Goal: Information Seeking & Learning: Learn about a topic

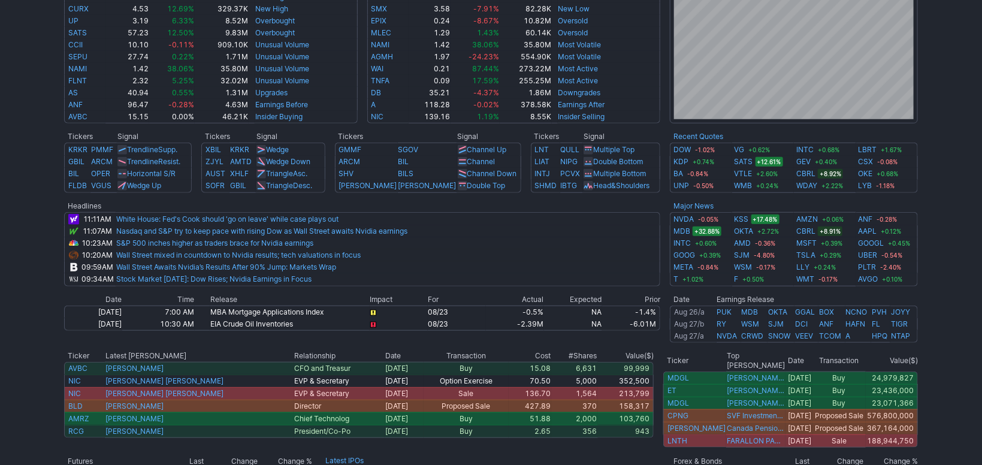
scroll to position [402, 0]
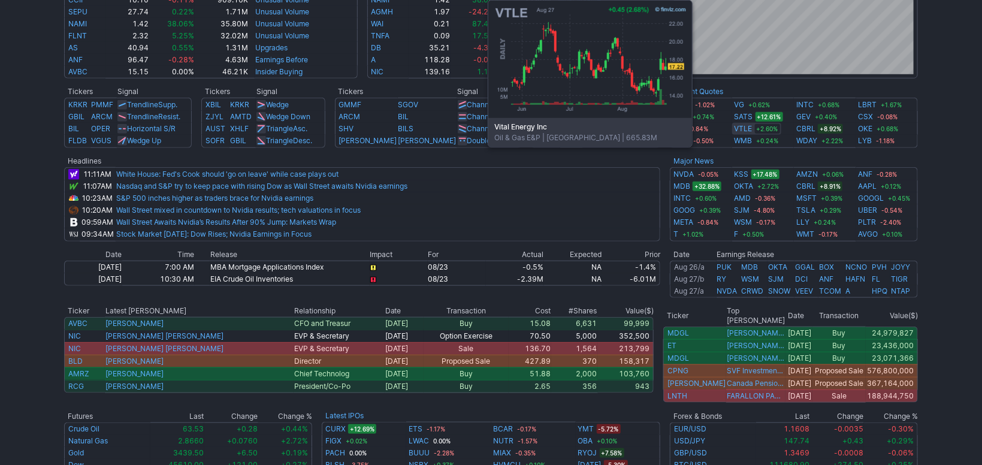
click at [745, 127] on link "VTLE" at bounding box center [744, 129] width 18 height 12
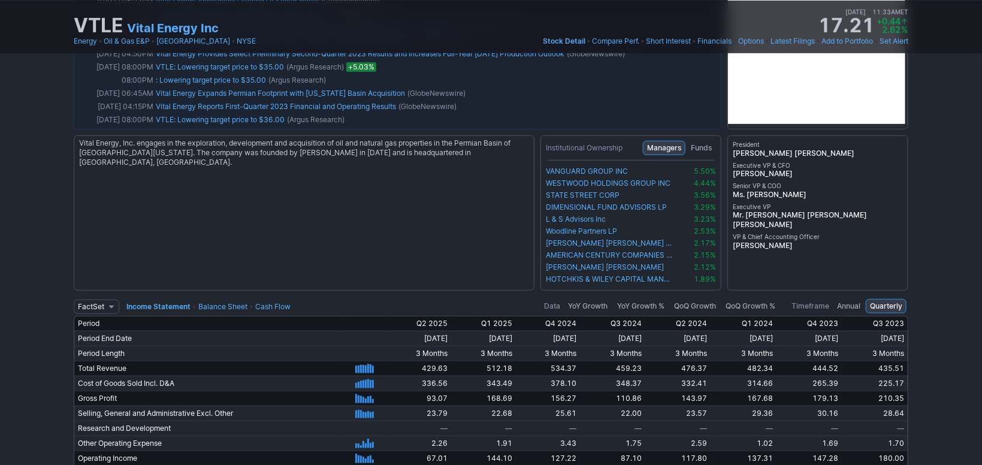
scroll to position [2369, 0]
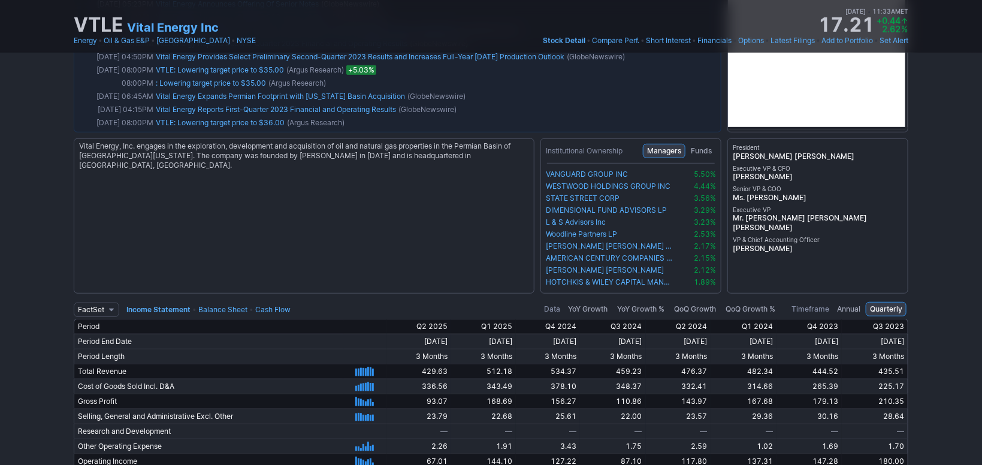
click at [216, 305] on link "Balance Sheet" at bounding box center [222, 309] width 49 height 9
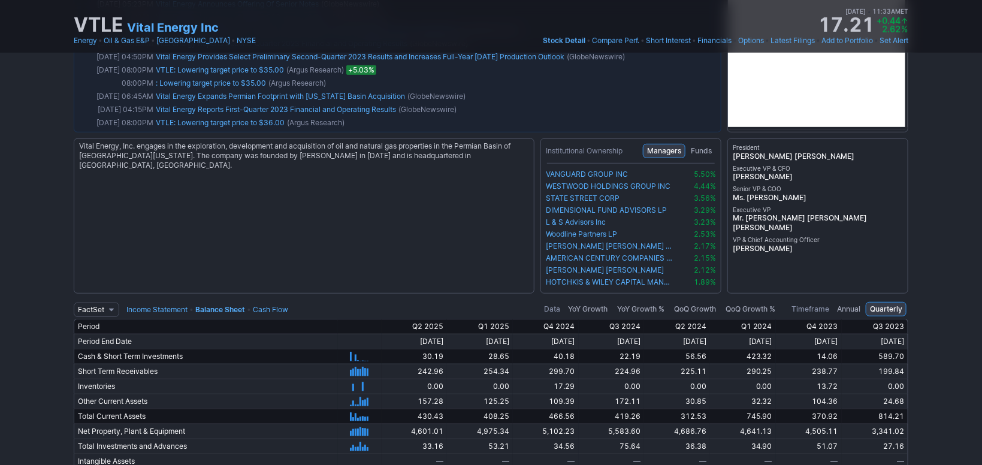
scroll to position [2760, 0]
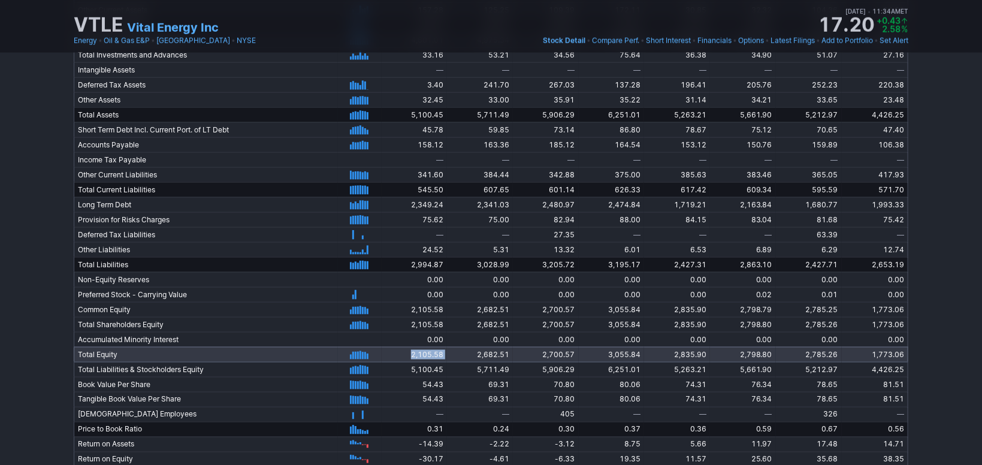
drag, startPoint x: 385, startPoint y: 349, endPoint x: 425, endPoint y: 349, distance: 40.7
click at [425, 349] on tr "Total Equity 9/30/2023 12/31/2023 3/31/2024 6/30/2024 9/30/2024 12/31/2024 3/31…" at bounding box center [491, 354] width 835 height 15
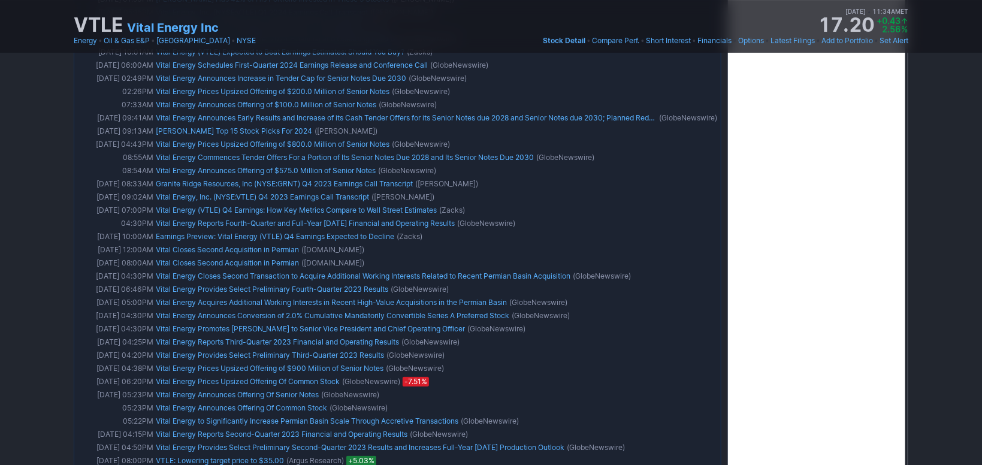
scroll to position [0, 0]
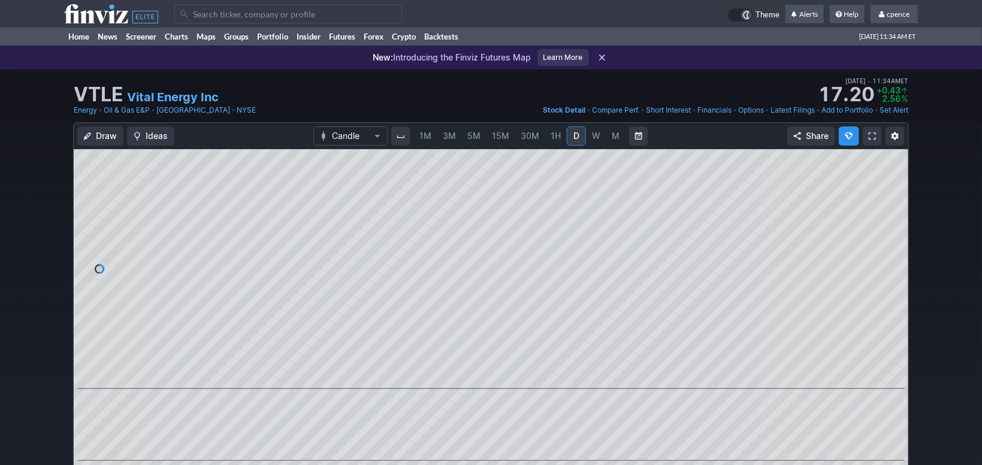
click at [134, 17] on icon at bounding box center [111, 13] width 94 height 19
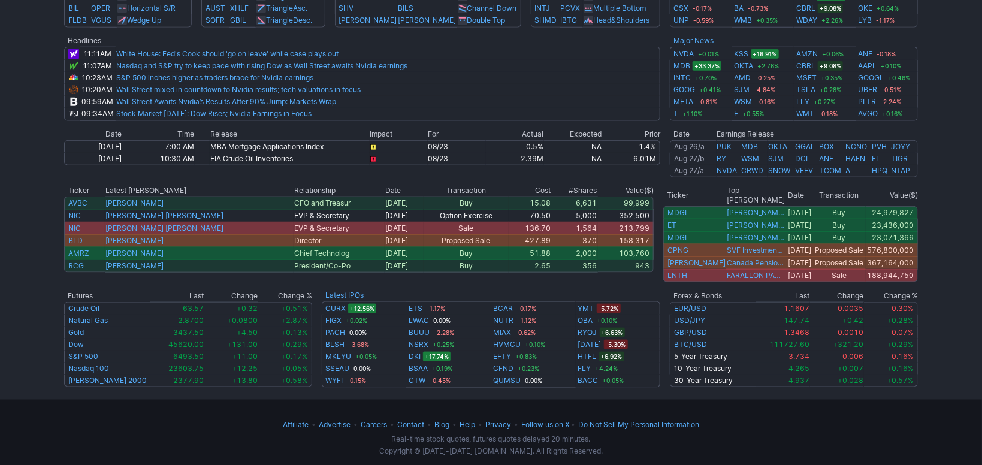
scroll to position [120, 0]
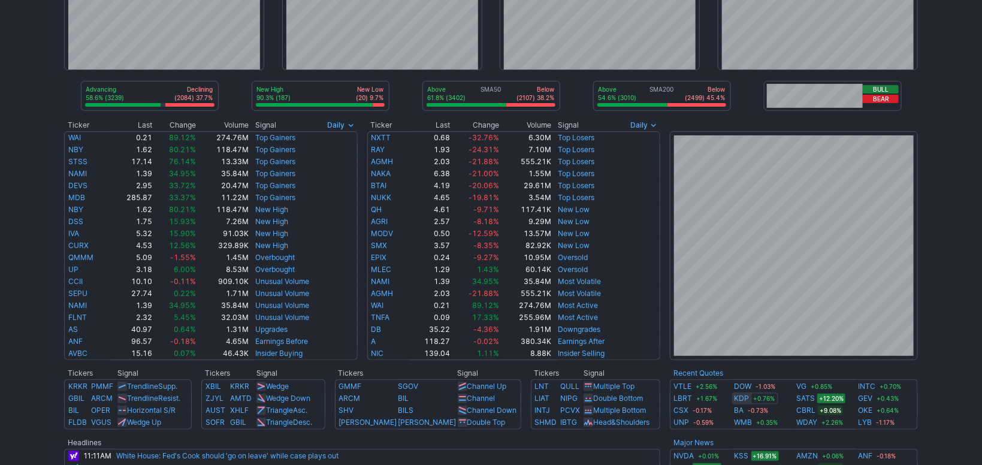
click at [736, 396] on link "KDP" at bounding box center [742, 399] width 15 height 12
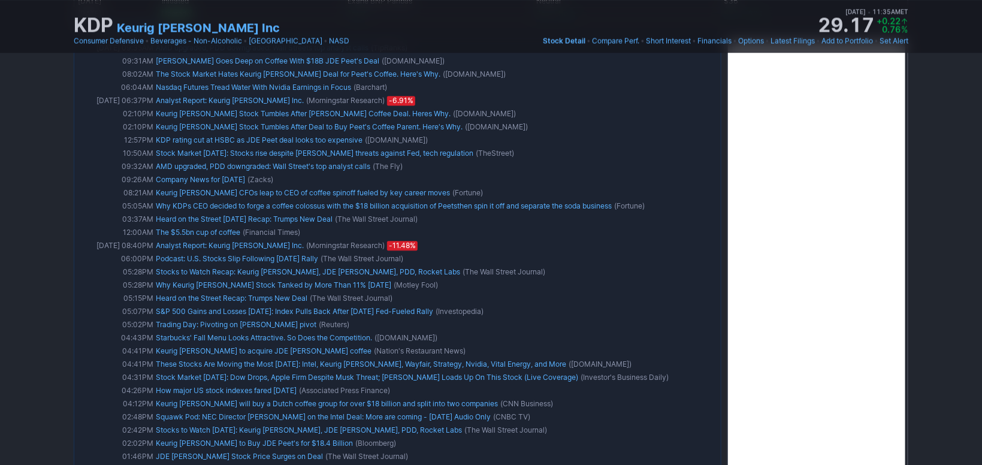
scroll to position [804, 0]
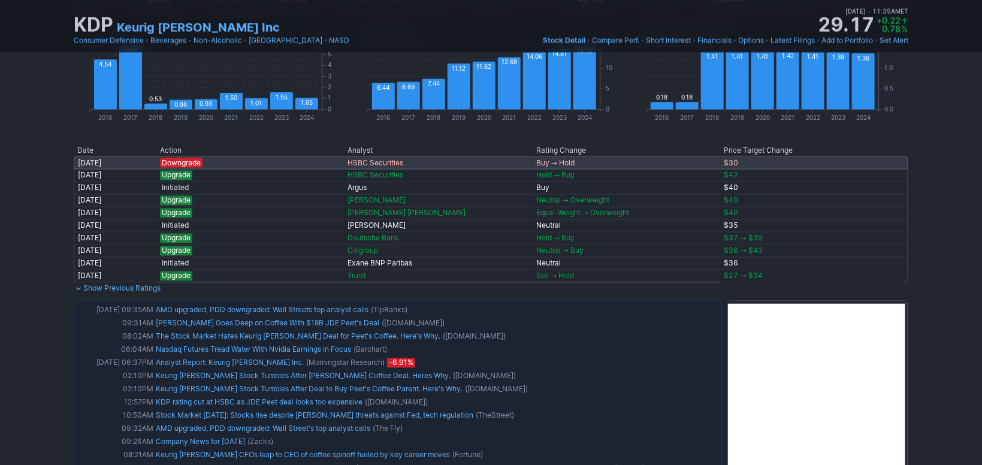
drag, startPoint x: 903, startPoint y: 182, endPoint x: 907, endPoint y: 206, distance: 24.2
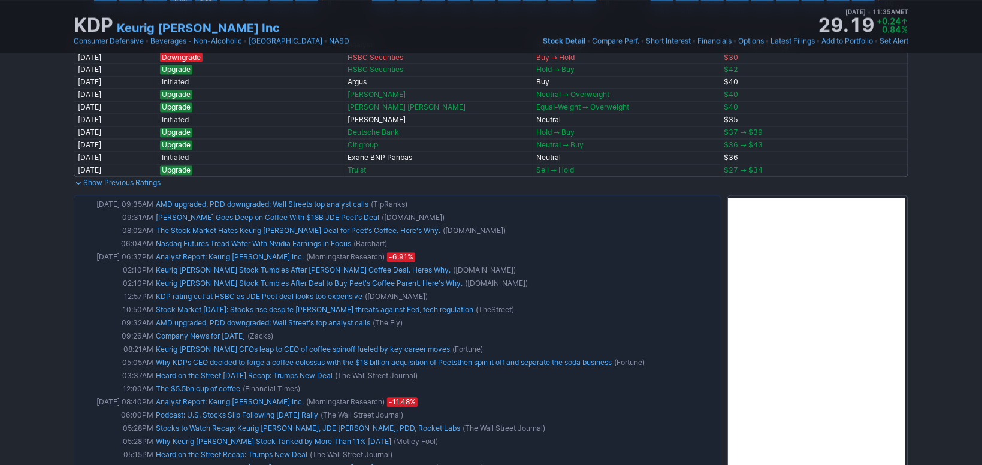
scroll to position [1018, 0]
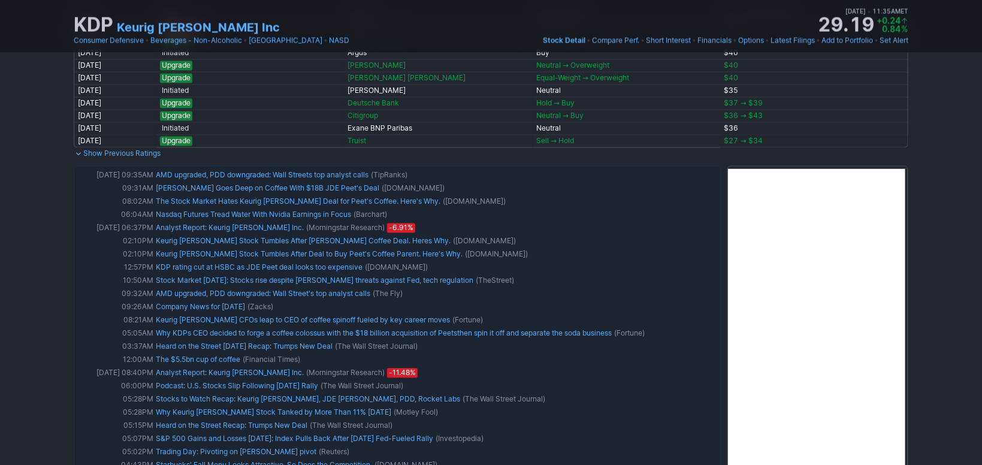
drag, startPoint x: 927, startPoint y: 179, endPoint x: 918, endPoint y: 199, distance: 21.7
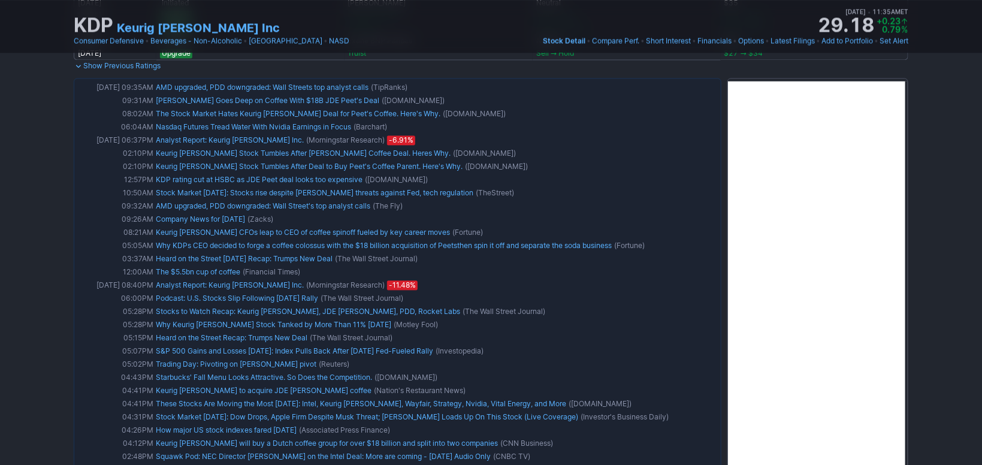
scroll to position [1159, 0]
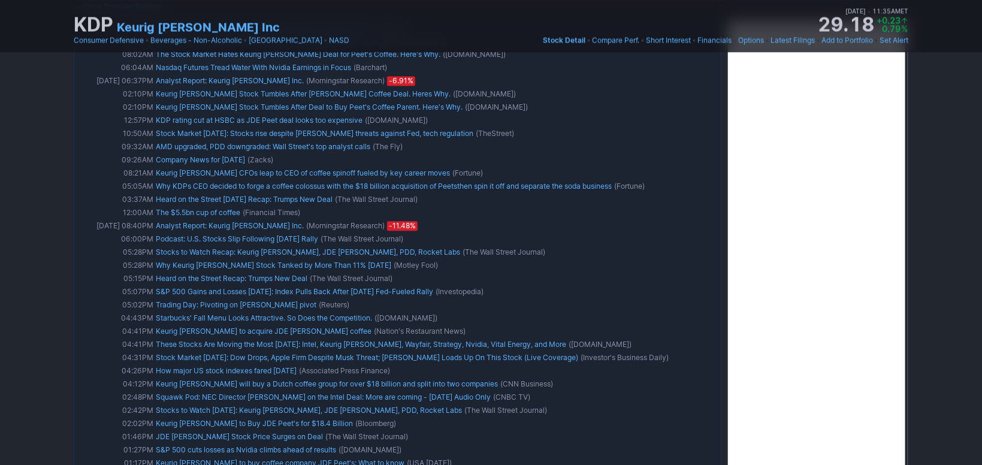
drag, startPoint x: 947, startPoint y: 233, endPoint x: 946, endPoint y: 245, distance: 12.0
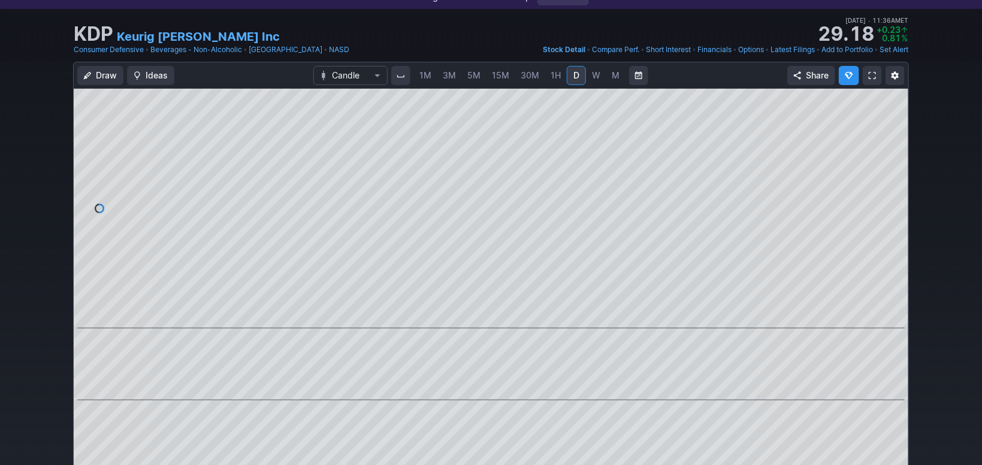
scroll to position [0, 0]
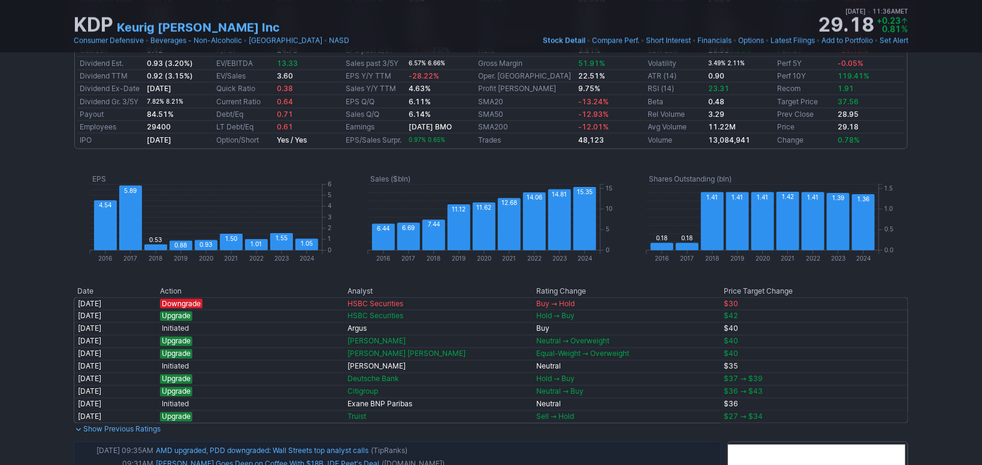
drag, startPoint x: 923, startPoint y: 197, endPoint x: 925, endPoint y: 176, distance: 21.1
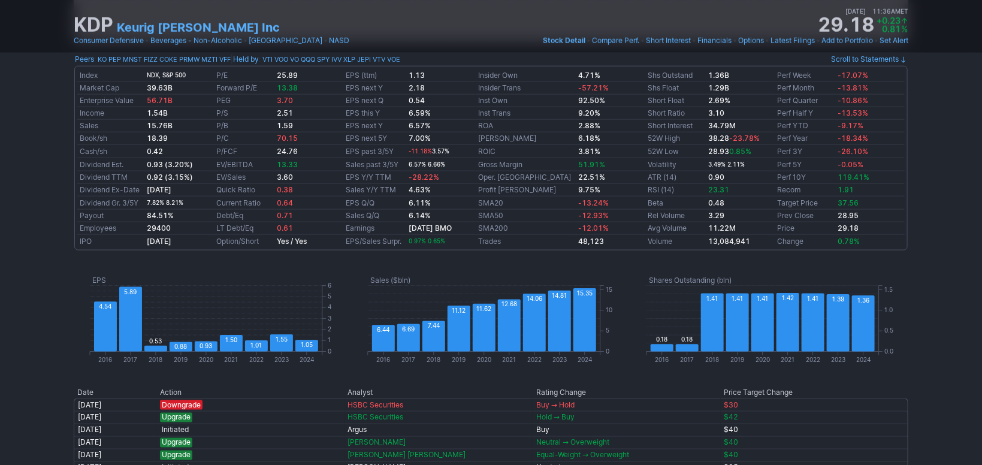
scroll to position [345, 0]
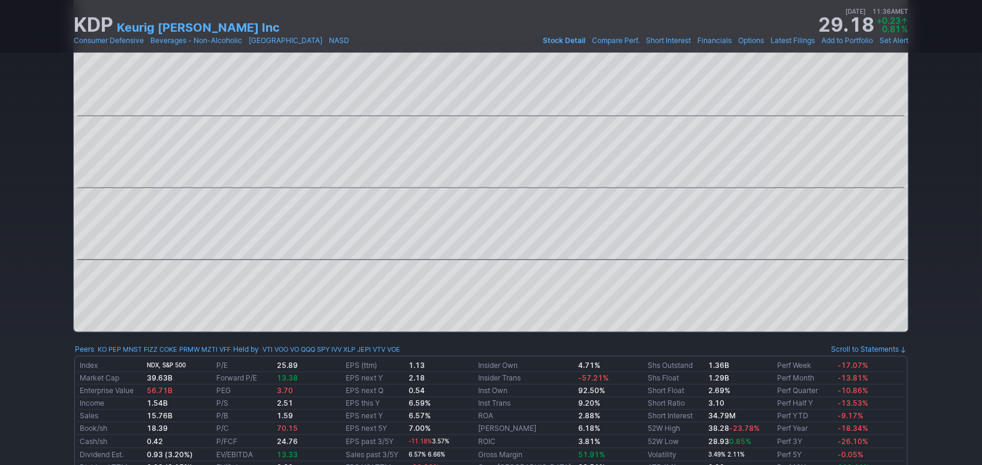
drag, startPoint x: 924, startPoint y: 128, endPoint x: 903, endPoint y: 23, distance: 106.4
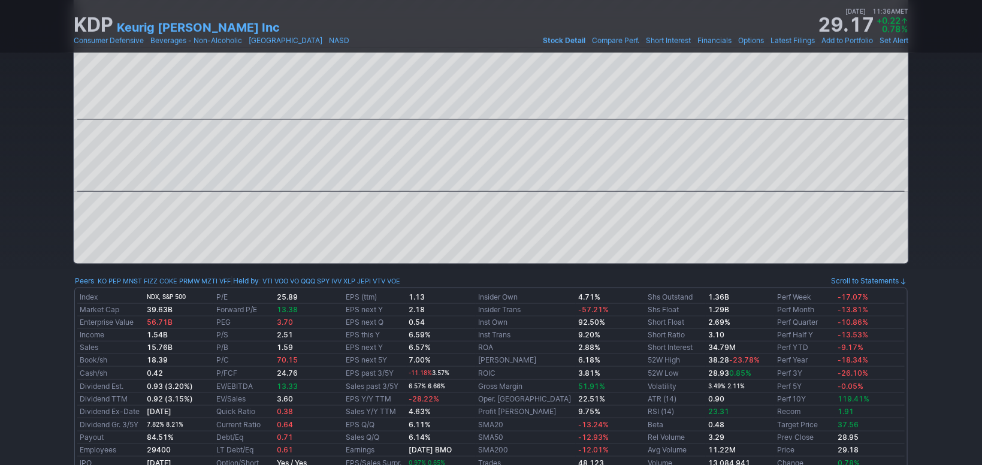
scroll to position [0, 0]
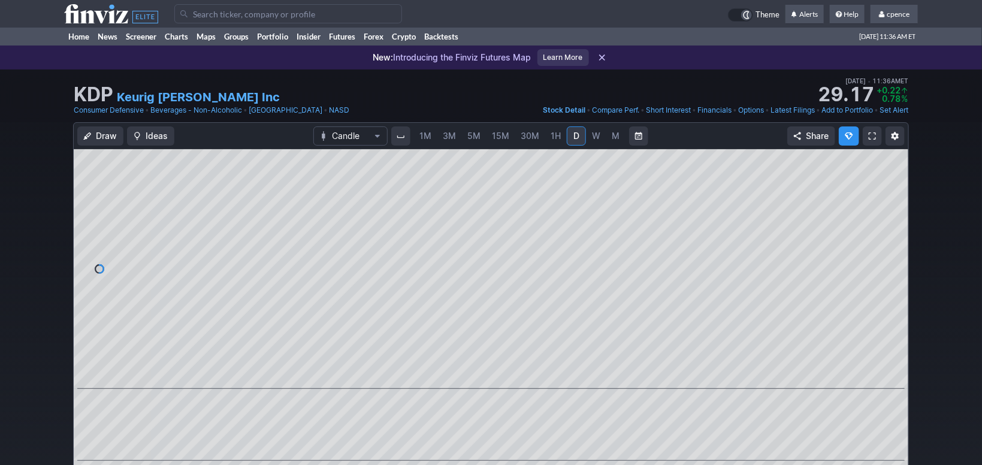
click at [87, 10] on icon at bounding box center [111, 13] width 94 height 19
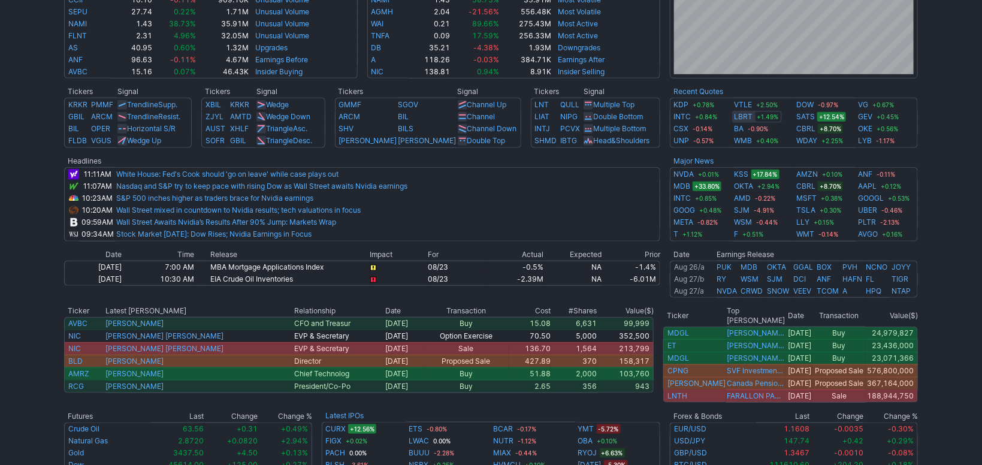
scroll to position [402, 0]
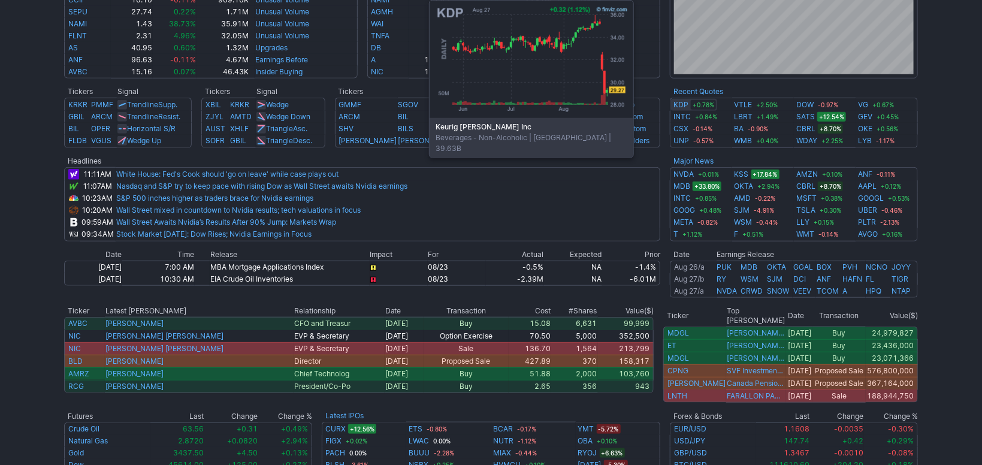
click at [686, 107] on link "KDP" at bounding box center [681, 105] width 15 height 12
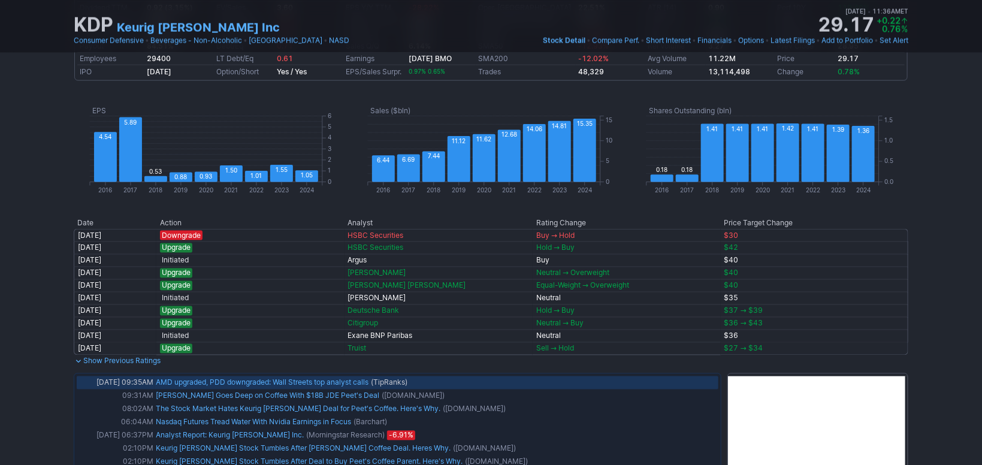
click at [322, 378] on link "AMD upgraded, PDD downgraded: Wall Streets top analyst calls" at bounding box center [262, 382] width 213 height 9
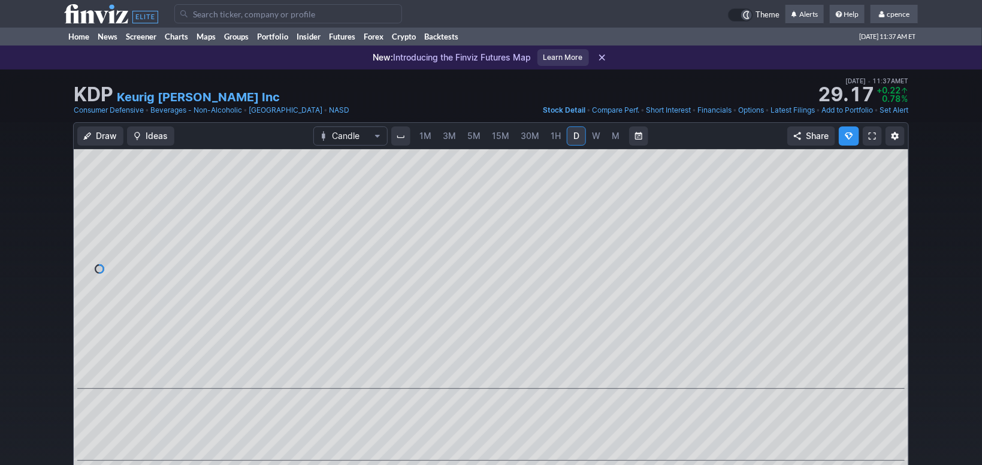
click at [291, 12] on input "Search" at bounding box center [288, 13] width 228 height 19
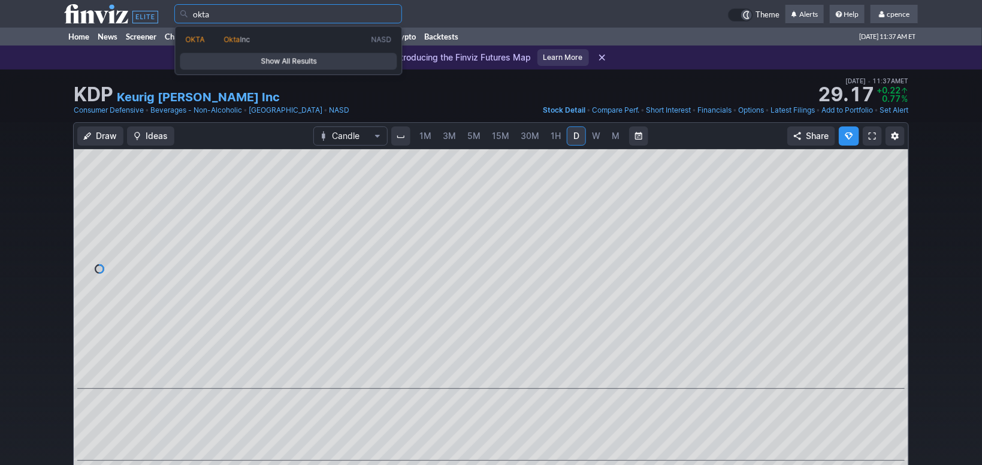
type input "OKTA"
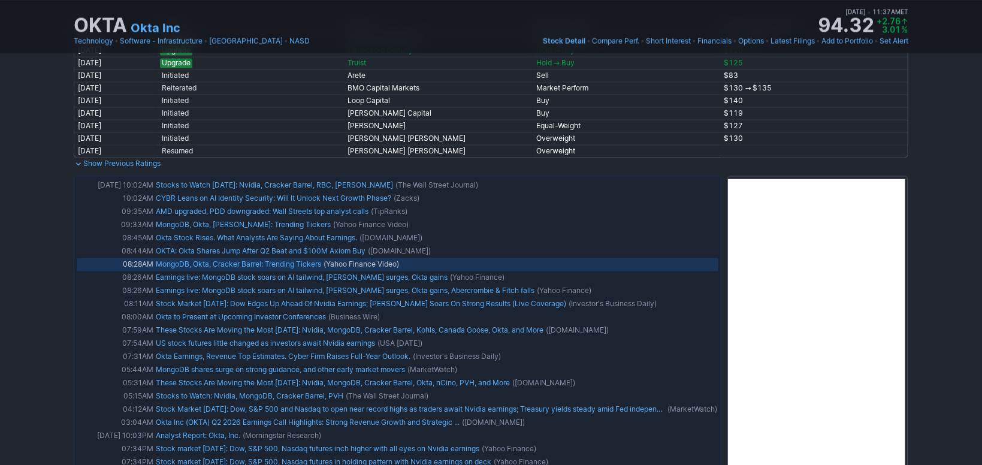
scroll to position [1112, 0]
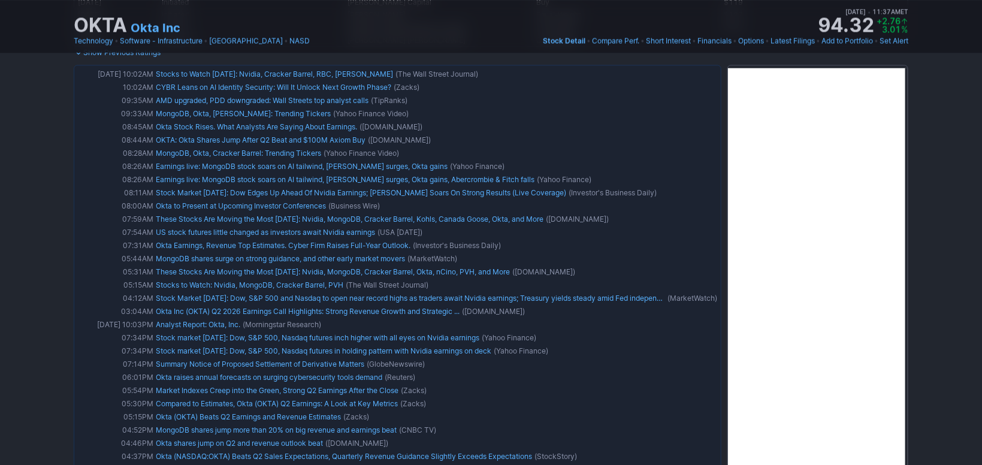
drag, startPoint x: 499, startPoint y: 116, endPoint x: 933, endPoint y: 159, distance: 436.1
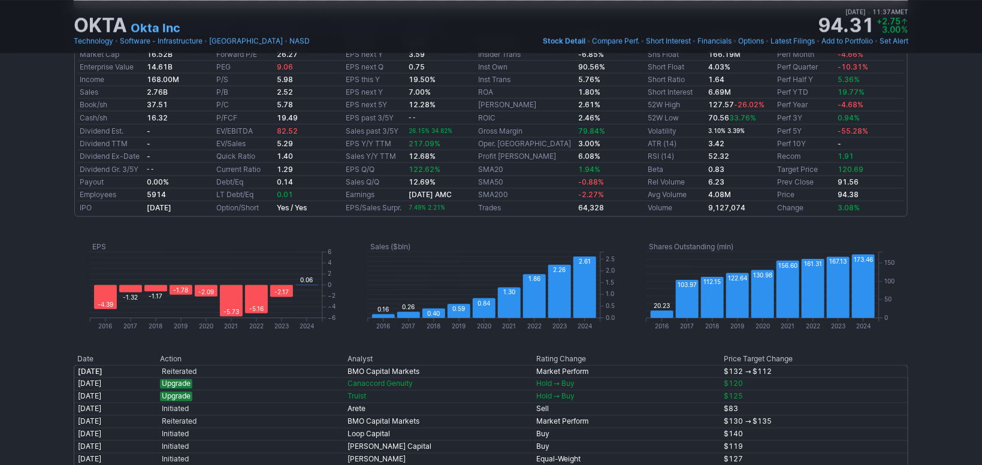
scroll to position [621, 0]
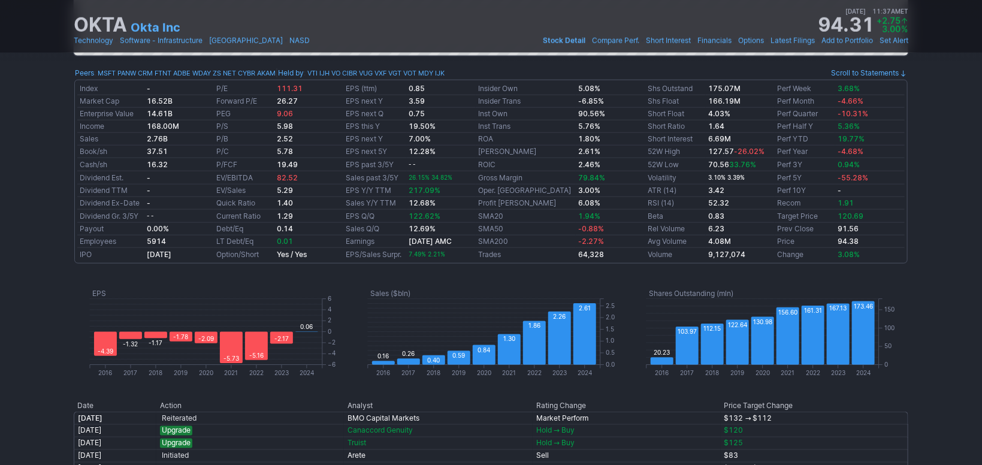
drag, startPoint x: 923, startPoint y: 130, endPoint x: 917, endPoint y: 134, distance: 7.0
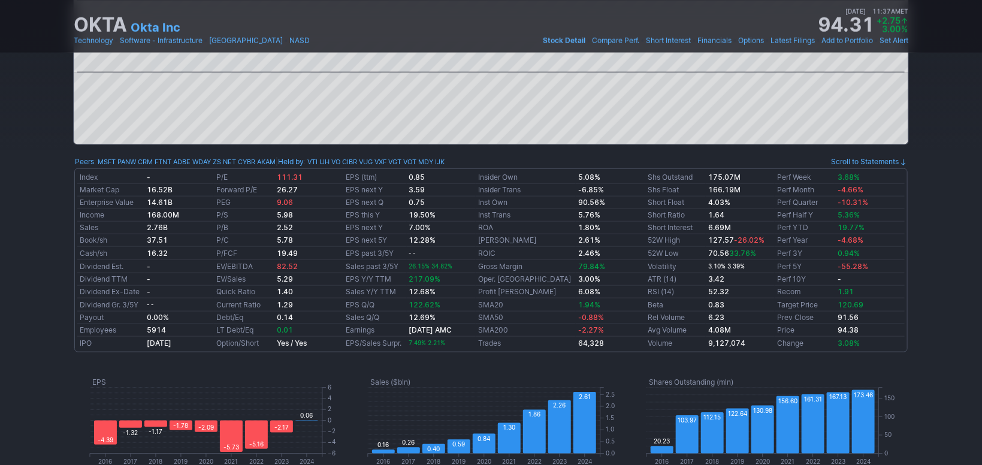
scroll to position [155, 0]
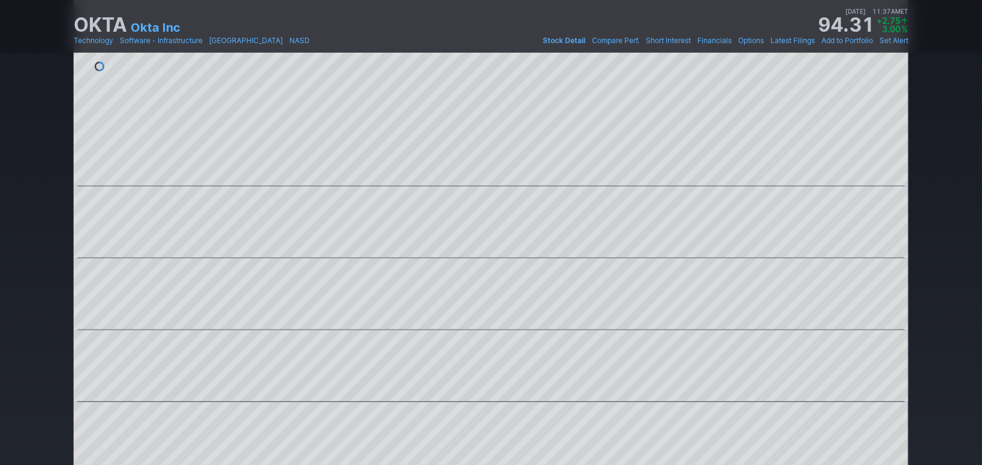
drag, startPoint x: 916, startPoint y: 136, endPoint x: 905, endPoint y: 46, distance: 90.5
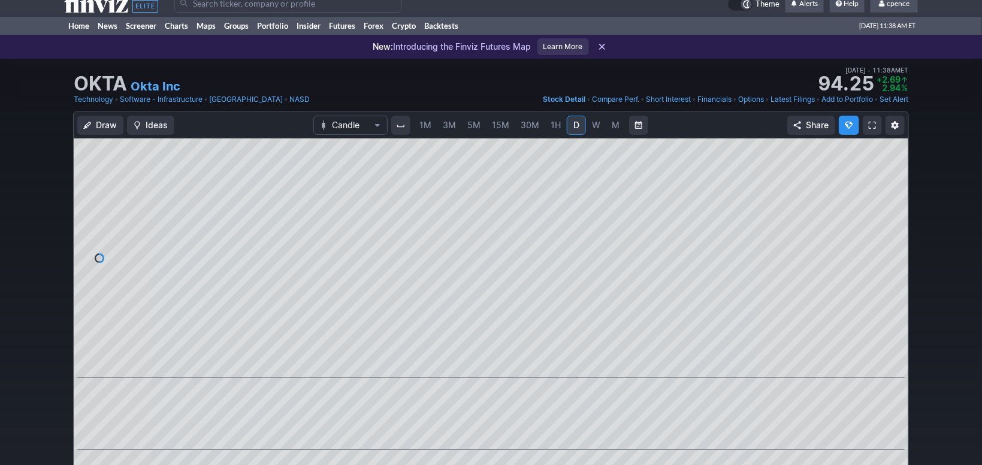
scroll to position [0, 0]
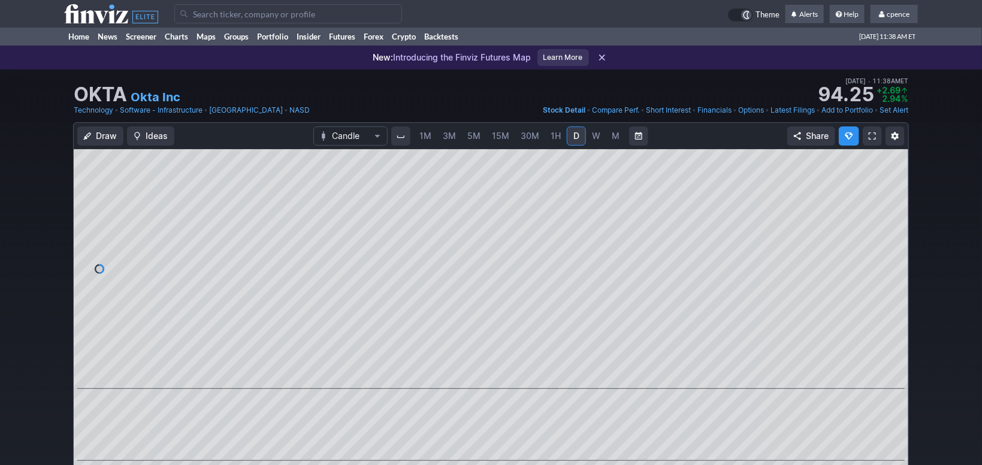
click at [264, 15] on input "Search" at bounding box center [288, 13] width 228 height 19
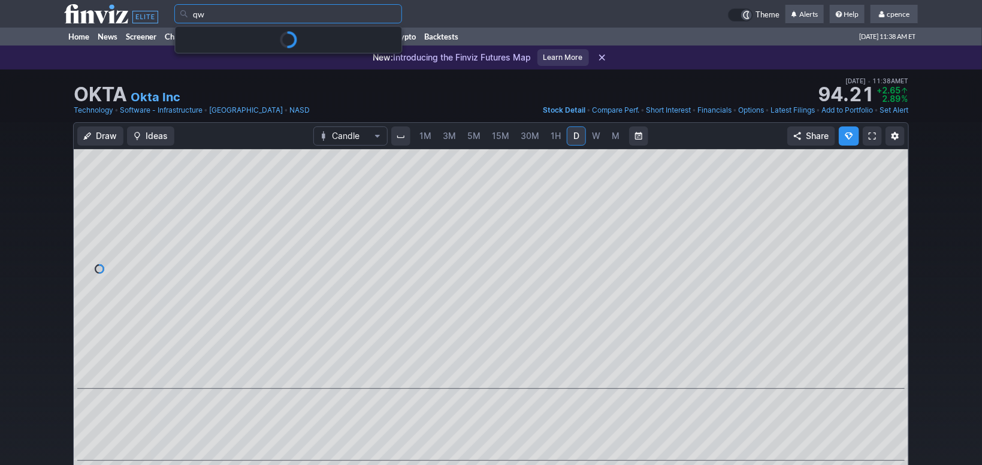
type input "q"
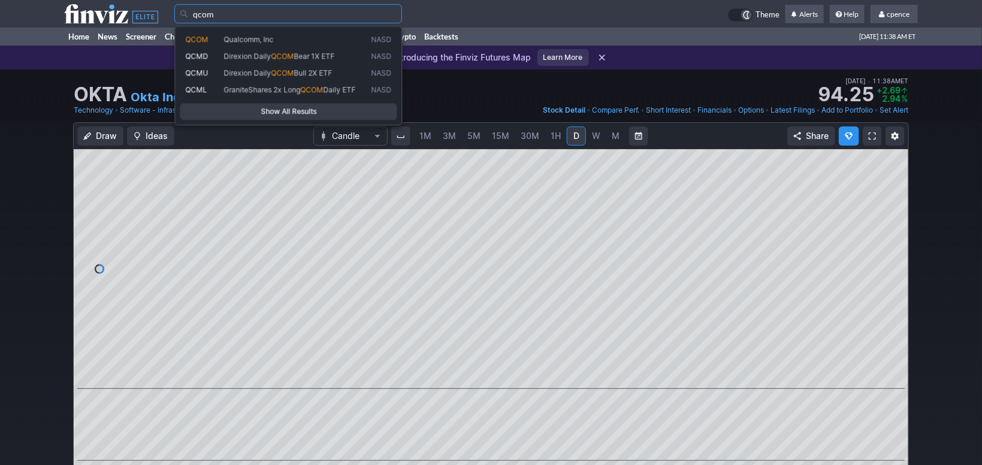
type input "QCOM"
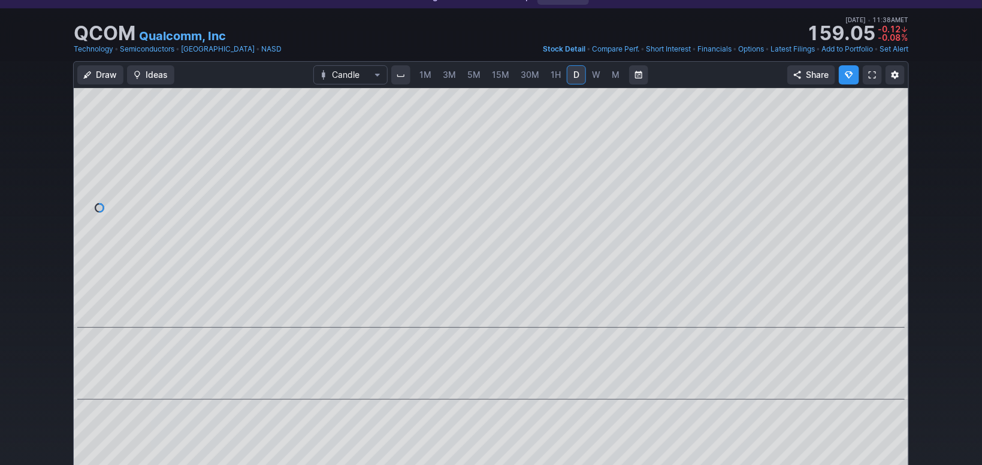
scroll to position [33, 0]
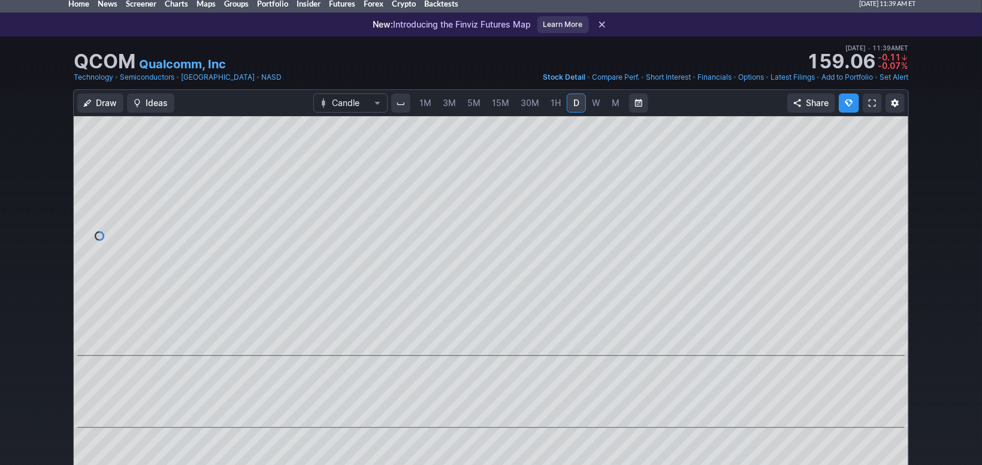
click at [608, 101] on link "M" at bounding box center [615, 102] width 19 height 19
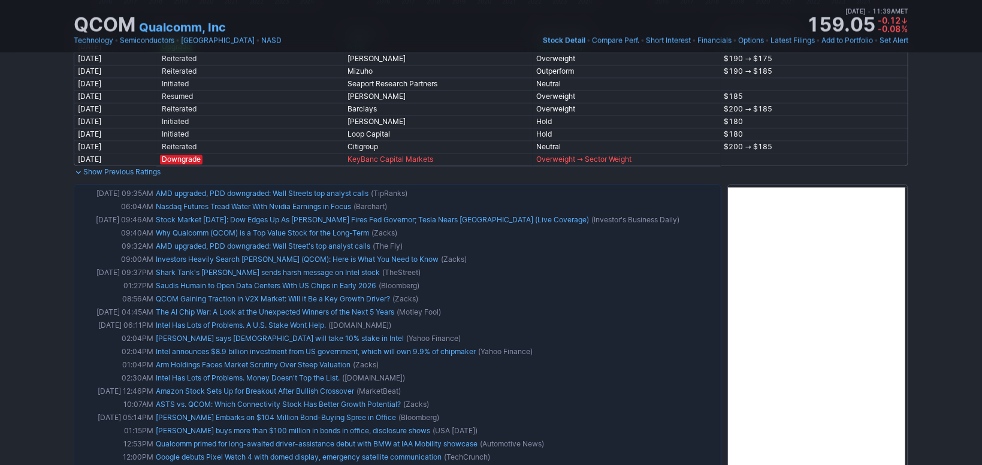
scroll to position [1218, 0]
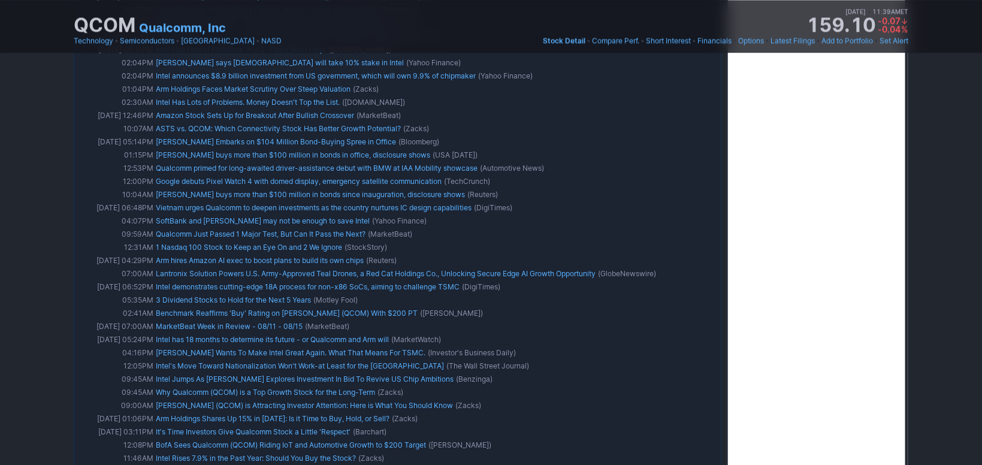
drag, startPoint x: 928, startPoint y: 156, endPoint x: 924, endPoint y: 180, distance: 24.2
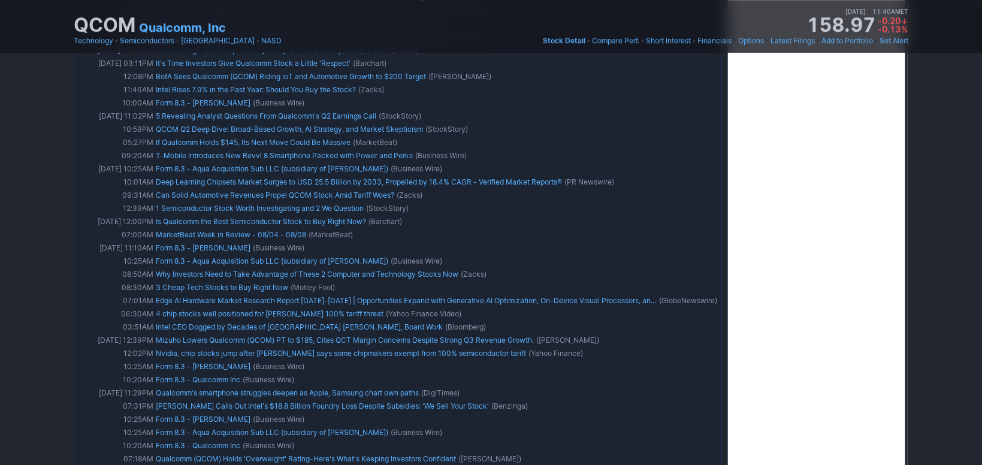
scroll to position [2507, 0]
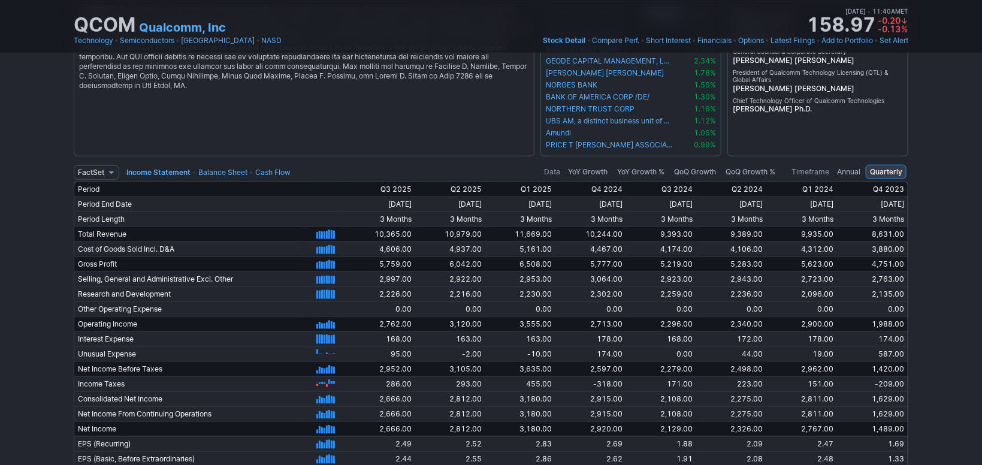
click at [230, 172] on link "Balance Sheet" at bounding box center [222, 172] width 49 height 9
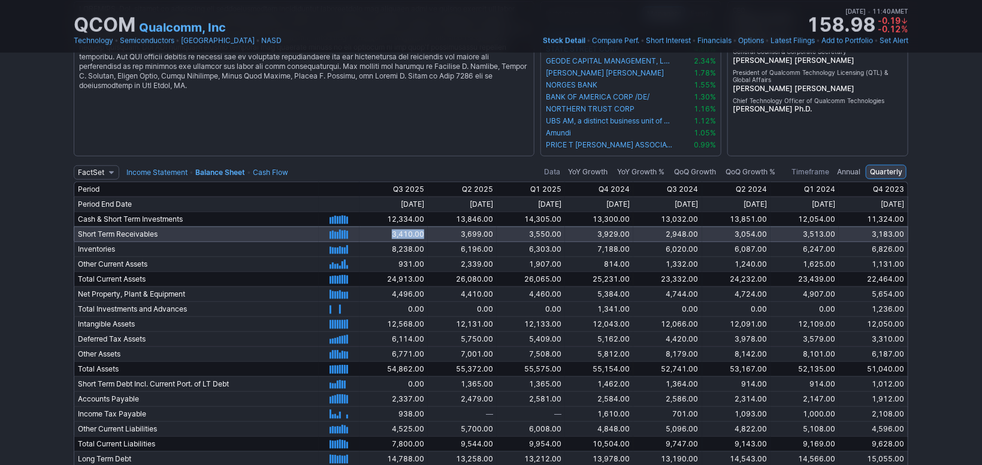
drag, startPoint x: 384, startPoint y: 235, endPoint x: 423, endPoint y: 231, distance: 39.1
click at [423, 231] on td "3,410.00" at bounding box center [394, 234] width 68 height 15
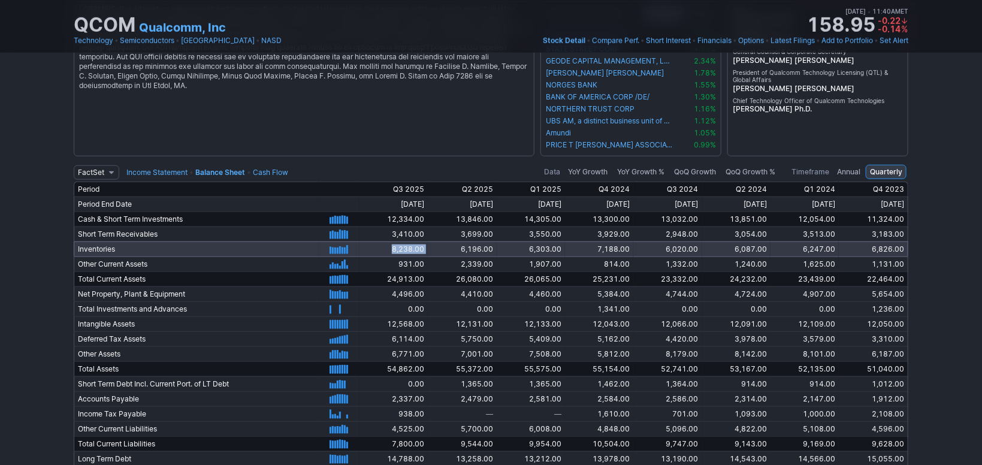
drag, startPoint x: 390, startPoint y: 245, endPoint x: 426, endPoint y: 244, distance: 36.6
click at [426, 244] on tr "Inventories 9/30/2023 12/31/2023 3/31/2024 6/30/2024 9/30/2024 12/31/2024 3/31/…" at bounding box center [491, 248] width 835 height 15
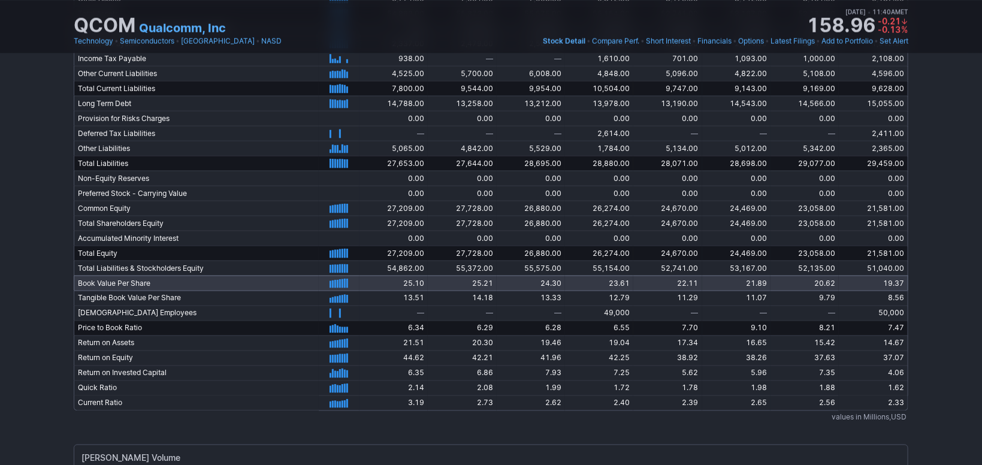
scroll to position [2898, 0]
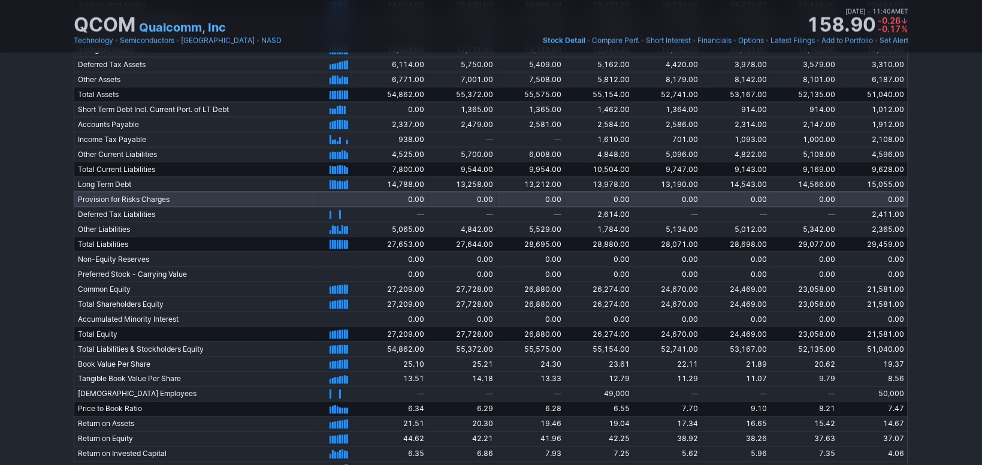
drag, startPoint x: 424, startPoint y: 199, endPoint x: 426, endPoint y: 177, distance: 22.2
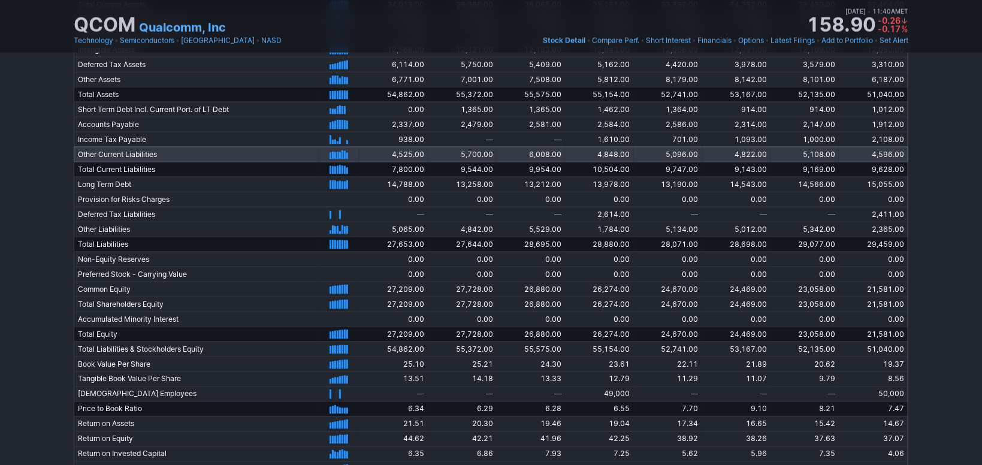
scroll to position [2754, 0]
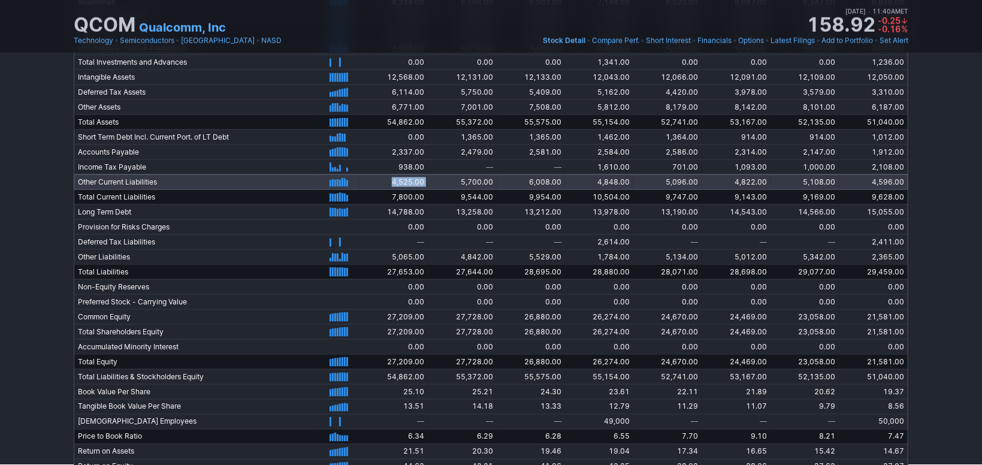
drag, startPoint x: 428, startPoint y: 178, endPoint x: 390, endPoint y: 185, distance: 39.0
click at [390, 185] on tr "Other Current Liabilities 9/30/2023 12/31/2023 3/31/2024 6/30/2024 9/30/2024 12…" at bounding box center [491, 181] width 835 height 15
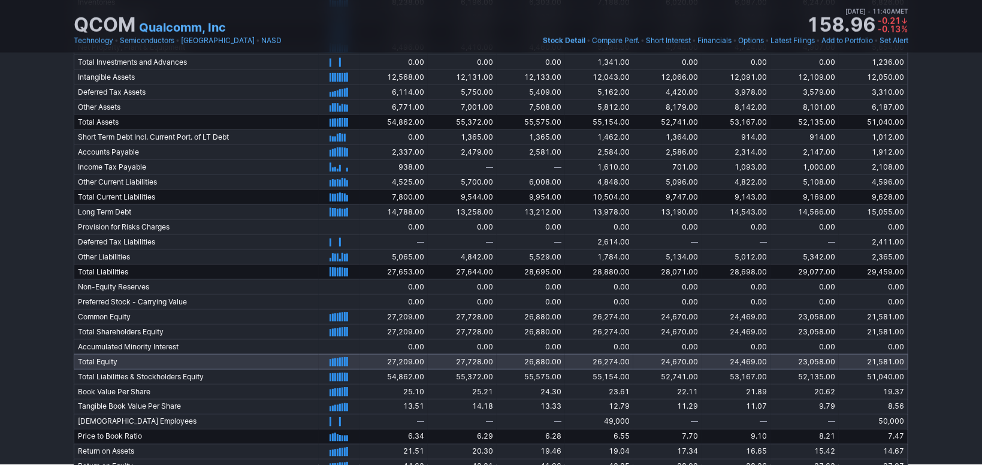
click at [409, 363] on td "27,209.00" at bounding box center [394, 361] width 68 height 15
drag, startPoint x: 420, startPoint y: 356, endPoint x: 384, endPoint y: 361, distance: 36.9
click at [384, 361] on td "27,209.00" at bounding box center [394, 361] width 68 height 15
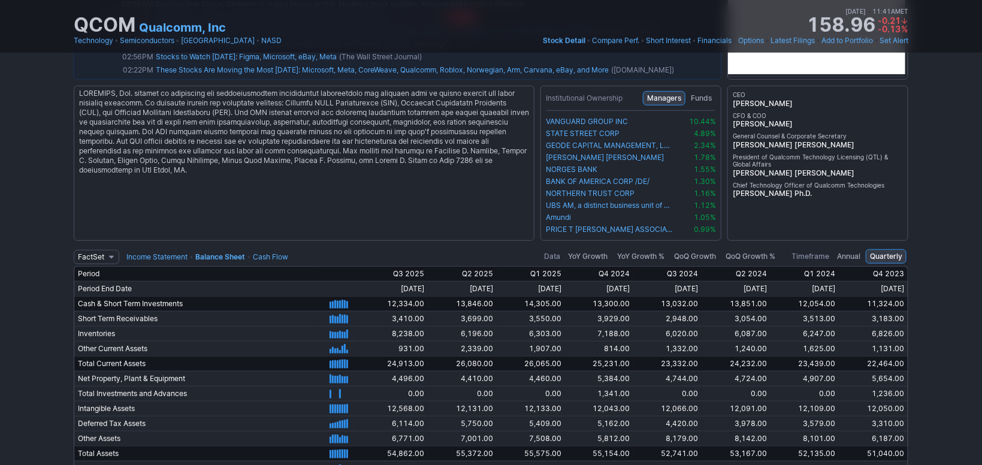
scroll to position [2362, 0]
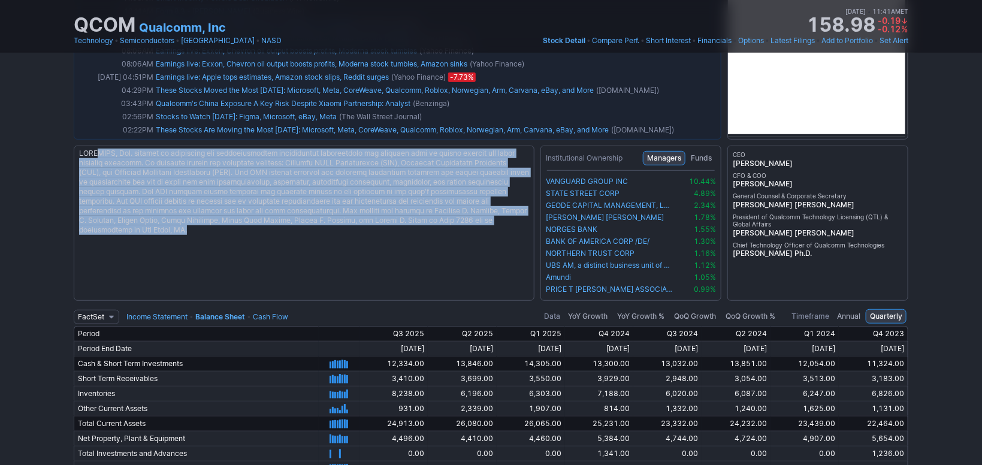
drag, startPoint x: 98, startPoint y: 150, endPoint x: 417, endPoint y: 227, distance: 328.5
click at [417, 227] on div at bounding box center [304, 223] width 461 height 155
click at [702, 161] on span "Funds" at bounding box center [701, 158] width 21 height 12
click at [671, 159] on span "Managers" at bounding box center [664, 158] width 34 height 12
click at [704, 153] on span "Funds" at bounding box center [701, 158] width 21 height 12
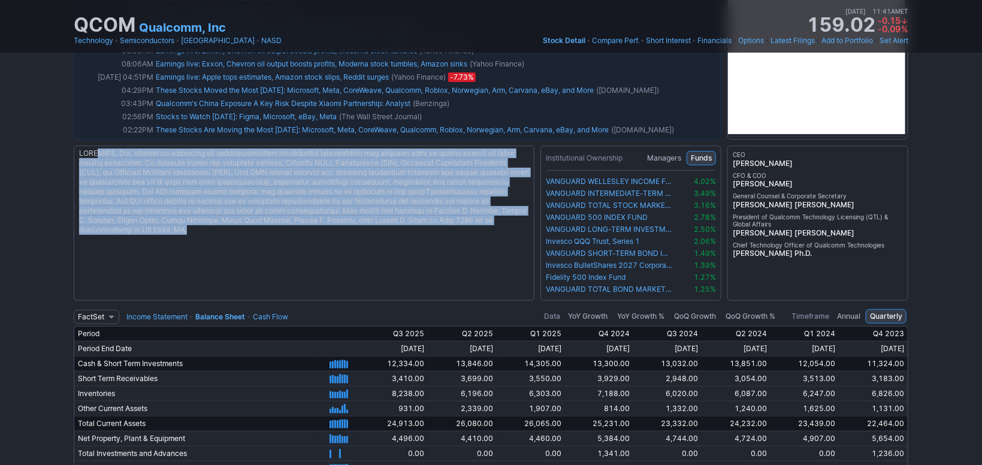
click at [674, 155] on span "Managers" at bounding box center [664, 158] width 34 height 12
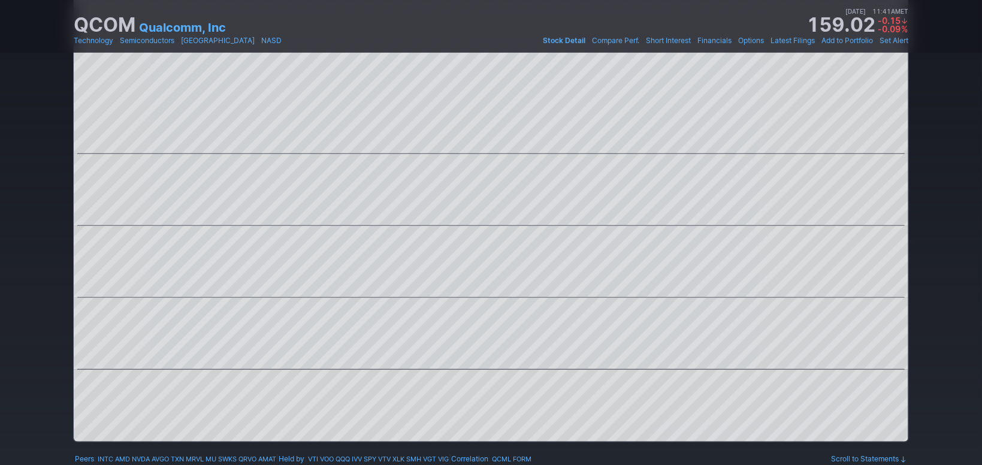
scroll to position [11, 0]
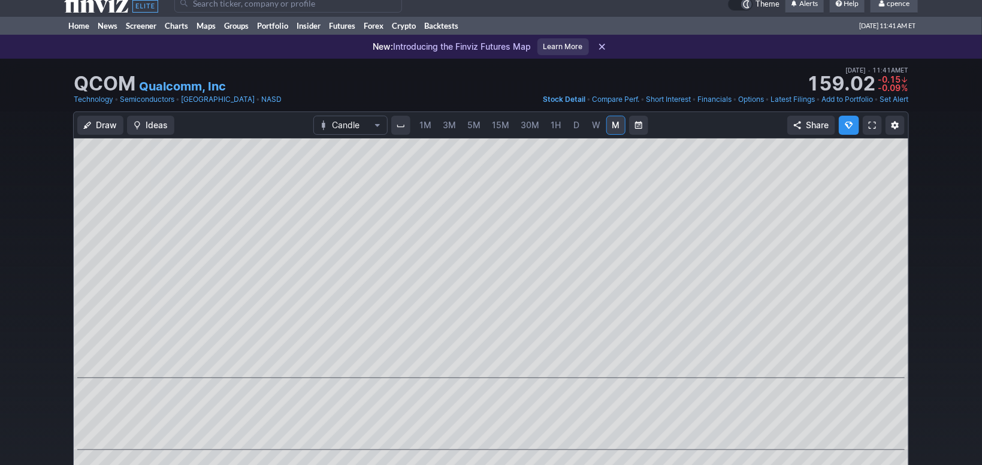
click at [595, 122] on span "W" at bounding box center [596, 125] width 8 height 10
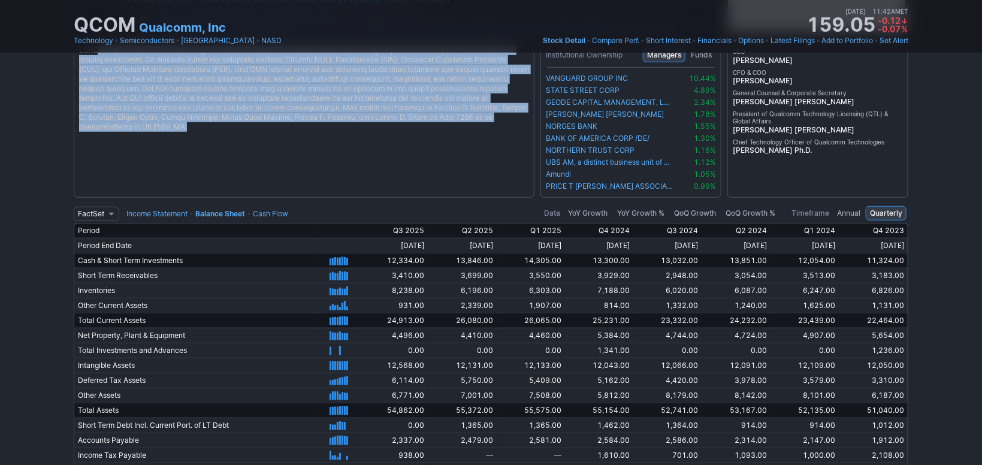
scroll to position [2358, 0]
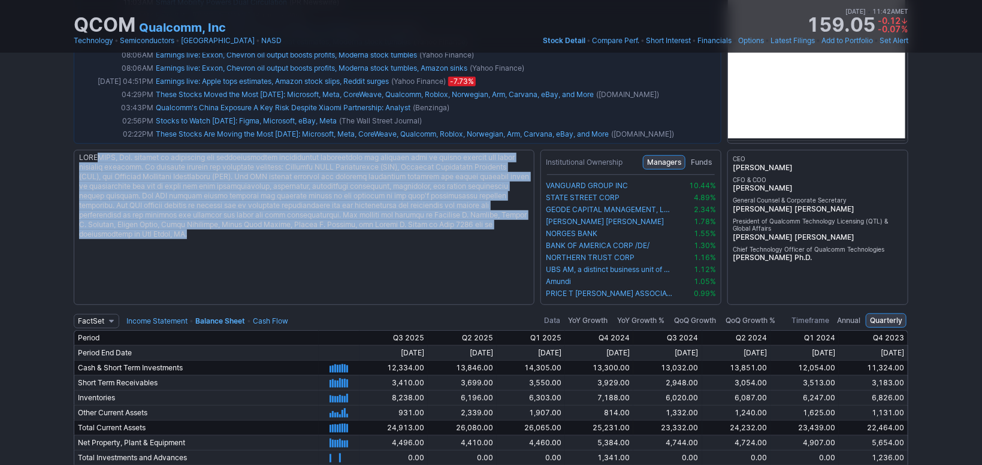
click at [207, 195] on div at bounding box center [304, 227] width 461 height 155
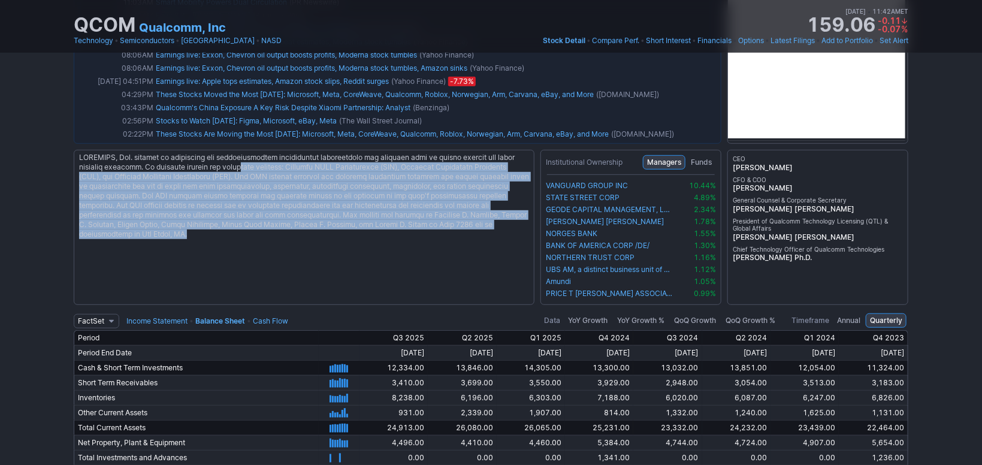
drag, startPoint x: 261, startPoint y: 166, endPoint x: 219, endPoint y: 229, distance: 75.6
click at [219, 229] on div at bounding box center [304, 227] width 461 height 155
click at [241, 190] on div at bounding box center [304, 227] width 461 height 155
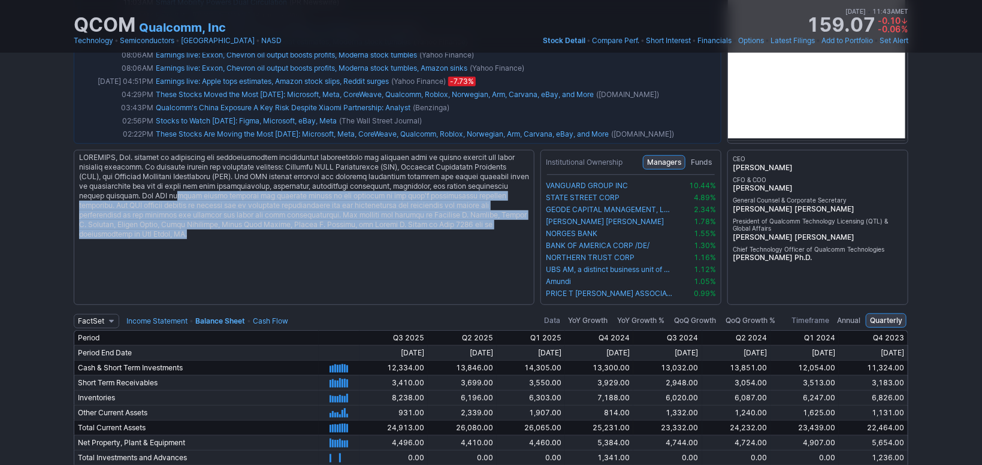
drag, startPoint x: 239, startPoint y: 194, endPoint x: 229, endPoint y: 238, distance: 46.1
click at [229, 238] on div at bounding box center [304, 227] width 461 height 155
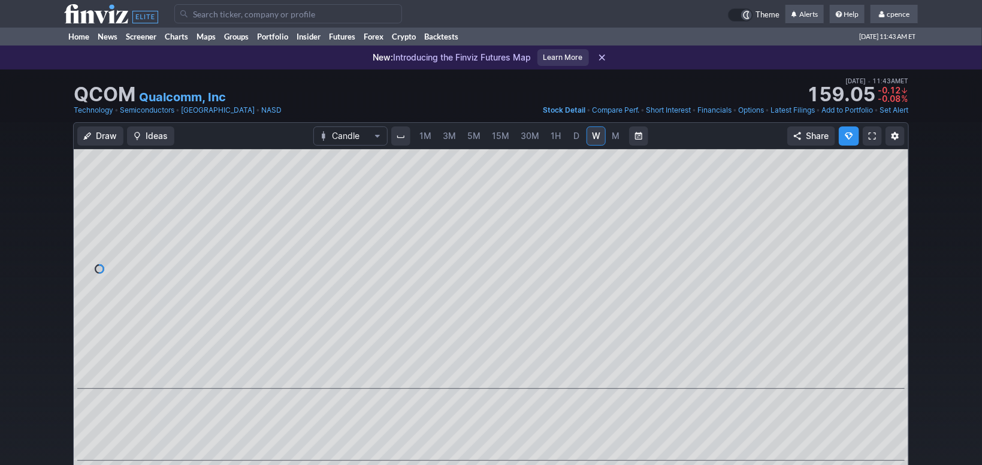
drag, startPoint x: 80, startPoint y: 13, endPoint x: 161, endPoint y: 4, distance: 82.0
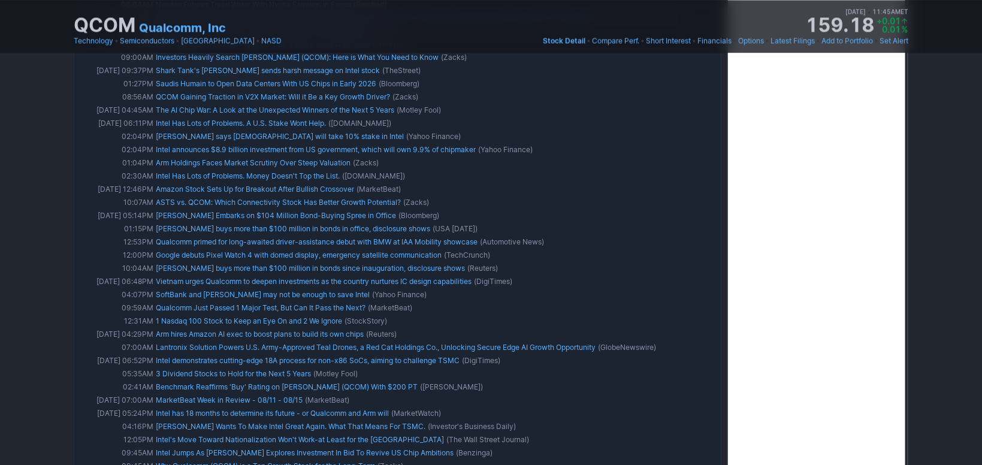
scroll to position [804, 0]
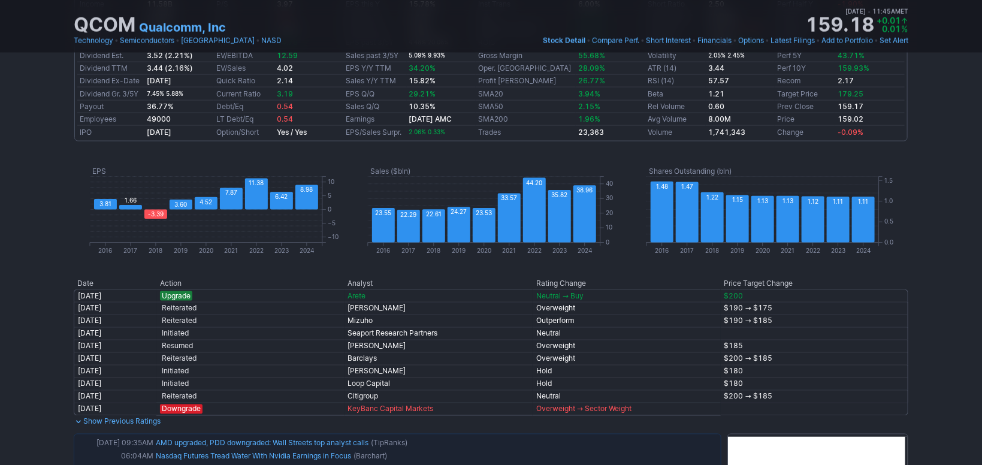
drag, startPoint x: 907, startPoint y: 306, endPoint x: 177, endPoint y: 79, distance: 764.6
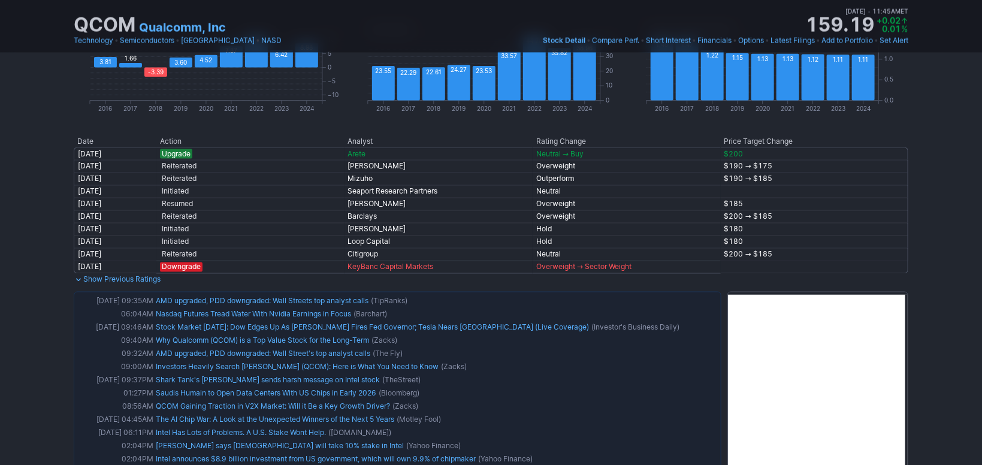
drag, startPoint x: 925, startPoint y: 268, endPoint x: 919, endPoint y: 282, distance: 14.7
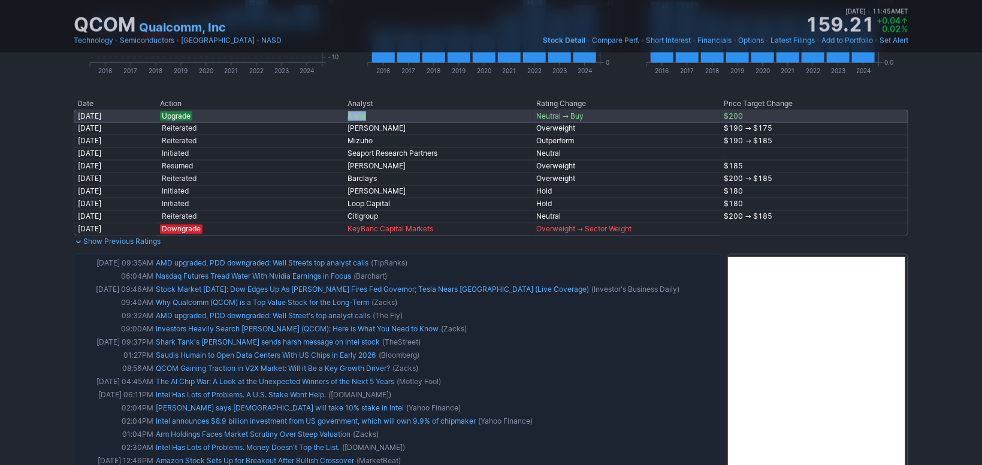
drag, startPoint x: 371, startPoint y: 116, endPoint x: 347, endPoint y: 116, distance: 24.0
click at [347, 116] on td "Arete" at bounding box center [439, 116] width 189 height 13
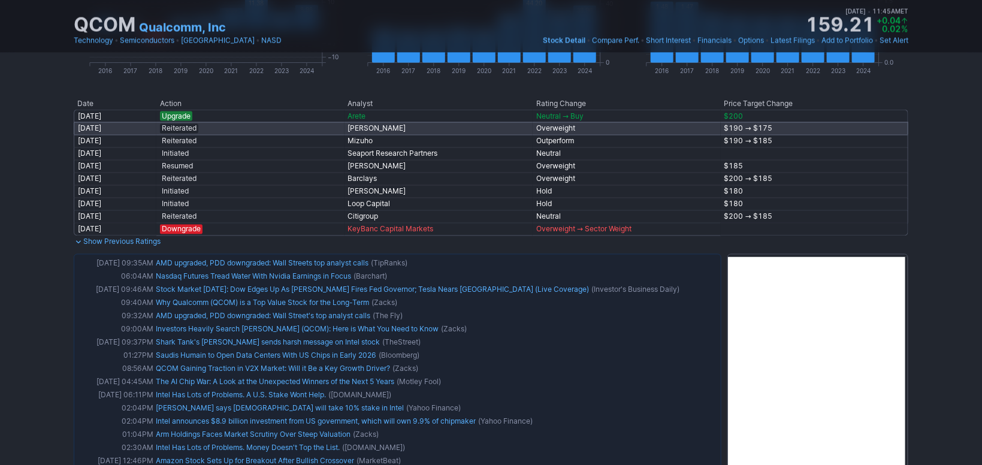
click at [608, 130] on td "Overweight" at bounding box center [627, 128] width 188 height 13
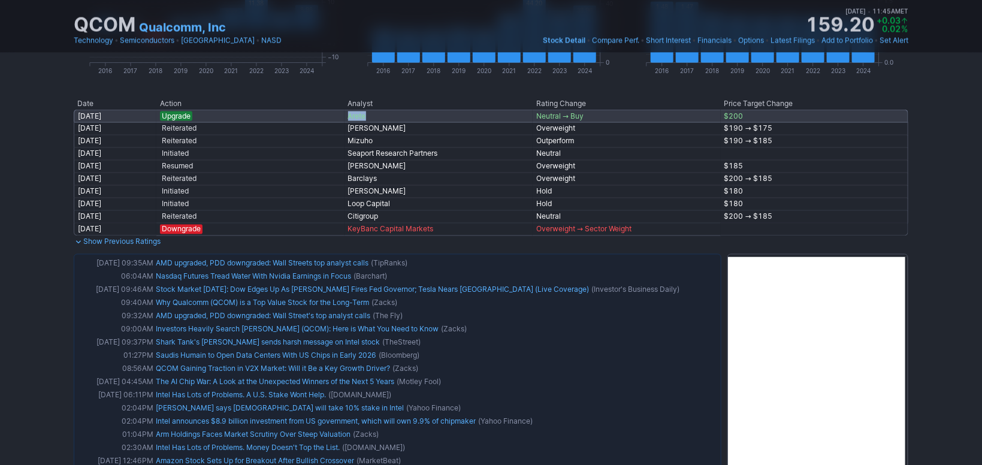
drag, startPoint x: 384, startPoint y: 117, endPoint x: 346, endPoint y: 118, distance: 37.8
click at [346, 118] on td "Arete" at bounding box center [439, 116] width 189 height 13
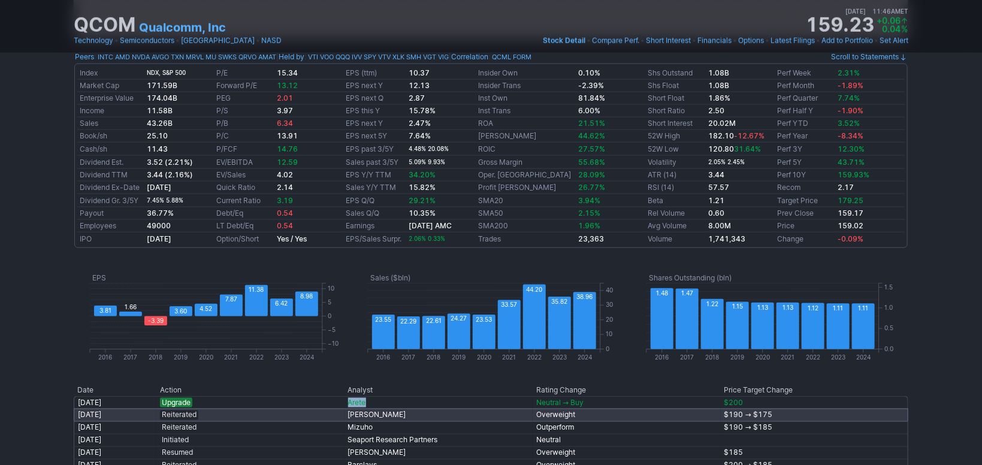
scroll to position [532, 0]
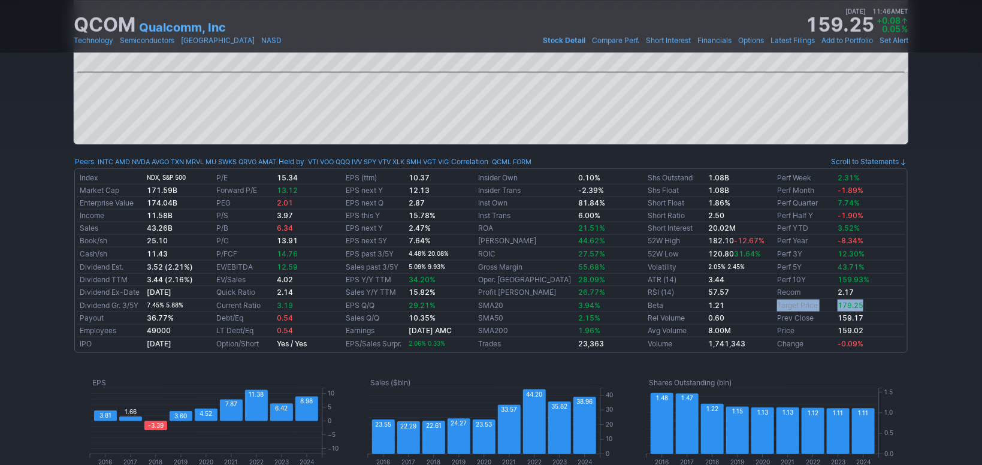
drag, startPoint x: 871, startPoint y: 301, endPoint x: 747, endPoint y: 304, distance: 124.1
click at [747, 304] on tr "Dividend Gr. 3/5Y 7.45% 5.88% Current Ratio 3.19 EPS Q/Q 29.21% SMA20 3.94% Bet…" at bounding box center [491, 305] width 828 height 13
drag, startPoint x: 207, startPoint y: 188, endPoint x: 341, endPoint y: 193, distance: 134.3
click at [341, 192] on tr "Market Cap 171.59B Forward P/E 13.12 EPS next Y 12.13 Insider Trans -2.39% Shs …" at bounding box center [491, 191] width 828 height 13
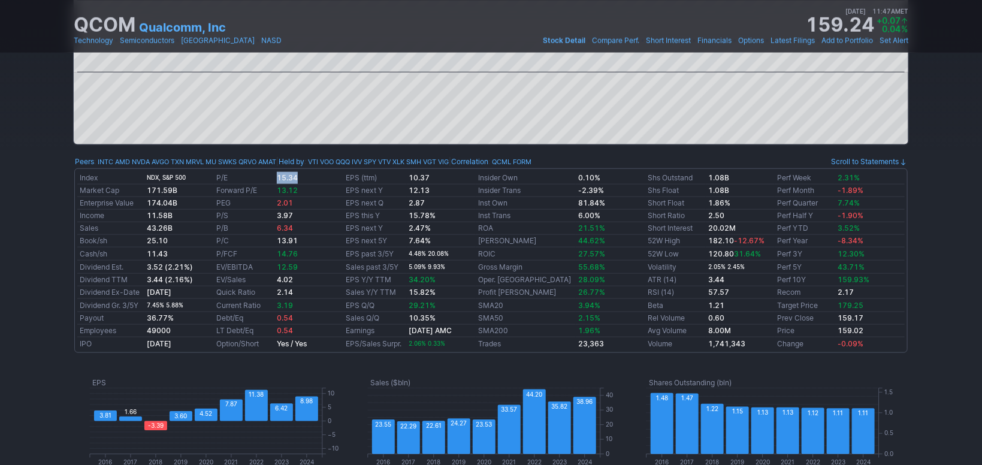
drag, startPoint x: 315, startPoint y: 177, endPoint x: 266, endPoint y: 177, distance: 49.1
click at [266, 177] on tr "Index NDX, S&P 500 P/E 15.34 EPS (ttm) 10.37 Insider Own 0.10% Shs Outstand 1.0…" at bounding box center [491, 177] width 828 height 13
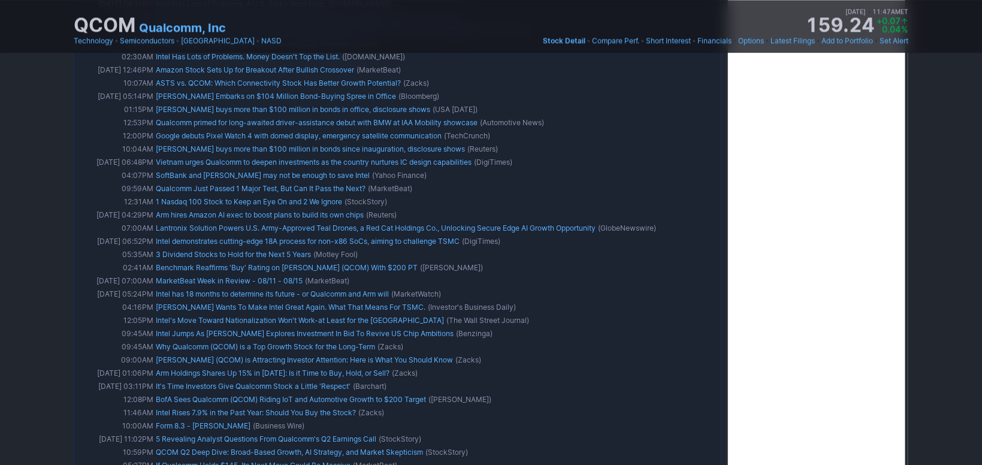
scroll to position [923, 0]
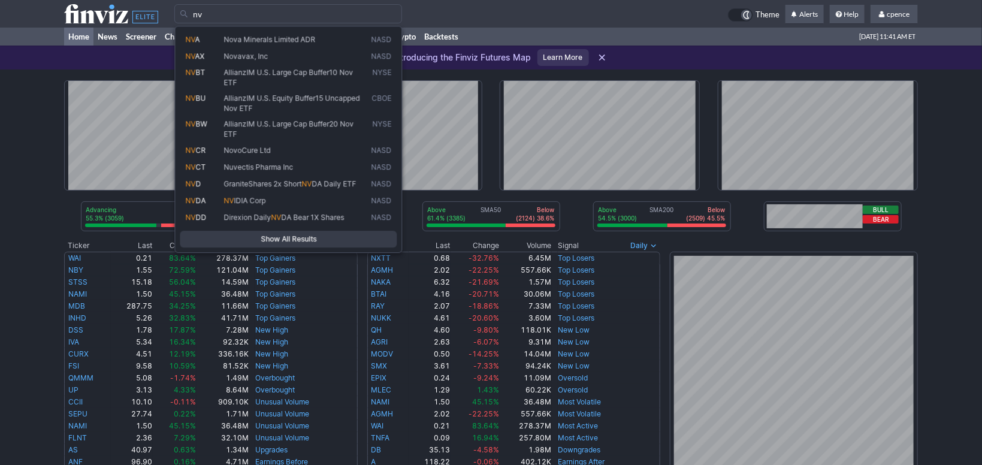
type input "nv"
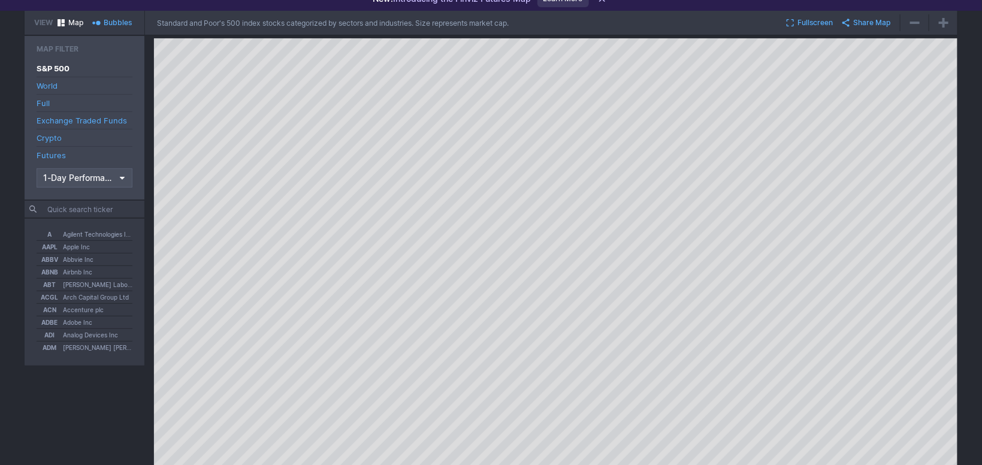
drag, startPoint x: 965, startPoint y: 70, endPoint x: 969, endPoint y: 89, distance: 19.5
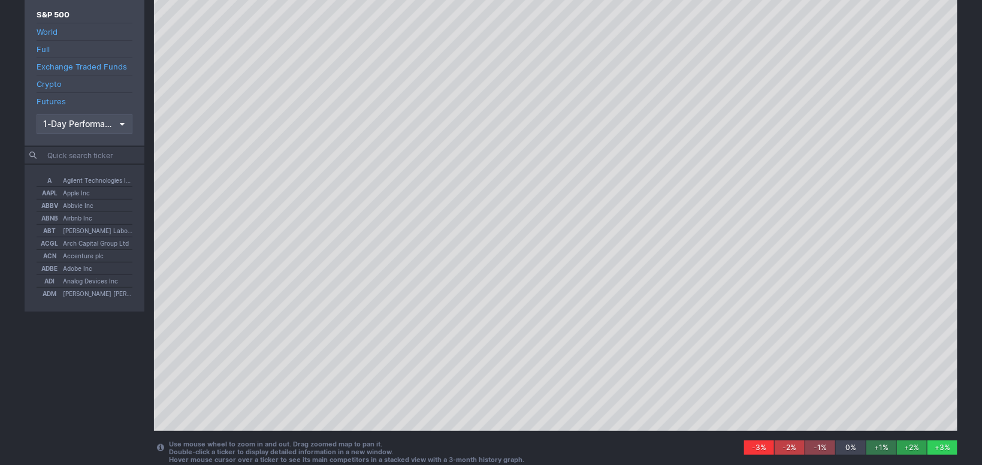
scroll to position [120, 0]
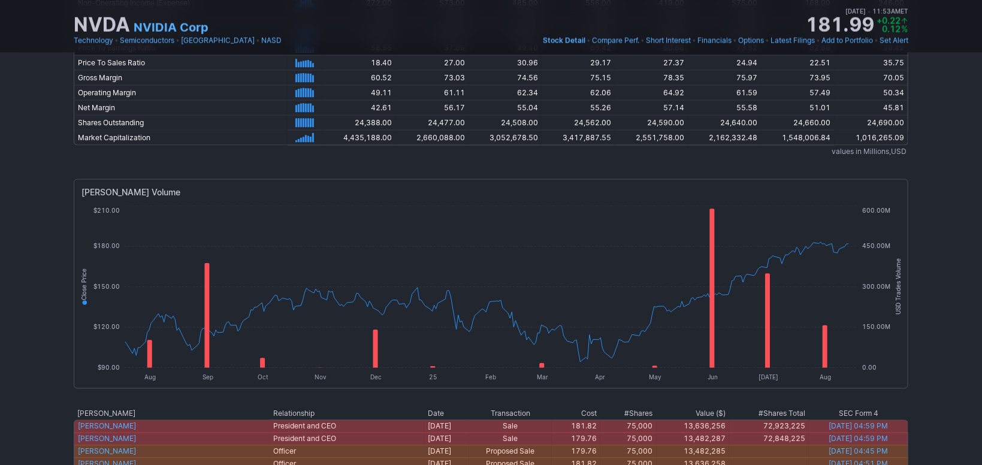
scroll to position [3069, 0]
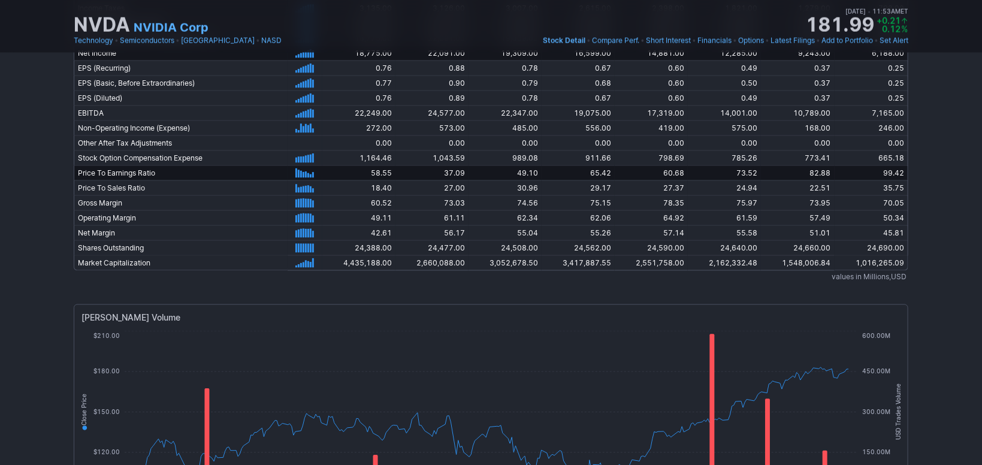
drag, startPoint x: 41, startPoint y: 252, endPoint x: 59, endPoint y: 205, distance: 49.9
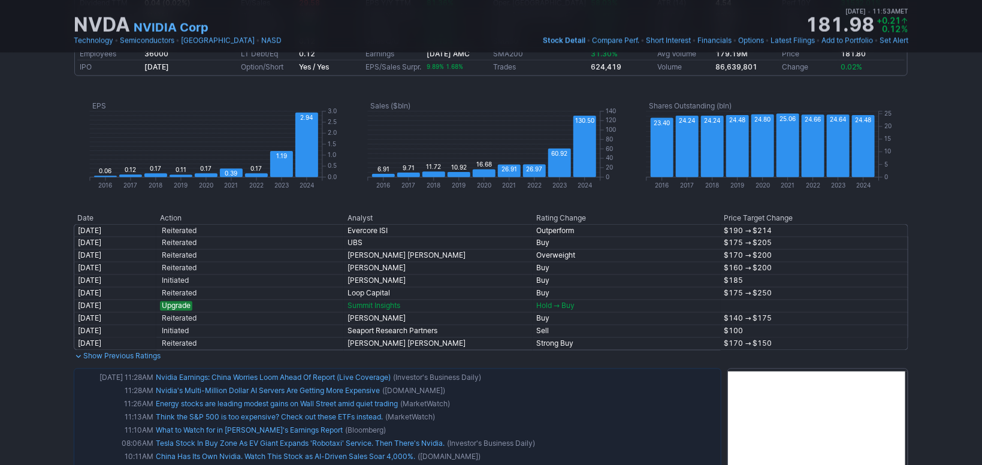
scroll to position [880, 0]
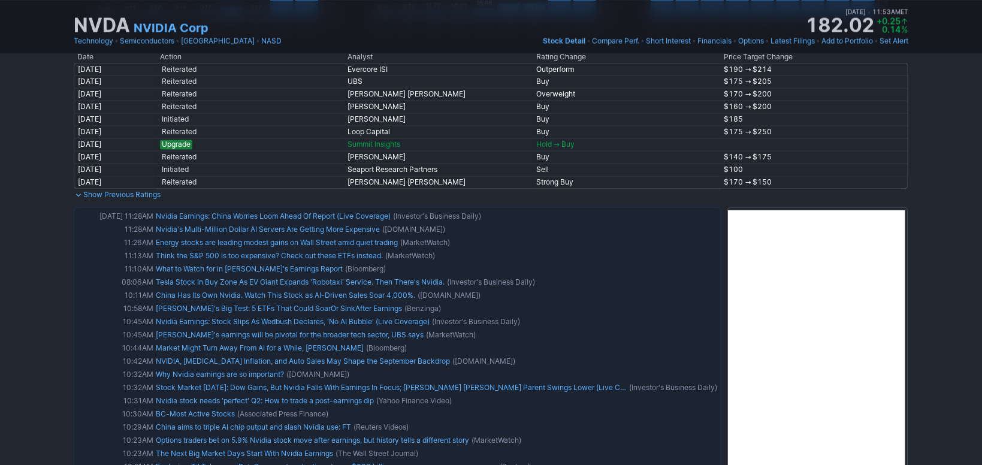
drag, startPoint x: 941, startPoint y: 173, endPoint x: 933, endPoint y: 195, distance: 22.9
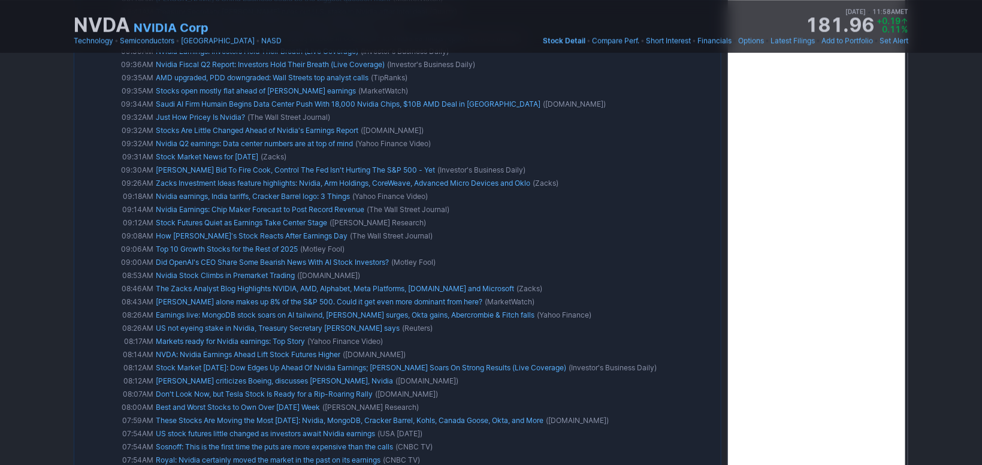
scroll to position [1464, 0]
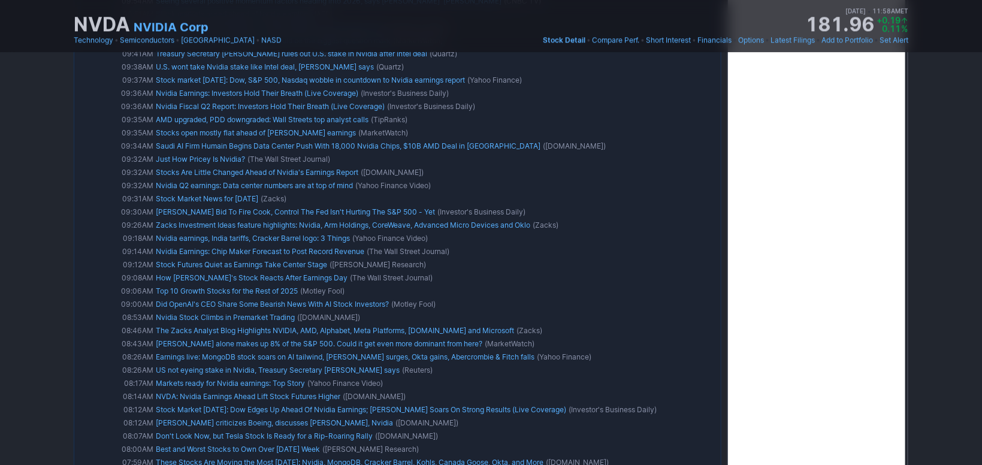
drag, startPoint x: 946, startPoint y: 224, endPoint x: 940, endPoint y: 198, distance: 26.5
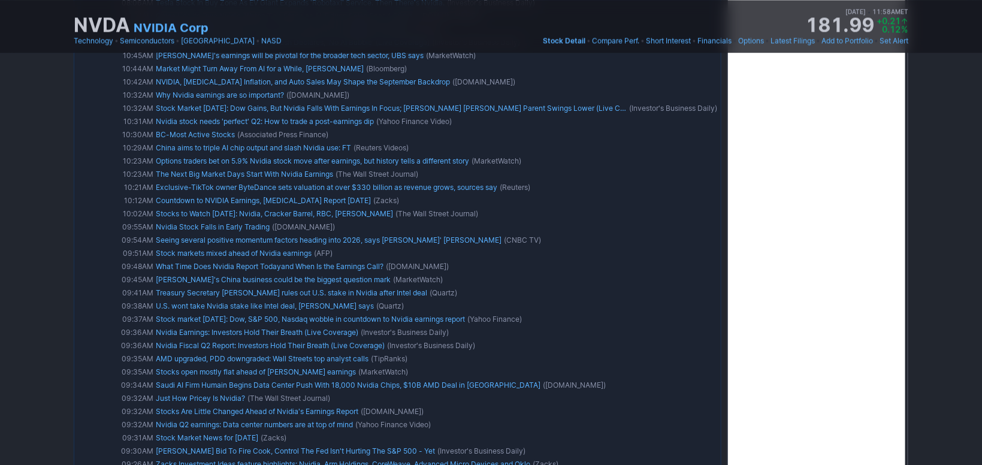
drag, startPoint x: 932, startPoint y: 215, endPoint x: 919, endPoint y: 157, distance: 59.2
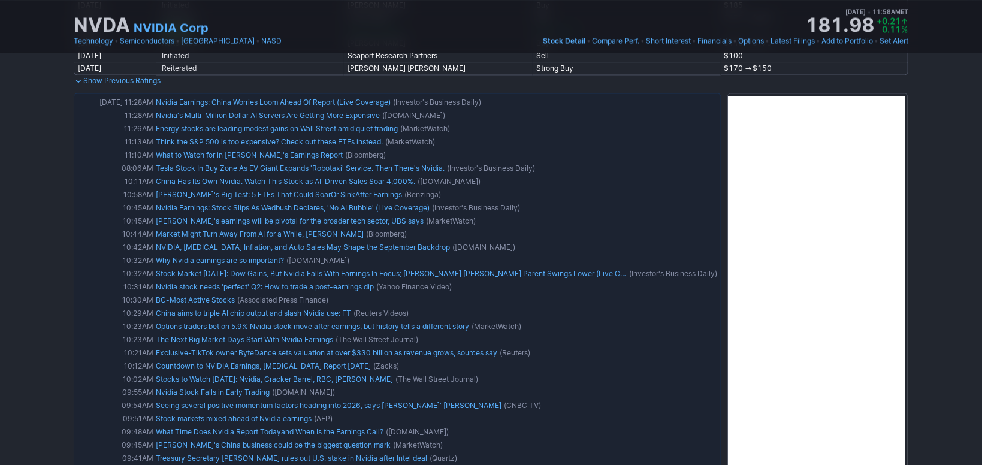
scroll to position [1123, 0]
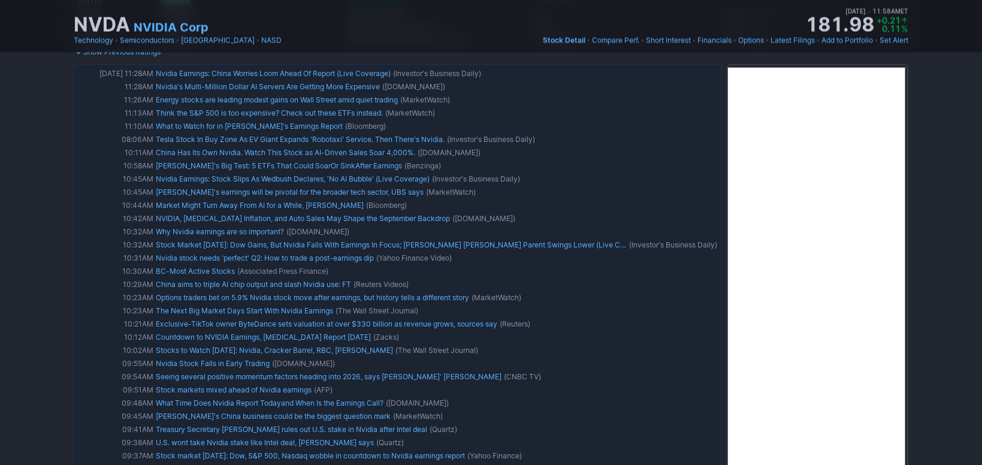
drag, startPoint x: 939, startPoint y: 177, endPoint x: 941, endPoint y: 203, distance: 25.9
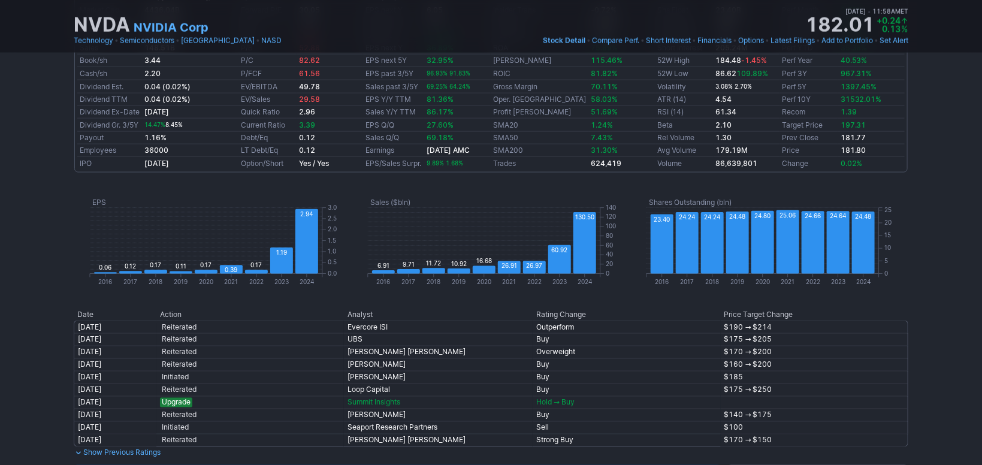
scroll to position [802, 0]
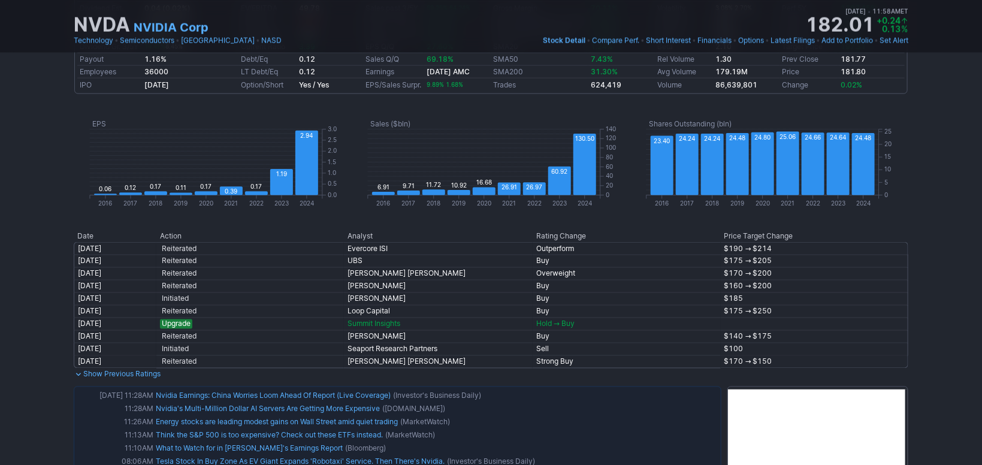
drag, startPoint x: 929, startPoint y: 238, endPoint x: 924, endPoint y: 259, distance: 20.9
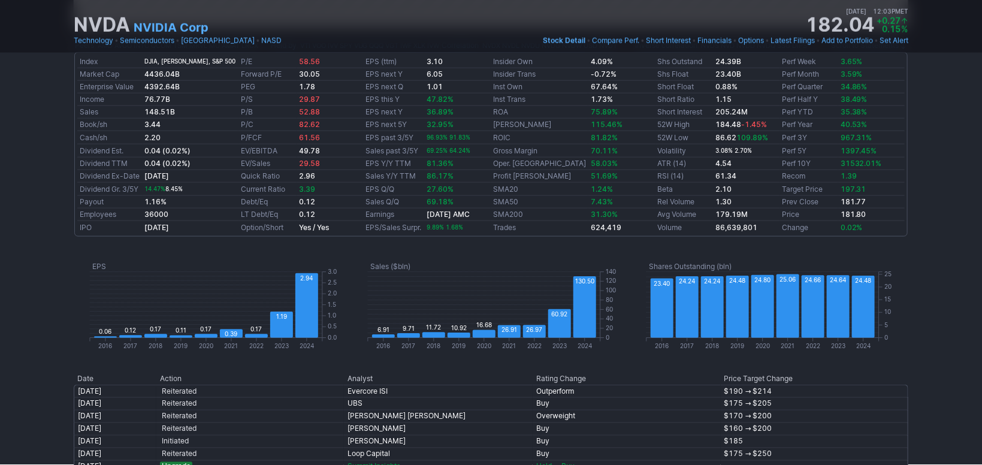
scroll to position [0, 0]
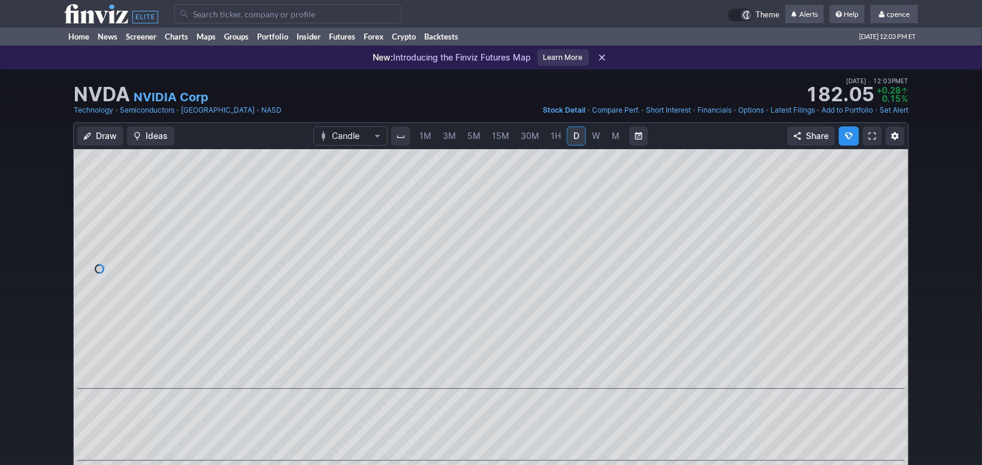
click at [742, 107] on link "Options" at bounding box center [751, 110] width 26 height 12
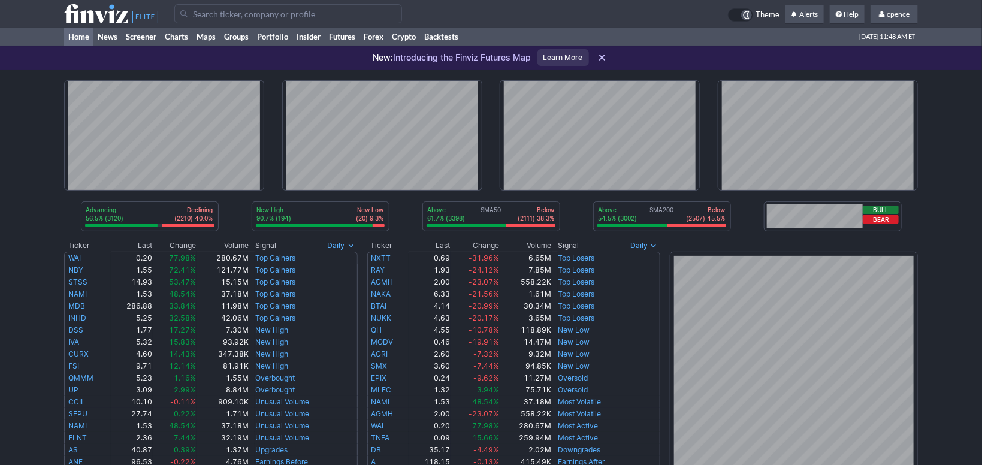
click at [274, 20] on input "Search" at bounding box center [288, 13] width 228 height 19
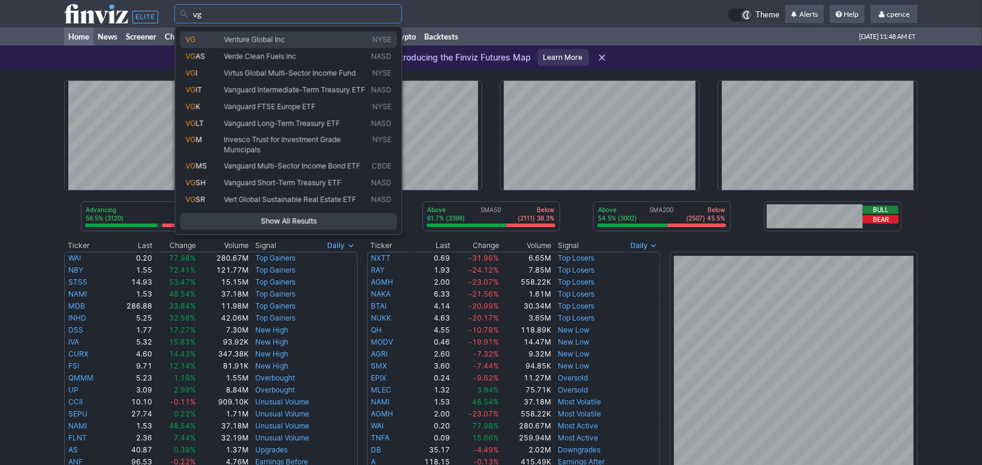
click at [292, 43] on span "Venture Global Inc" at bounding box center [295, 40] width 147 height 10
type input "VG"
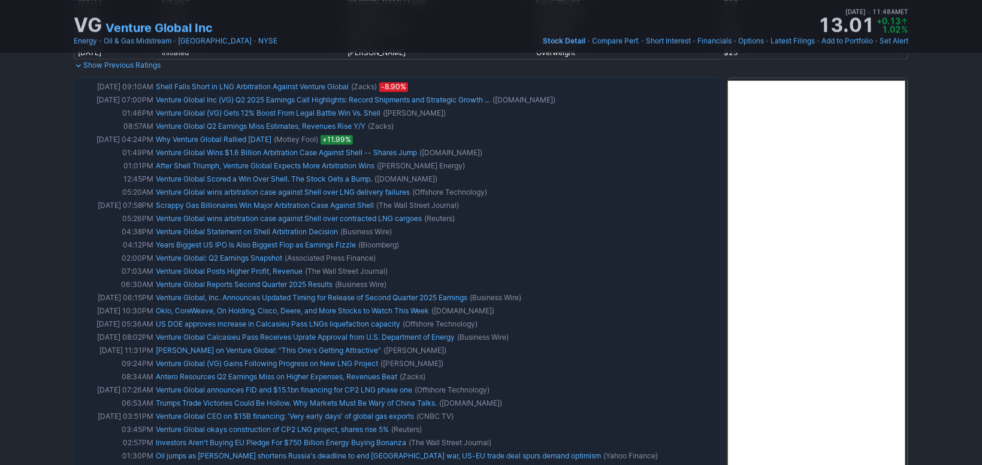
scroll to position [1184, 0]
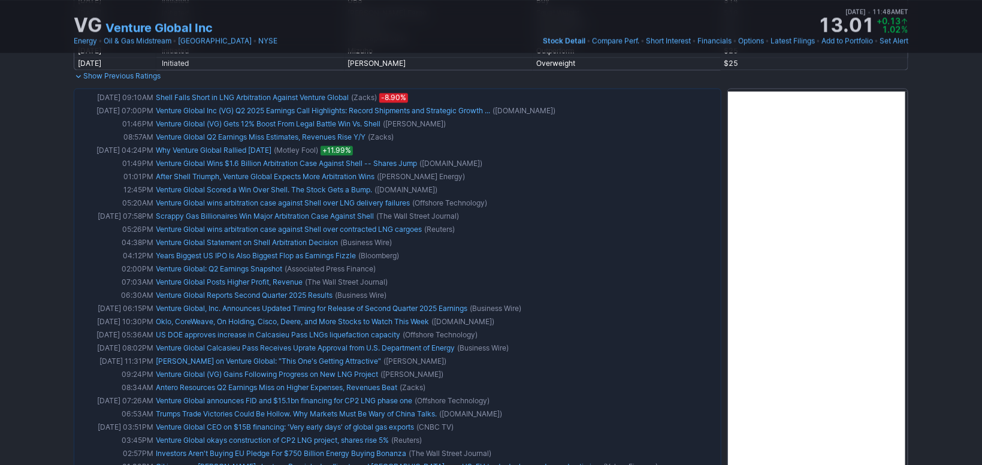
drag, startPoint x: 937, startPoint y: 244, endPoint x: 935, endPoint y: 228, distance: 16.3
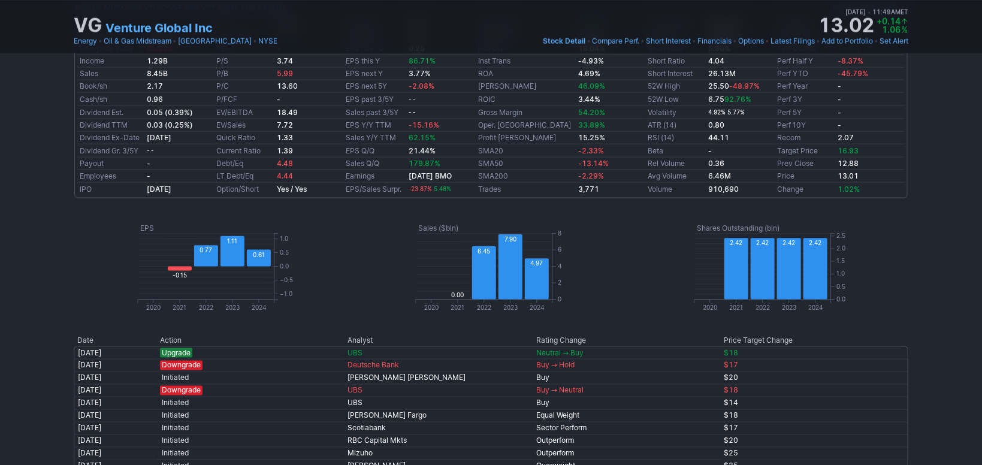
scroll to position [0, 0]
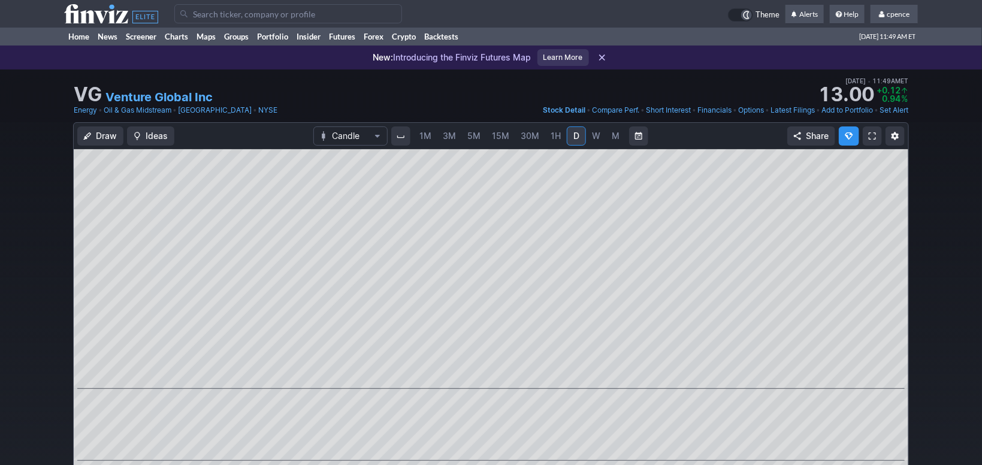
drag, startPoint x: 104, startPoint y: 19, endPoint x: 413, endPoint y: 76, distance: 314.5
click at [104, 19] on icon at bounding box center [111, 13] width 94 height 19
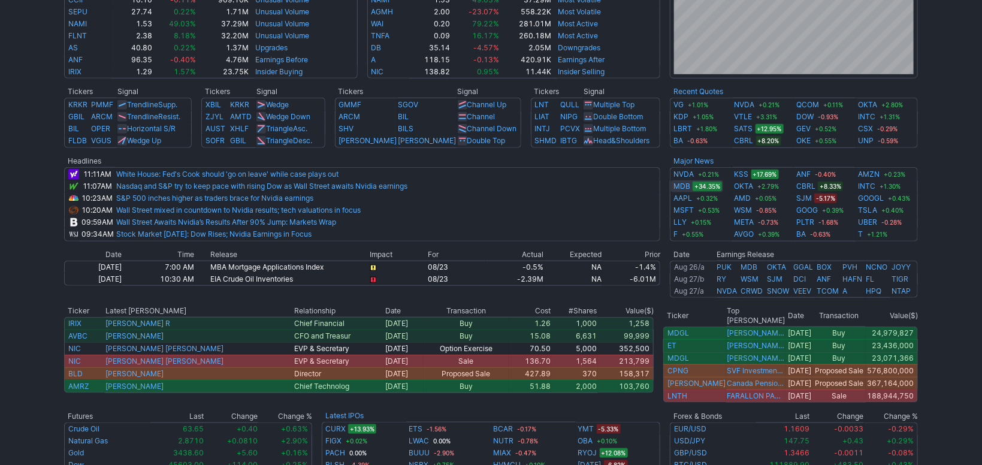
scroll to position [402, 0]
click at [18, 81] on div "Advancing 57.1% (3154) Declining (2170) 39.3% New High 90.7% (194) New Low (20)…" at bounding box center [491, 87] width 982 height 841
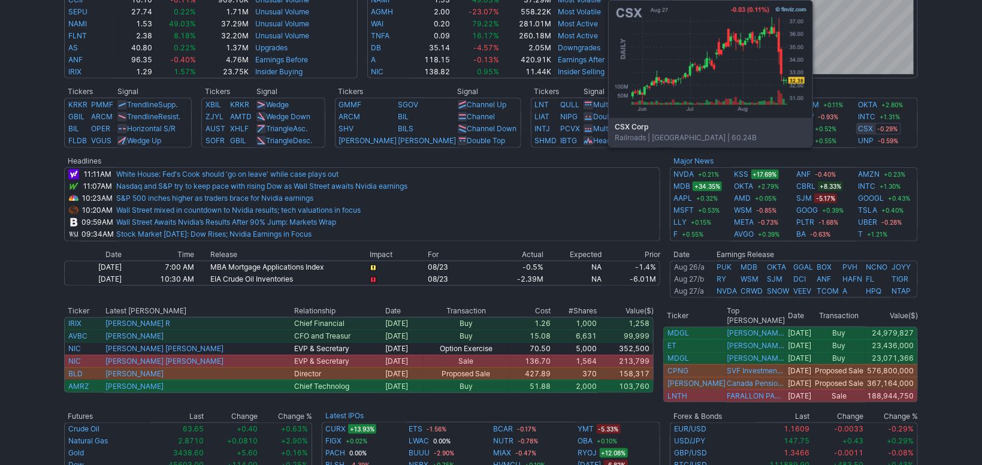
click at [865, 129] on link "CSX" at bounding box center [866, 129] width 15 height 12
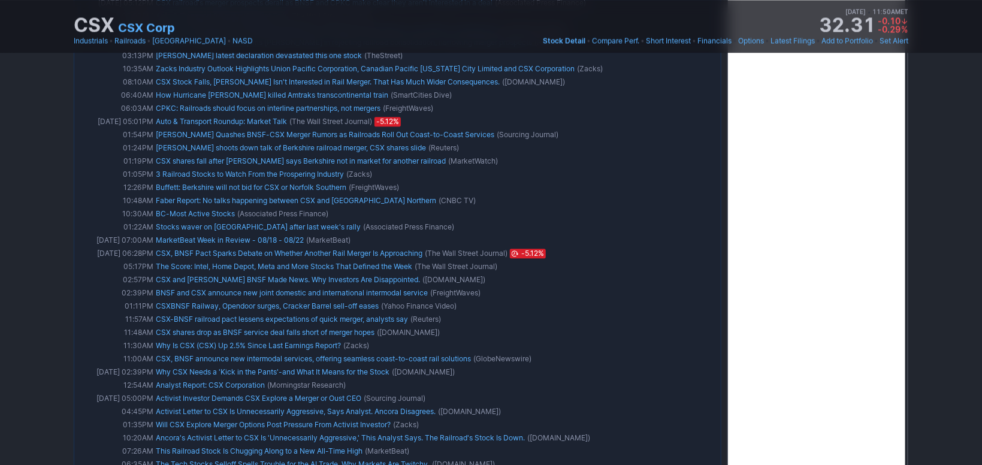
scroll to position [793, 0]
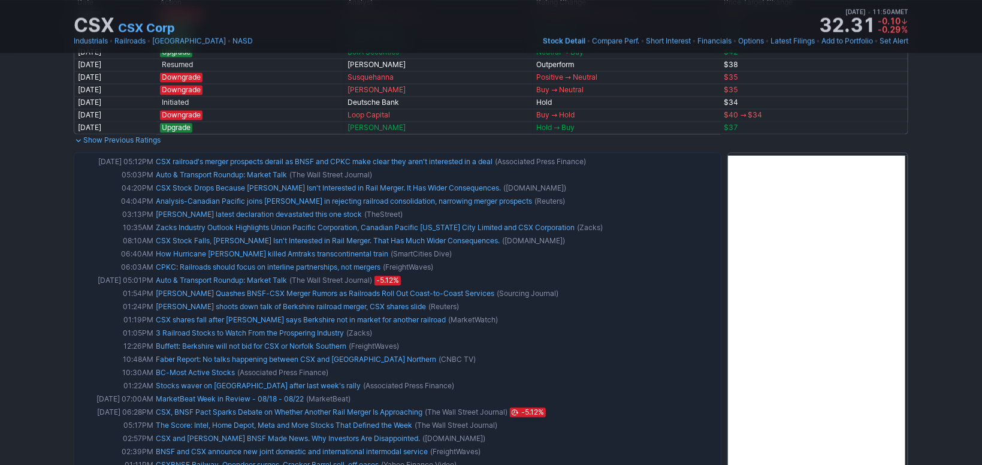
drag, startPoint x: 937, startPoint y: 171, endPoint x: 941, endPoint y: 189, distance: 19.0
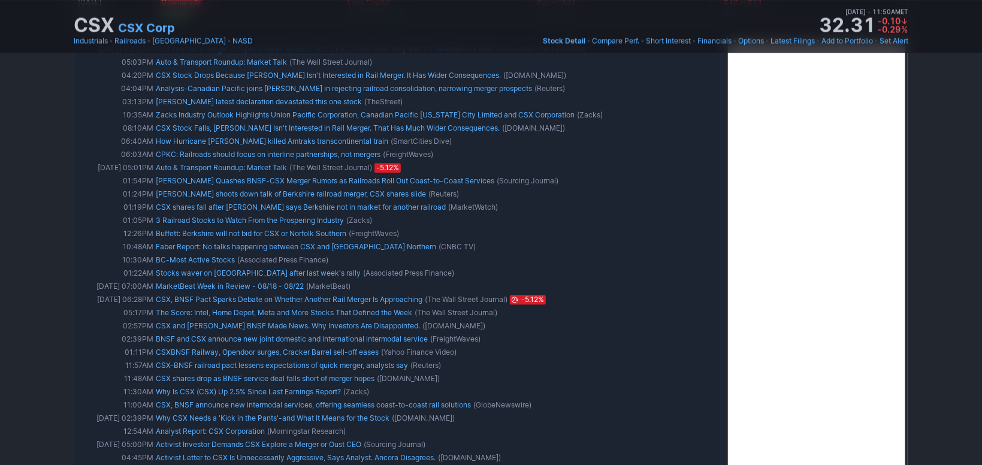
scroll to position [1422, 0]
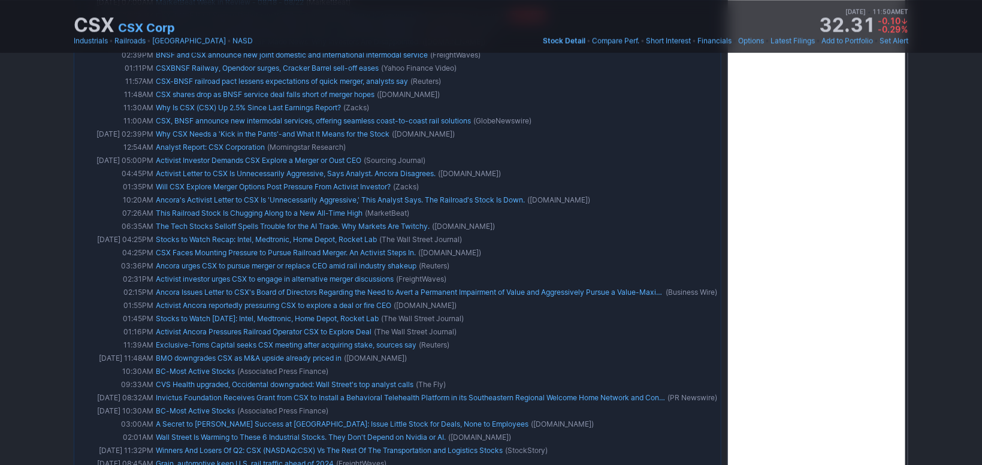
click at [967, 156] on div "CSX CSX Corp Last Close Aug 27 • 11:50AM ET 32.31 Dollar change -0.10 Percentag…" at bounding box center [491, 369] width 982 height 3442
click at [949, 201] on div "CSX CSX Corp Last Close Aug 27 • 11:50AM ET 32.31 Dollar change -0.10 Percentag…" at bounding box center [491, 369] width 982 height 3442
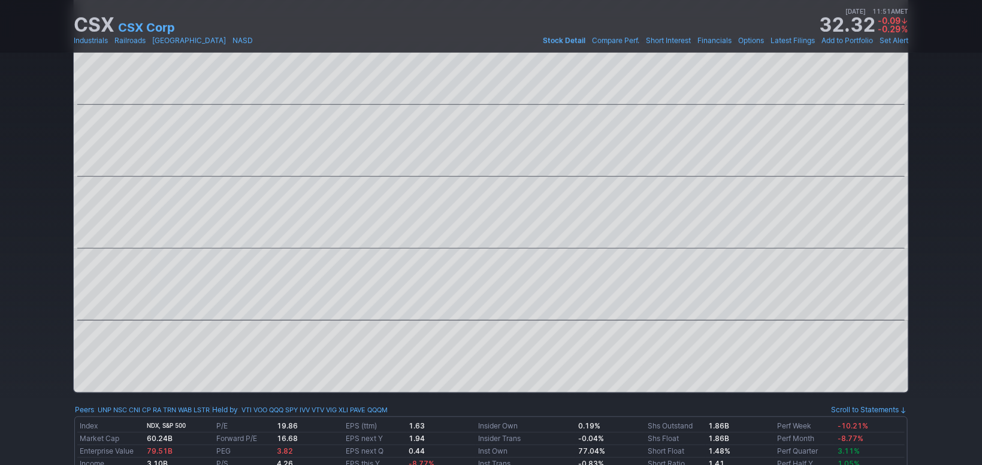
scroll to position [0, 0]
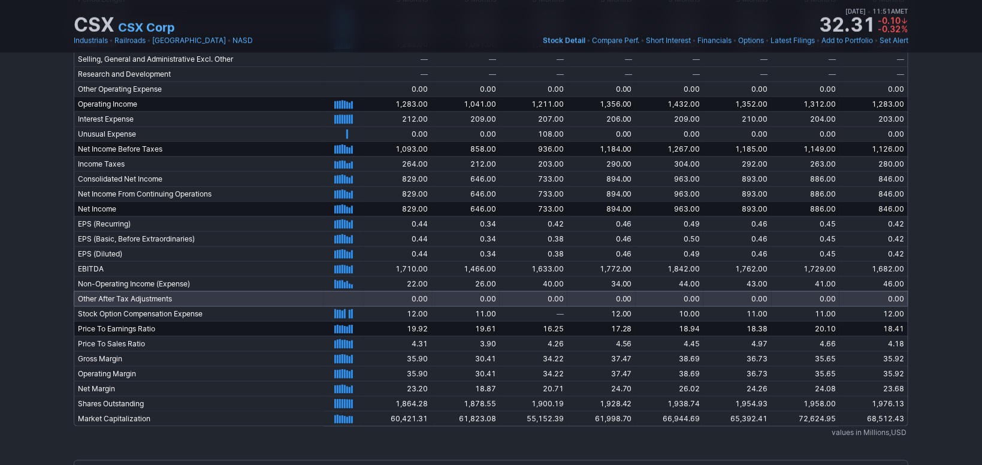
drag, startPoint x: 495, startPoint y: 314, endPoint x: 490, endPoint y: 279, distance: 35.7
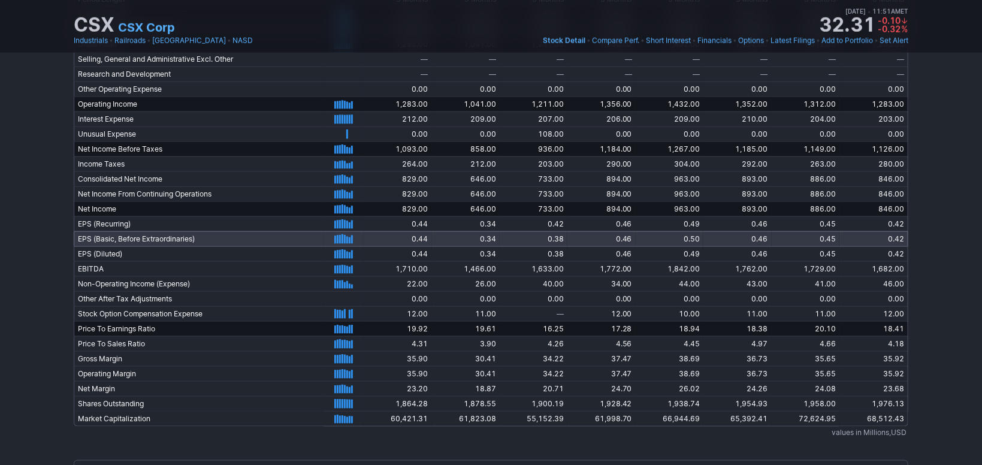
scroll to position [2677, 0]
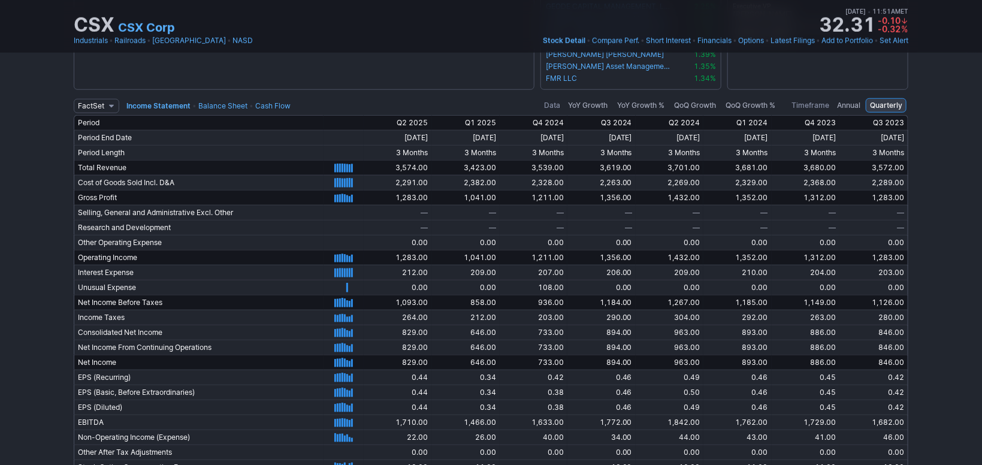
drag, startPoint x: 47, startPoint y: 310, endPoint x: 48, endPoint y: 290, distance: 20.4
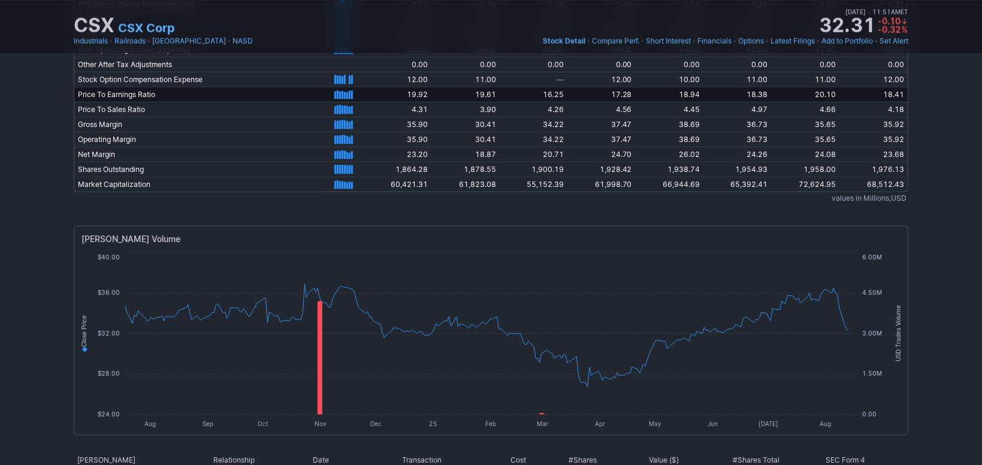
scroll to position [2570, 0]
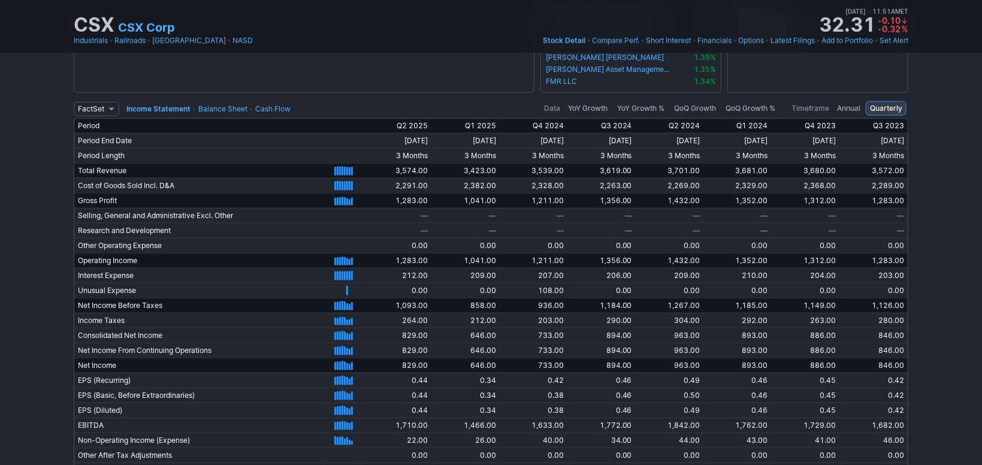
click at [216, 107] on link "Balance Sheet" at bounding box center [222, 108] width 49 height 9
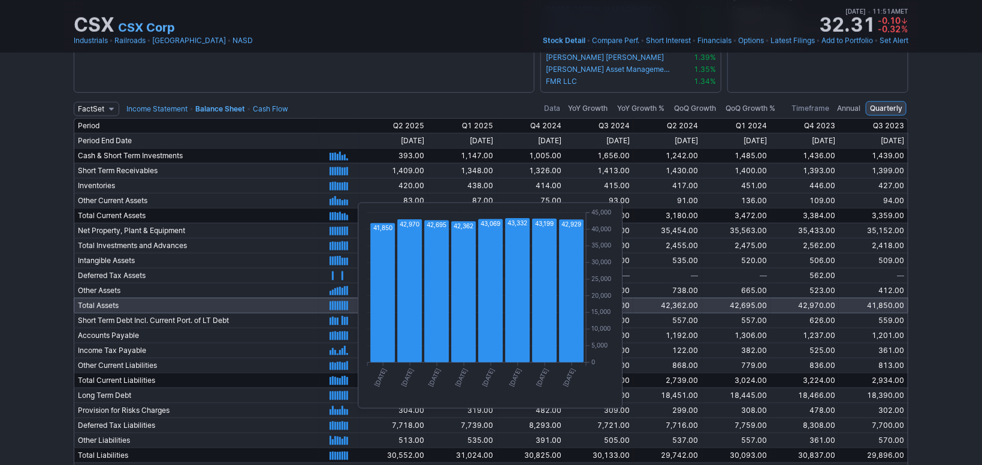
drag, startPoint x: 81, startPoint y: 301, endPoint x: 437, endPoint y: 300, distance: 355.4
click at [437, 300] on tr "Total Assets 9/30/2023 12/31/2023 3/31/2024 6/30/2024 9/30/2024 12/31/2024 3/31…" at bounding box center [491, 305] width 835 height 15
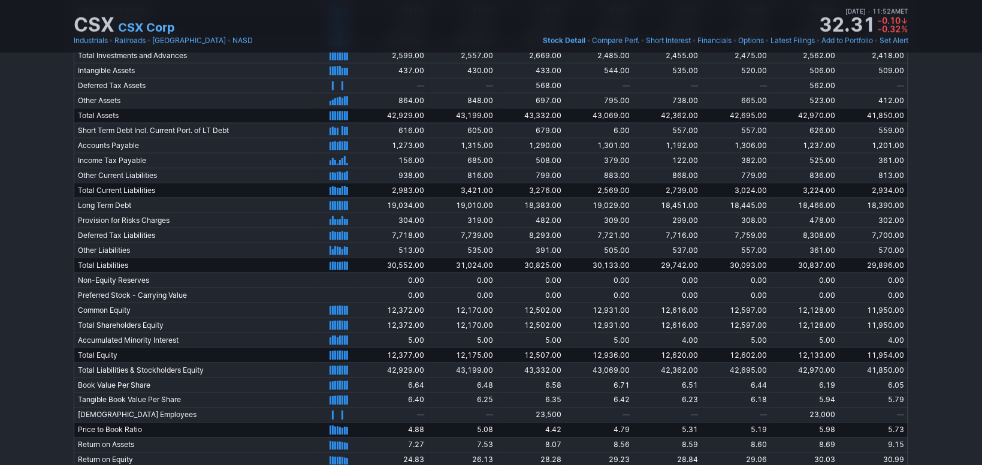
drag, startPoint x: 38, startPoint y: 322, endPoint x: 40, endPoint y: 339, distance: 16.9
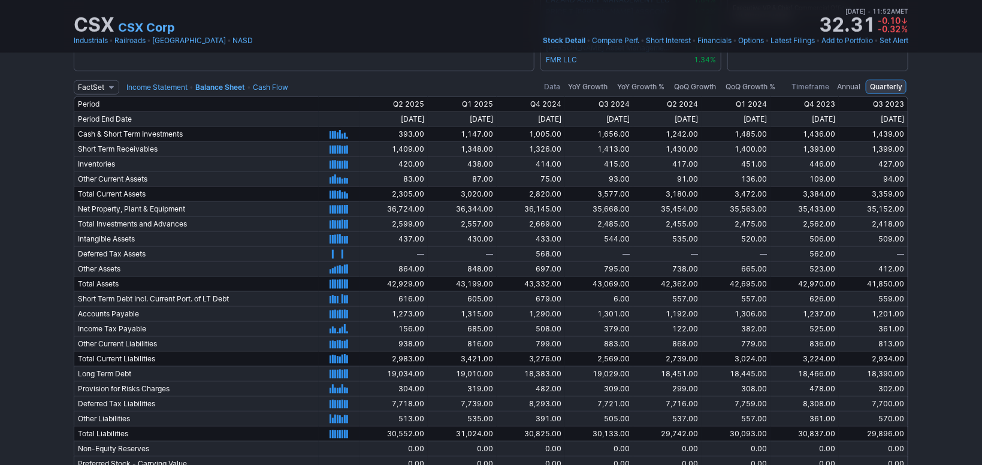
drag, startPoint x: 51, startPoint y: 346, endPoint x: 56, endPoint y: 327, distance: 19.2
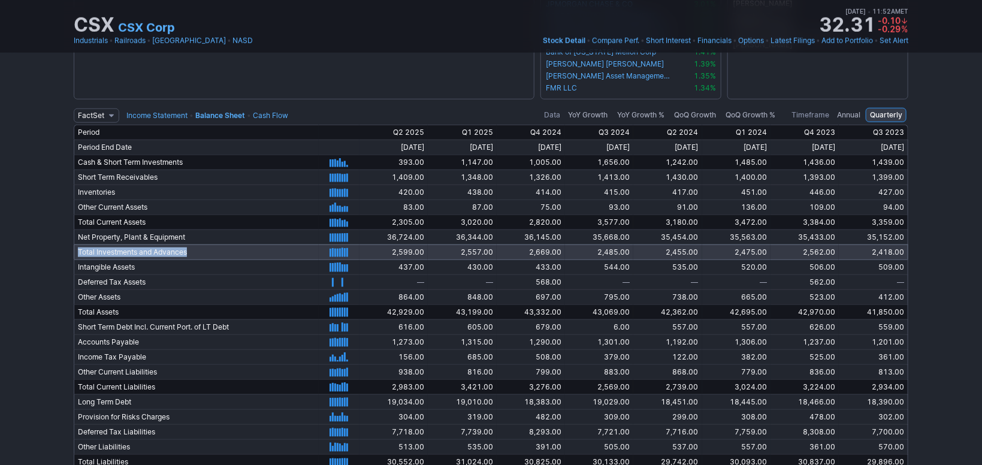
drag, startPoint x: 192, startPoint y: 249, endPoint x: 77, endPoint y: 246, distance: 114.5
click at [77, 246] on td "Total Investments and Advances" at bounding box center [196, 251] width 245 height 15
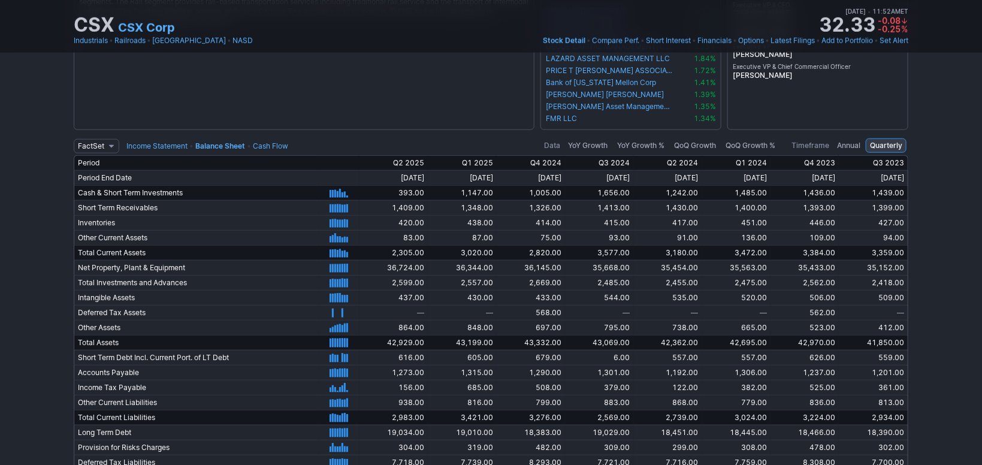
scroll to position [2522, 0]
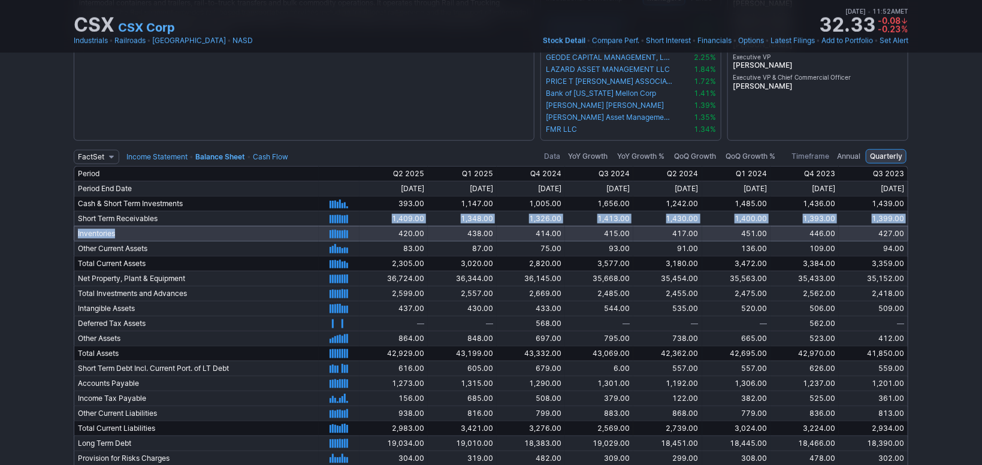
drag, startPoint x: 164, startPoint y: 216, endPoint x: 116, endPoint y: 230, distance: 49.3
click at [117, 230] on tbody "Period Q2 2025 Q1 2025 Q4 2024 Q3 2024 Q2 2024 Q1 2024 Q4 2023 Q3 2023 Period E…" at bounding box center [491, 458] width 835 height 585
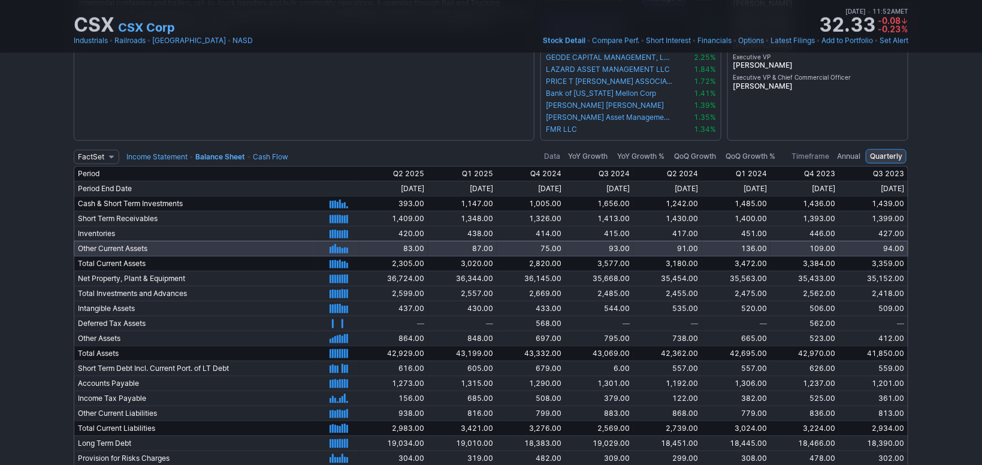
click at [116, 246] on td "Other Current Assets" at bounding box center [196, 248] width 245 height 15
drag, startPoint x: 156, startPoint y: 244, endPoint x: 83, endPoint y: 248, distance: 73.2
click at [83, 247] on td "Other Current Assets" at bounding box center [196, 248] width 245 height 15
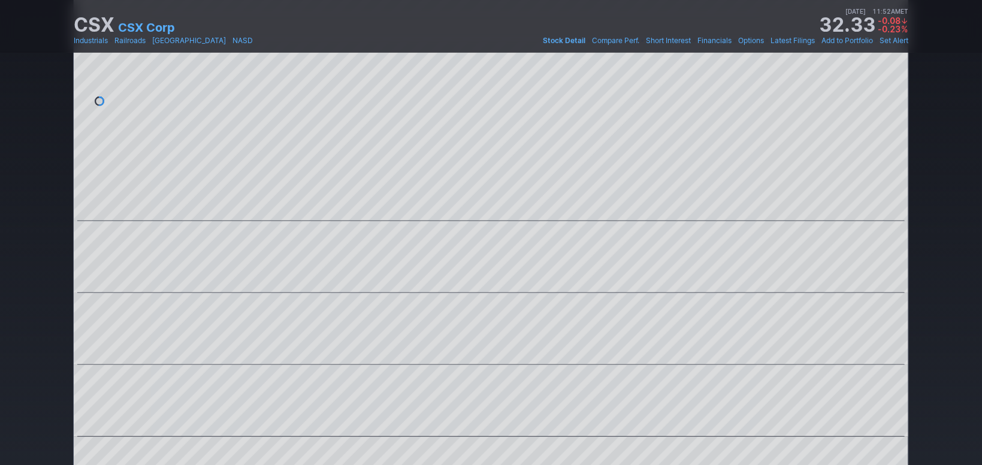
scroll to position [0, 0]
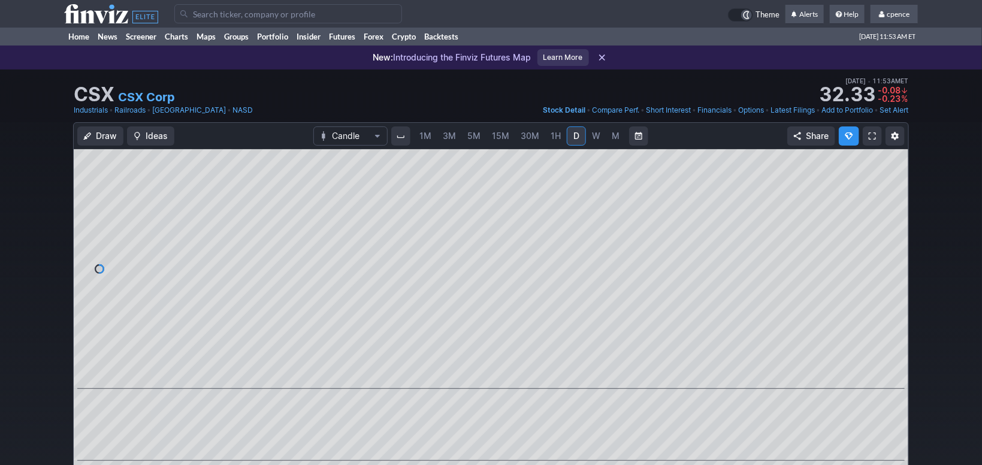
click at [98, 16] on use at bounding box center [111, 13] width 94 height 19
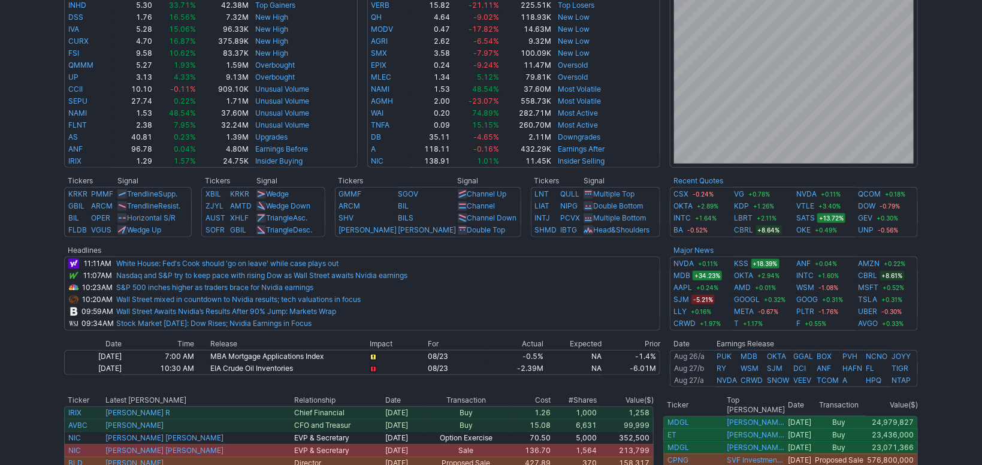
scroll to position [402, 0]
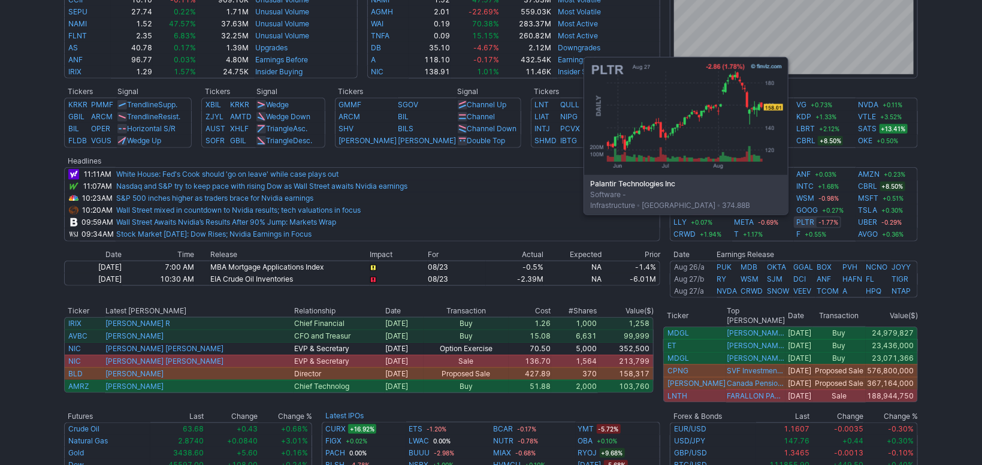
click at [805, 222] on link "PLTR" at bounding box center [805, 222] width 18 height 12
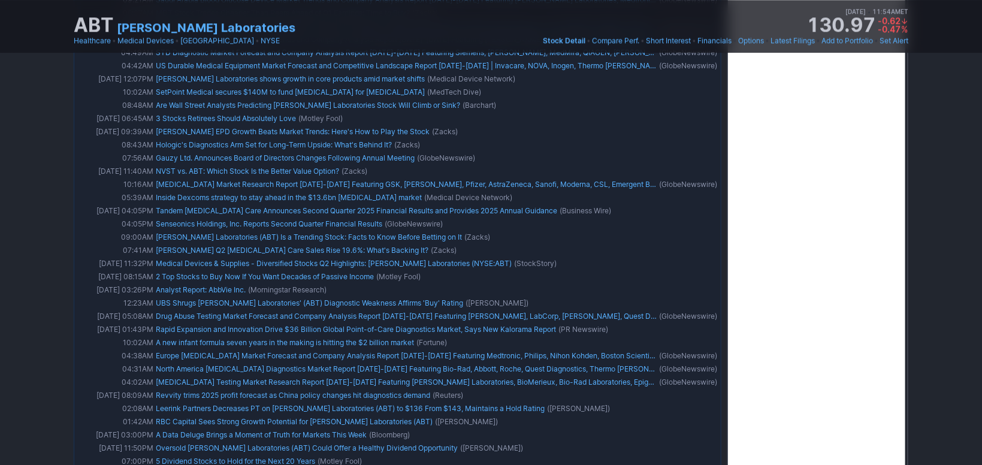
drag, startPoint x: 924, startPoint y: 229, endPoint x: 952, endPoint y: 317, distance: 92.5
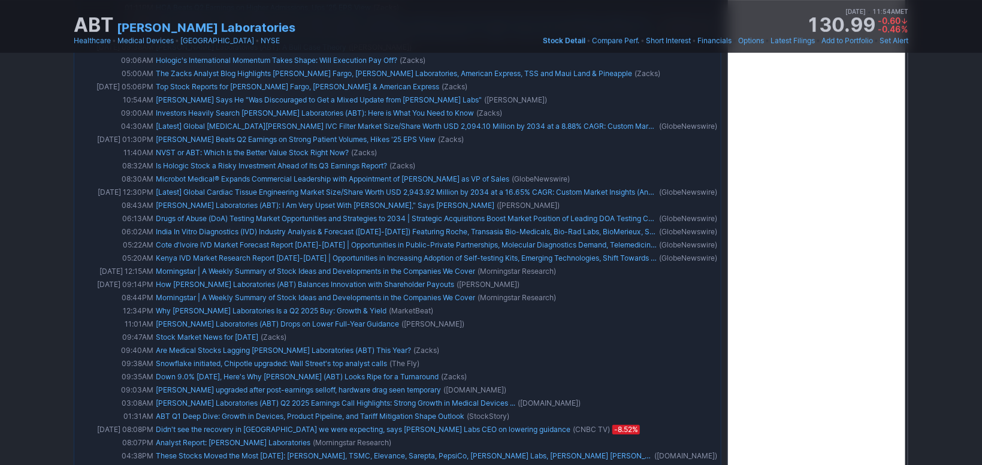
scroll to position [2308, 0]
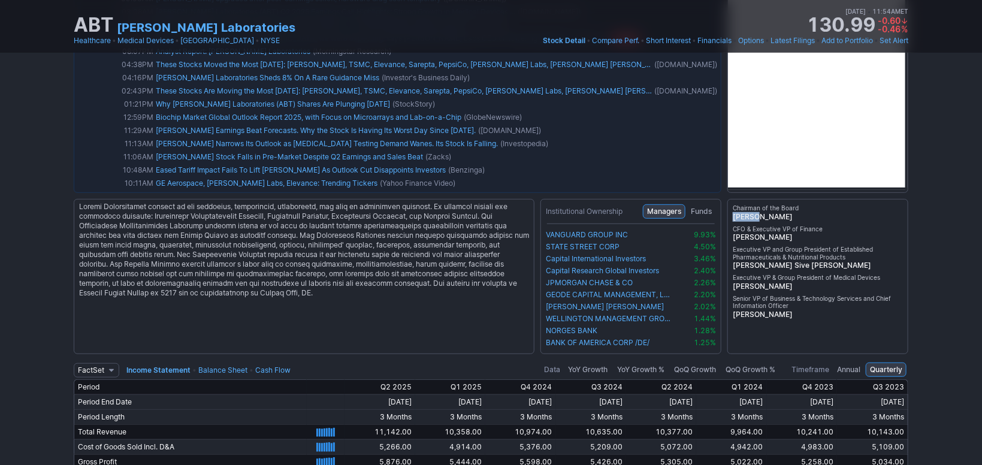
drag, startPoint x: 802, startPoint y: 207, endPoint x: 776, endPoint y: 212, distance: 26.8
click at [763, 209] on span "Chairman of the Board" at bounding box center [818, 208] width 170 height 8
click at [793, 215] on span "Mr. Robert B. Ford" at bounding box center [818, 217] width 170 height 10
drag, startPoint x: 760, startPoint y: 210, endPoint x: 731, endPoint y: 213, distance: 29.0
click at [731, 215] on div "Chairman of the Board Mr. Robert B. Ford CFO & Executive VP of Finance Mr. Phil…" at bounding box center [817, 276] width 181 height 155
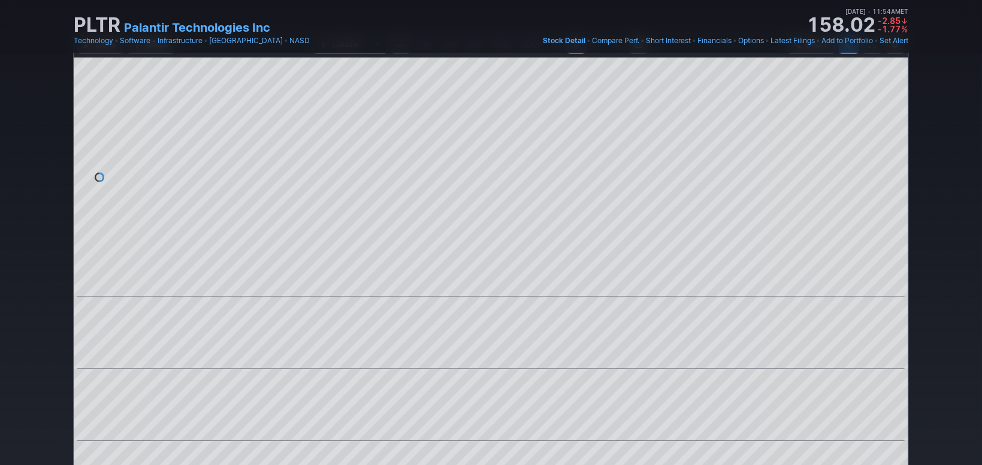
scroll to position [11, 0]
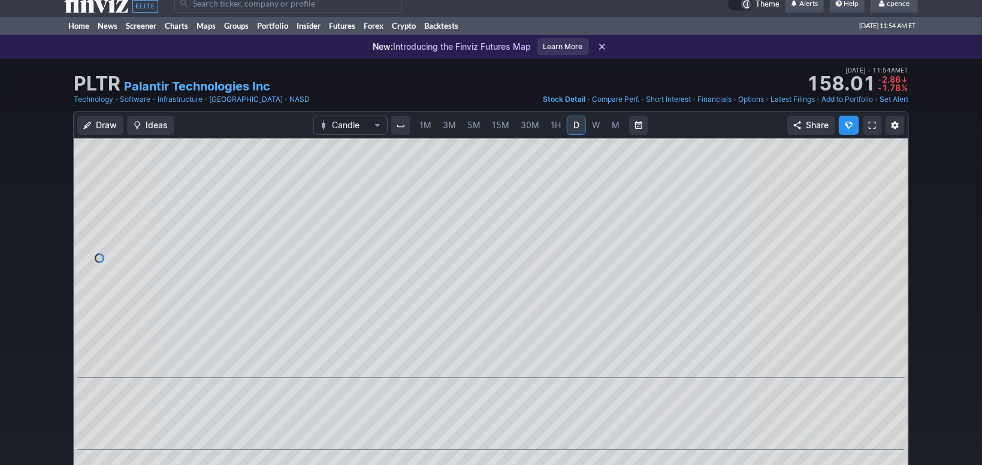
click at [615, 129] on span "M" at bounding box center [616, 125] width 8 height 10
click at [105, 7] on icon at bounding box center [111, 2] width 94 height 19
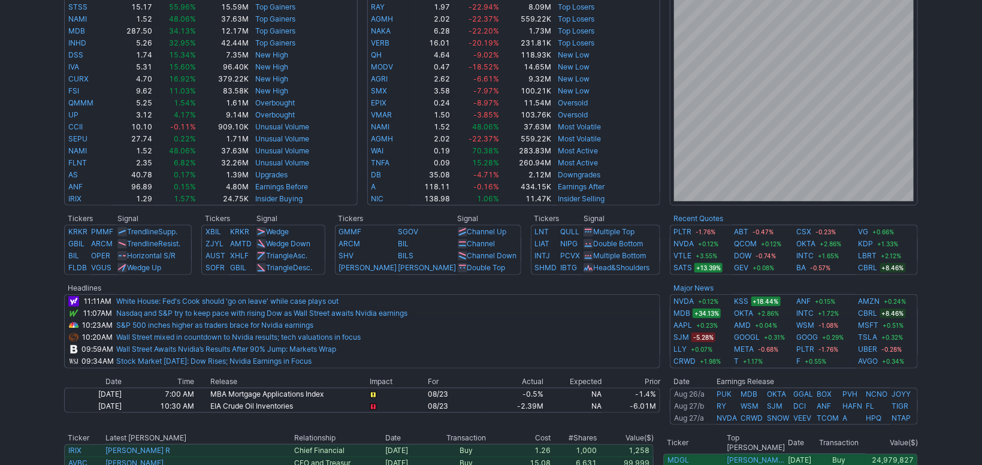
scroll to position [322, 0]
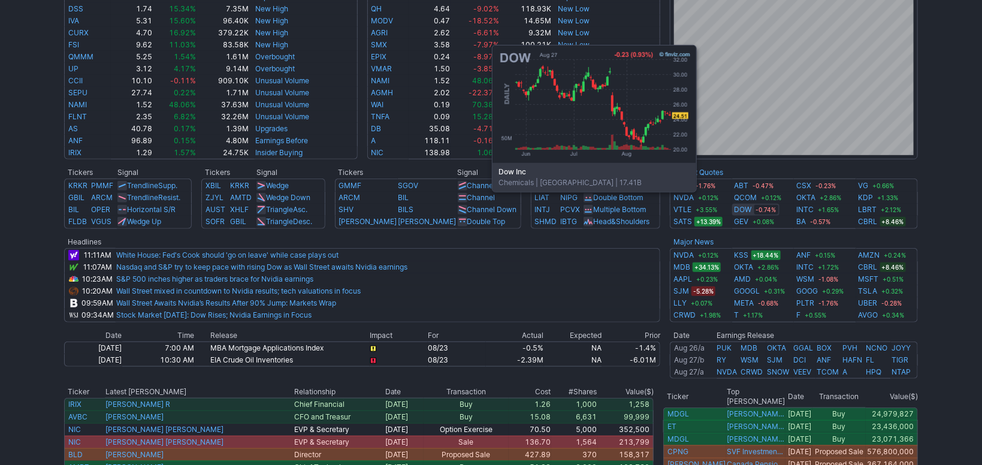
click at [749, 209] on link "DOW" at bounding box center [743, 209] width 17 height 12
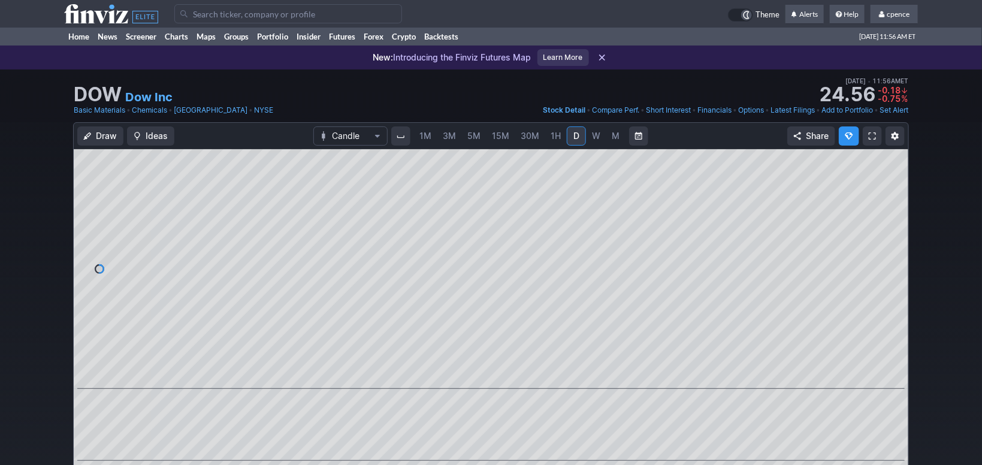
click at [623, 131] on link "M" at bounding box center [615, 135] width 19 height 19
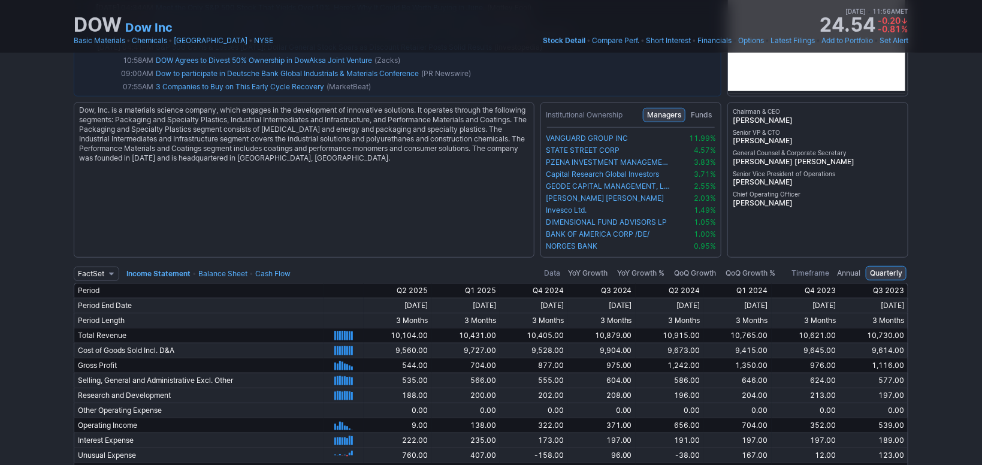
scroll to position [2358, 0]
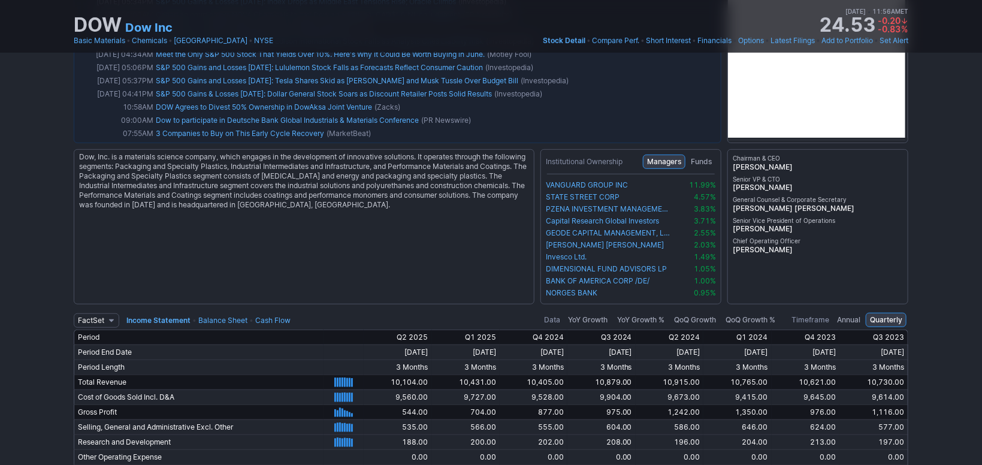
click at [237, 316] on link "Balance Sheet" at bounding box center [222, 320] width 49 height 9
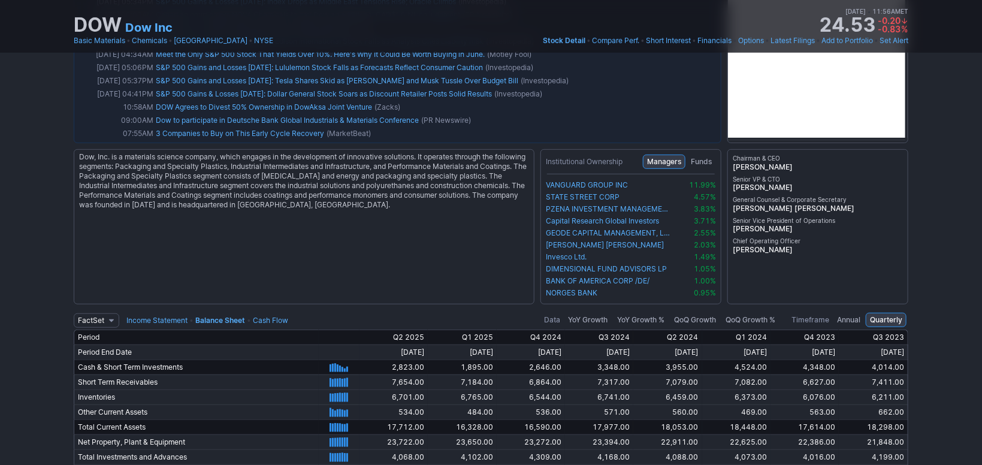
click at [162, 319] on link "Income Statement" at bounding box center [156, 320] width 61 height 9
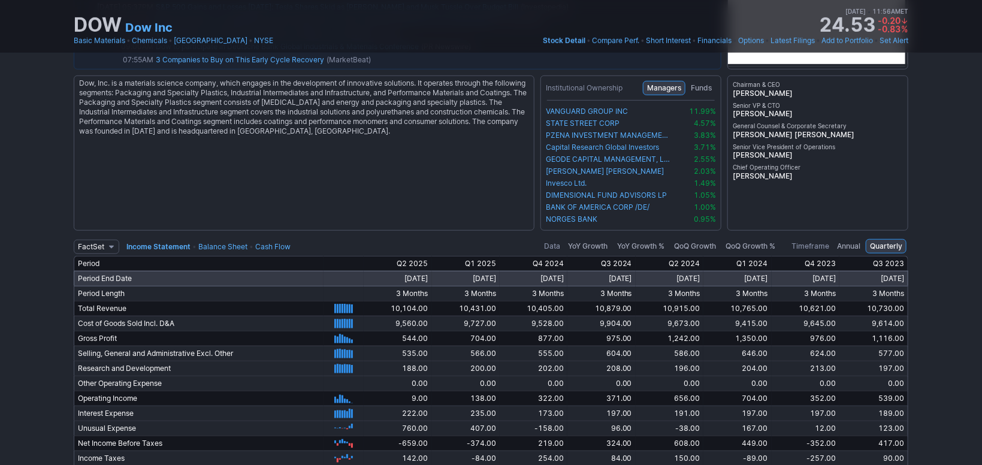
scroll to position [2749, 0]
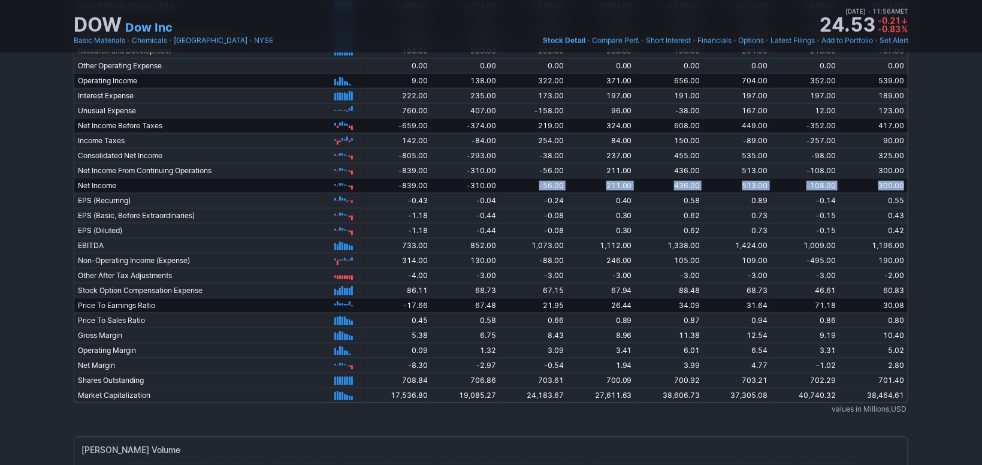
drag, startPoint x: 535, startPoint y: 185, endPoint x: 926, endPoint y: 196, distance: 392.1
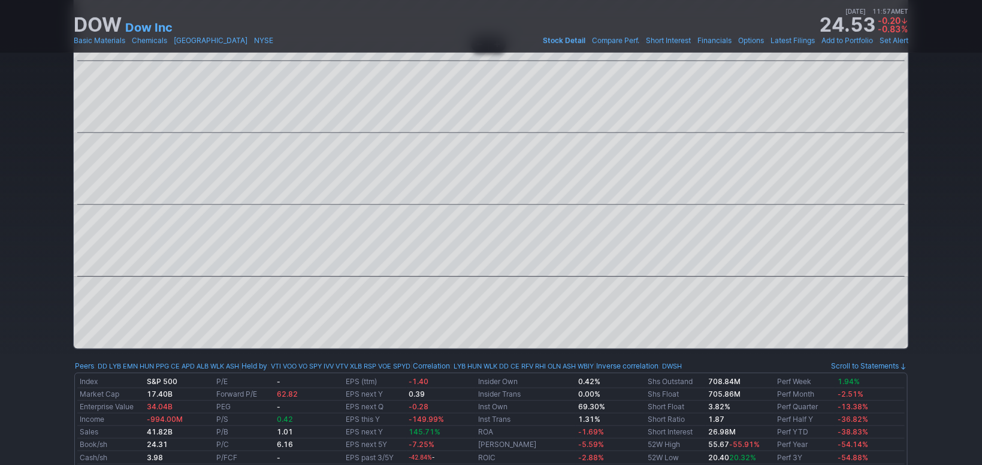
scroll to position [402, 0]
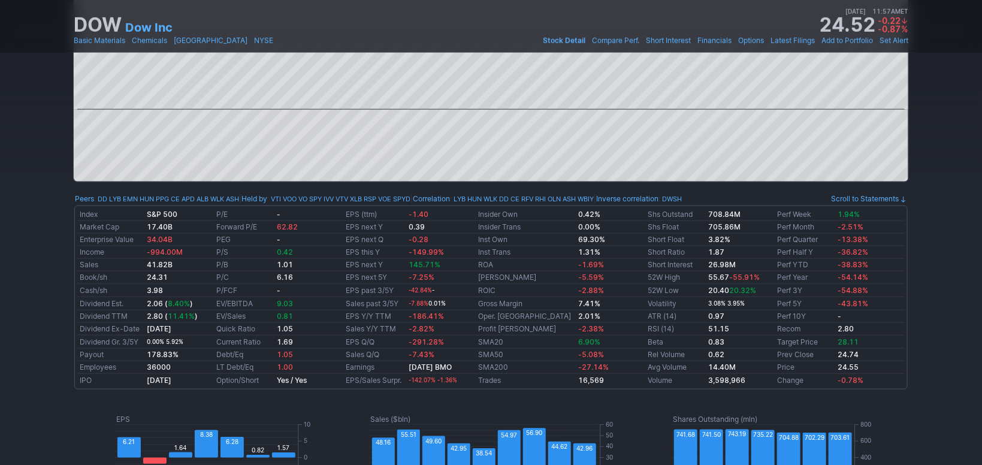
drag, startPoint x: 959, startPoint y: 156, endPoint x: 959, endPoint y: 167, distance: 10.2
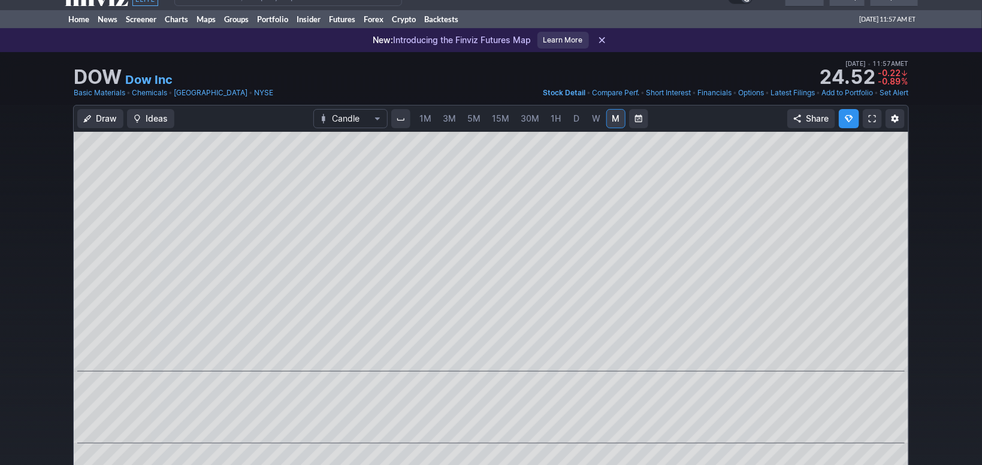
scroll to position [0, 0]
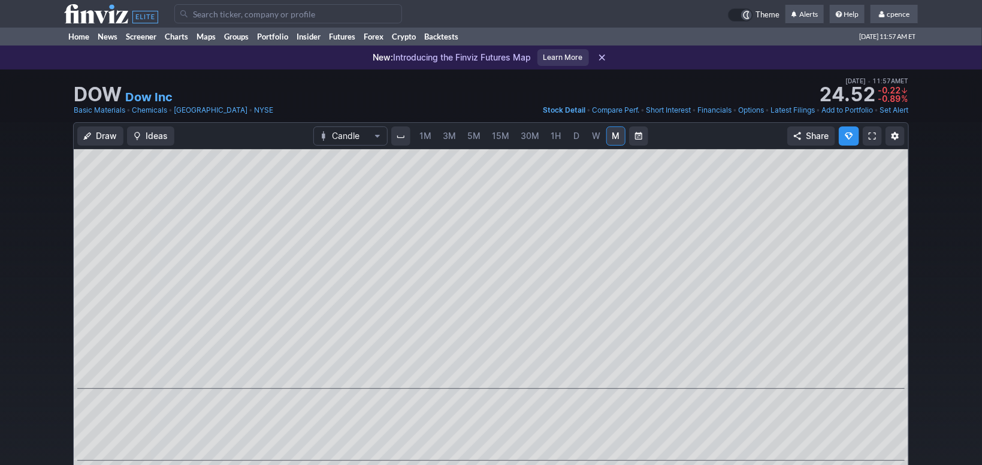
drag, startPoint x: 95, startPoint y: 8, endPoint x: 124, endPoint y: 4, distance: 29.7
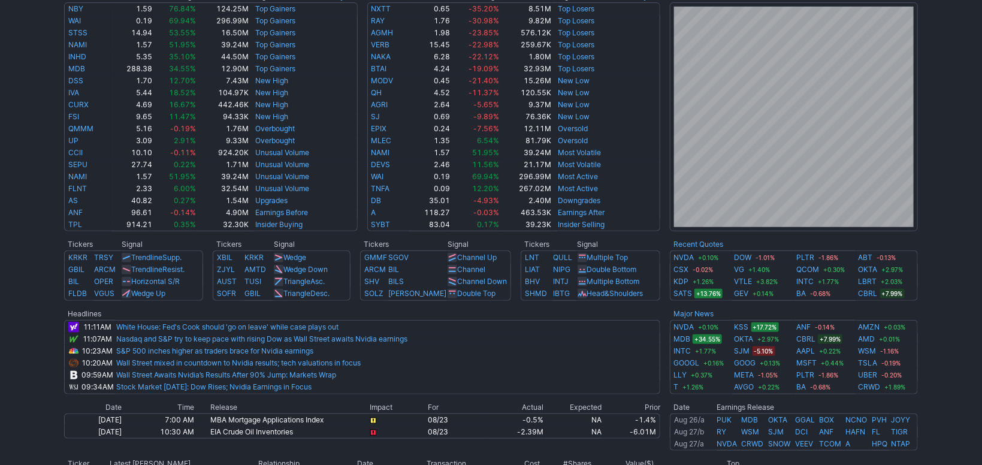
scroll to position [209, 0]
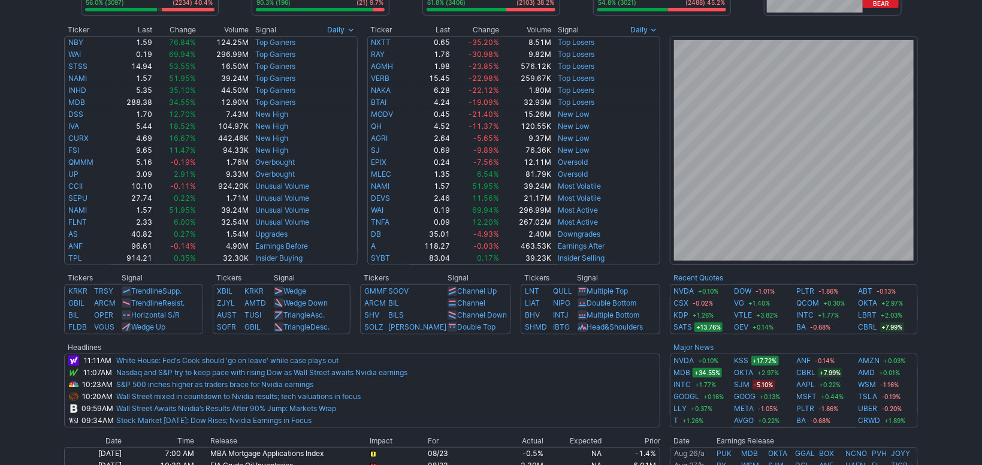
drag, startPoint x: 920, startPoint y: 195, endPoint x: 915, endPoint y: 172, distance: 24.0
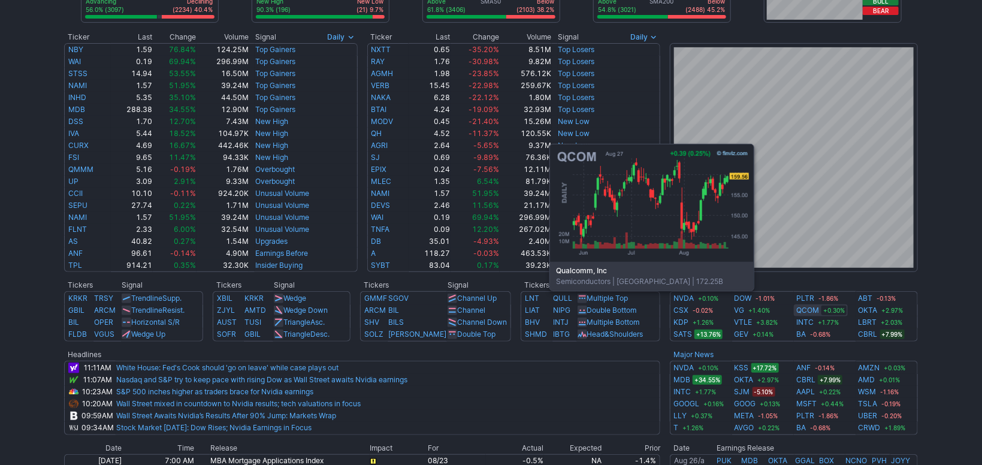
click at [807, 308] on link "QCOM" at bounding box center [807, 310] width 23 height 12
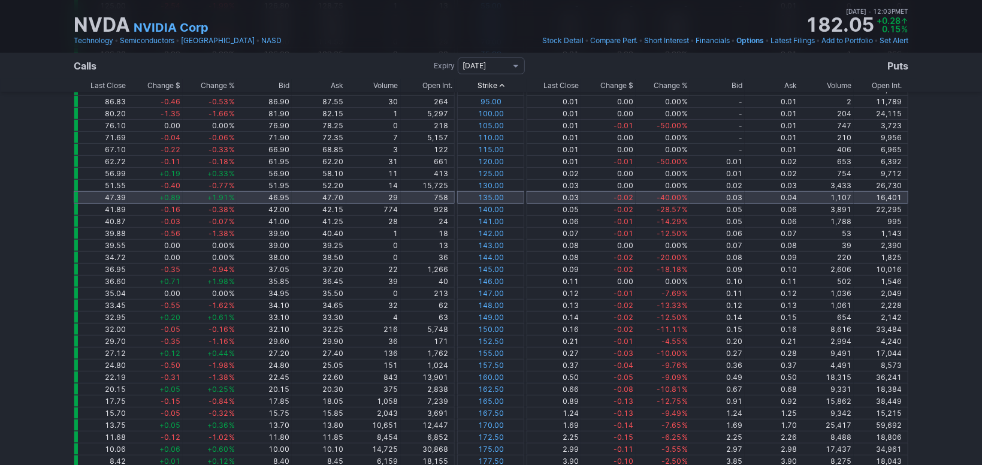
drag, startPoint x: 434, startPoint y: 147, endPoint x: 433, endPoint y: 166, distance: 18.6
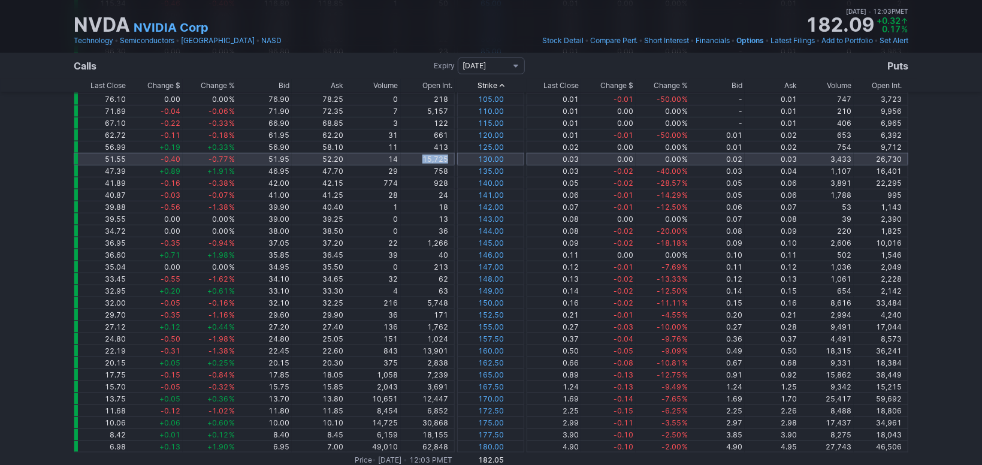
drag, startPoint x: 424, startPoint y: 161, endPoint x: 455, endPoint y: 157, distance: 31.4
click at [455, 157] on tr "51.55 -0.40 -0.77 % 51.95 52.20 14 15,725 130.00 0.03 0.00 0.00 % 0.02 0.03 3,4…" at bounding box center [491, 159] width 835 height 12
drag, startPoint x: 881, startPoint y: 158, endPoint x: 905, endPoint y: 155, distance: 23.5
click at [905, 155] on td "26,730" at bounding box center [881, 159] width 55 height 12
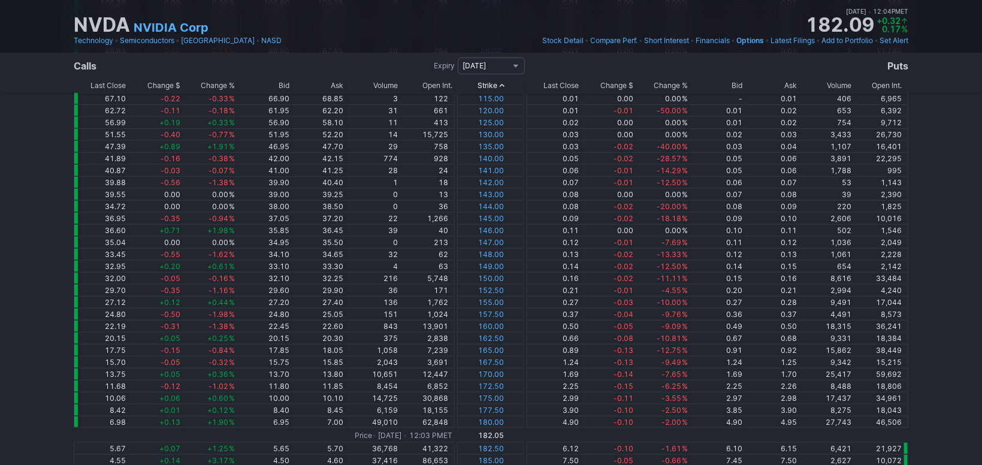
drag, startPoint x: 917, startPoint y: 150, endPoint x: 915, endPoint y: 156, distance: 6.3
drag, startPoint x: 870, startPoint y: 278, endPoint x: 917, endPoint y: 273, distance: 47.0
click at [917, 273] on div "Last Close Change $ Change % Bid Ask Volume Open Int. Strike Last Close Change …" at bounding box center [491, 427] width 854 height 1010
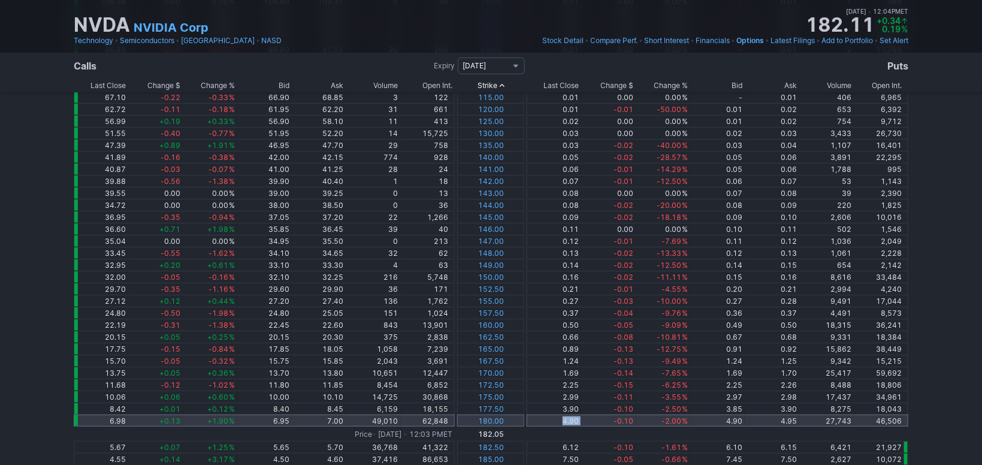
drag, startPoint x: 544, startPoint y: 424, endPoint x: 587, endPoint y: 423, distance: 43.8
click at [587, 423] on tr "6.98 +0.13 +1.90 % 6.95 7.00 49,010 62,848 180.00 4.90 -0.10 -2.00 % 4.90 4.95 …" at bounding box center [491, 421] width 835 height 12
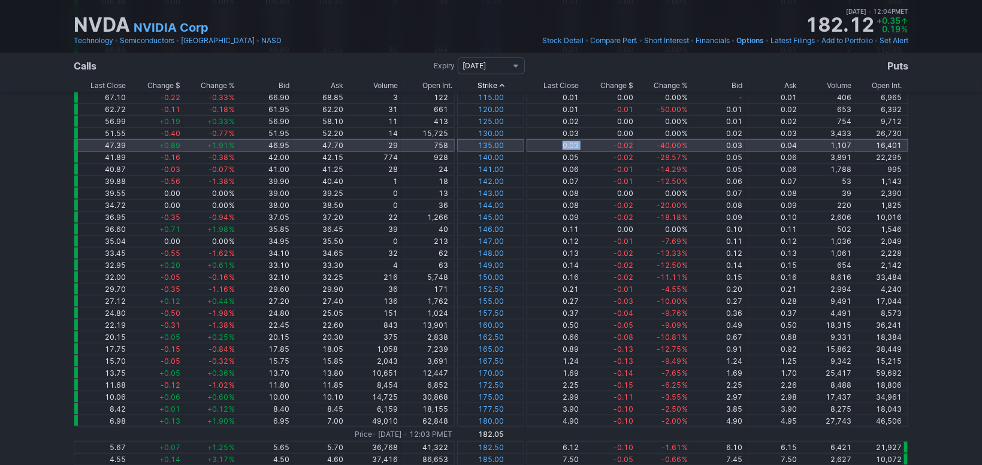
drag, startPoint x: 556, startPoint y: 144, endPoint x: 586, endPoint y: 140, distance: 30.8
click at [586, 140] on tr "47.39 +0.89 +1.91 % 46.95 47.70 29 758 135.00 0.03 -0.02 -40.00 % 0.03 0.04 1,1…" at bounding box center [491, 145] width 835 height 12
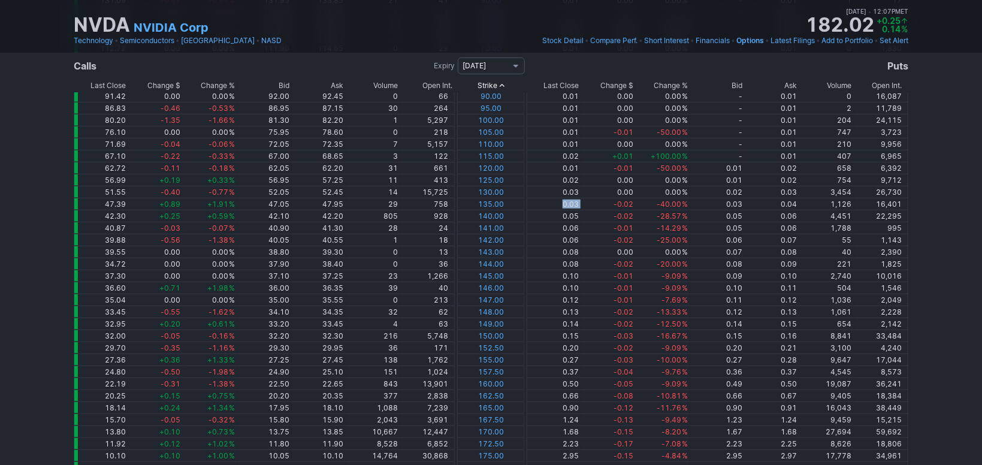
scroll to position [0, 0]
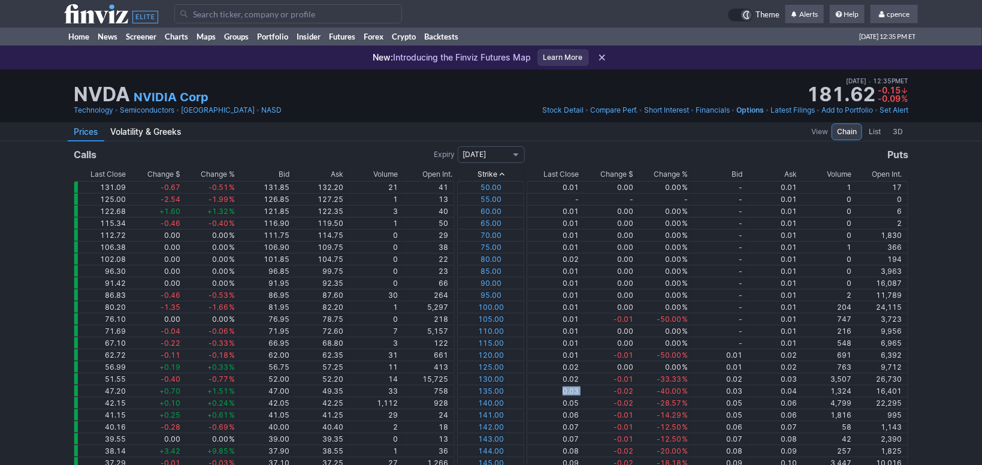
click at [91, 15] on use at bounding box center [111, 13] width 94 height 19
click at [268, 7] on input "Search" at bounding box center [288, 13] width 228 height 19
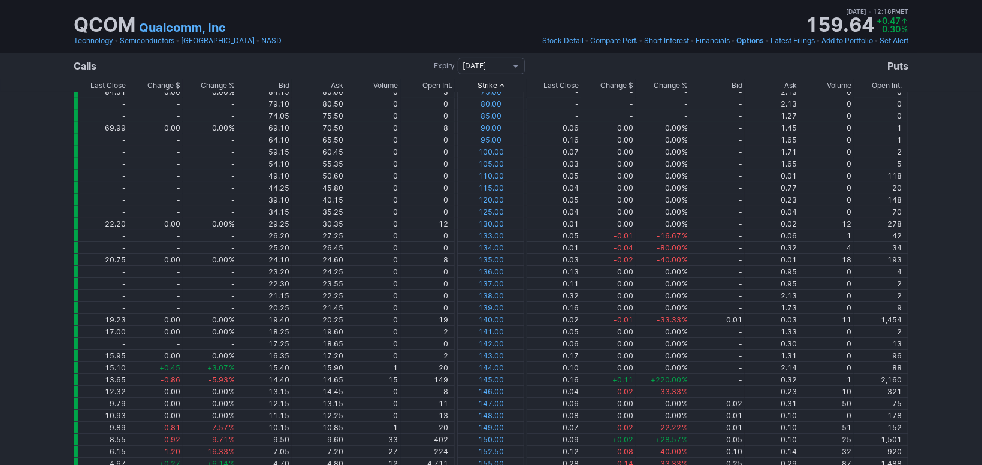
drag, startPoint x: 923, startPoint y: 150, endPoint x: 929, endPoint y: 177, distance: 28.2
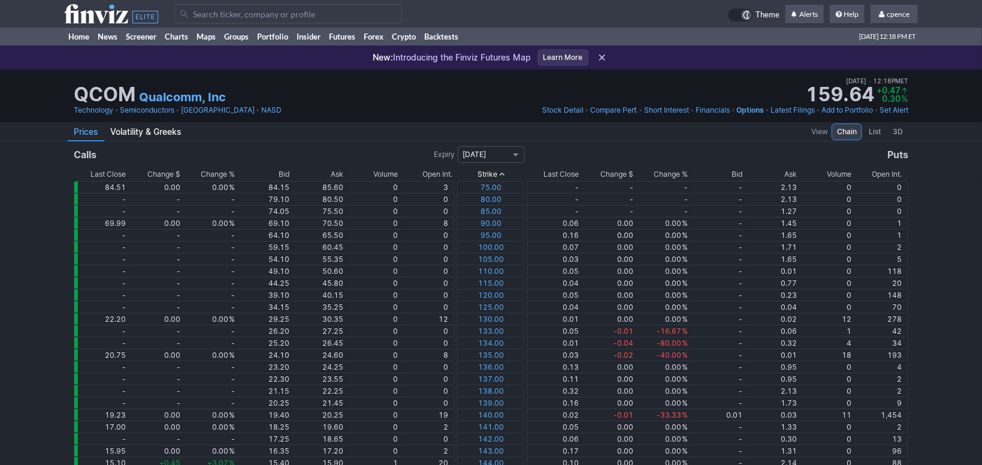
drag, startPoint x: 932, startPoint y: 143, endPoint x: 932, endPoint y: 71, distance: 71.3
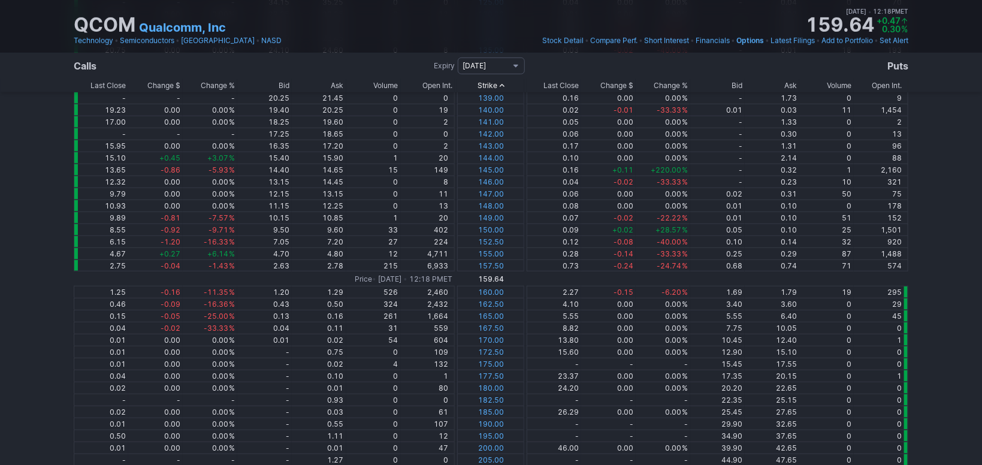
drag, startPoint x: 923, startPoint y: 160, endPoint x: 922, endPoint y: 182, distance: 21.6
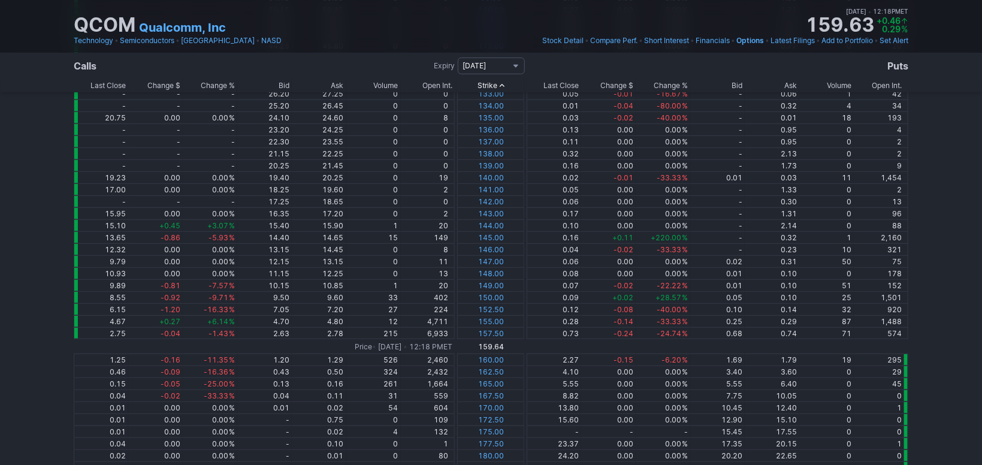
drag, startPoint x: 940, startPoint y: 179, endPoint x: 939, endPoint y: 155, distance: 24.0
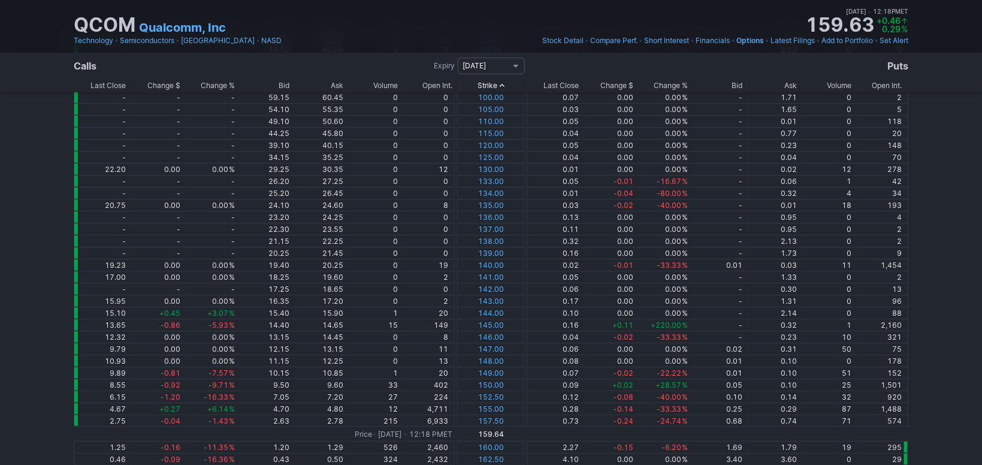
drag, startPoint x: 937, startPoint y: 123, endPoint x: 939, endPoint y: 129, distance: 6.5
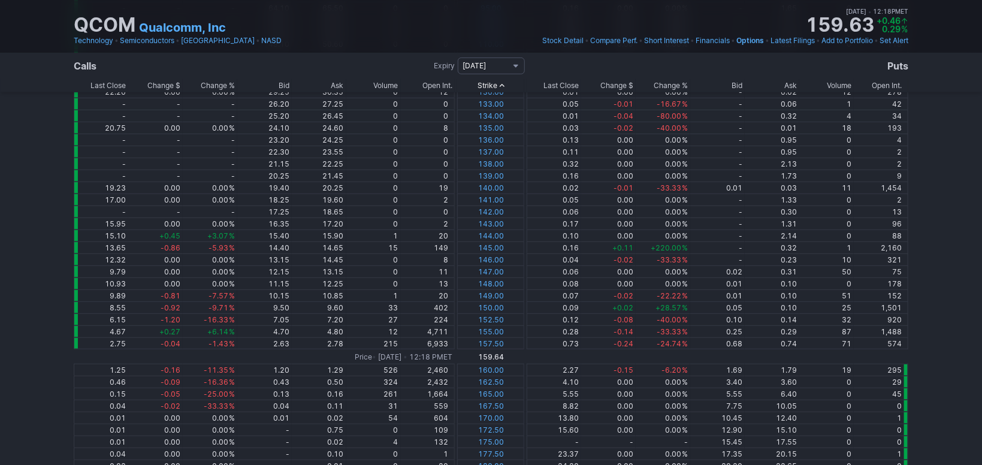
drag, startPoint x: 946, startPoint y: 149, endPoint x: 943, endPoint y: 181, distance: 31.9
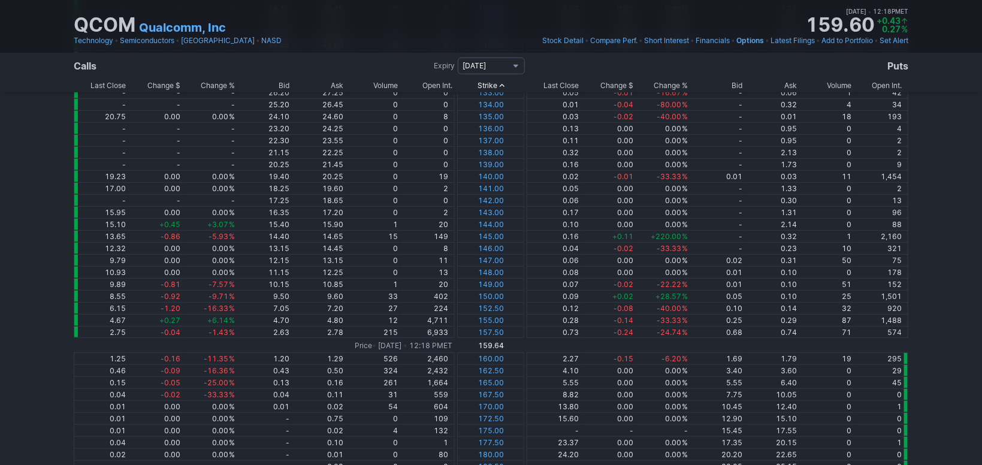
scroll to position [0, 0]
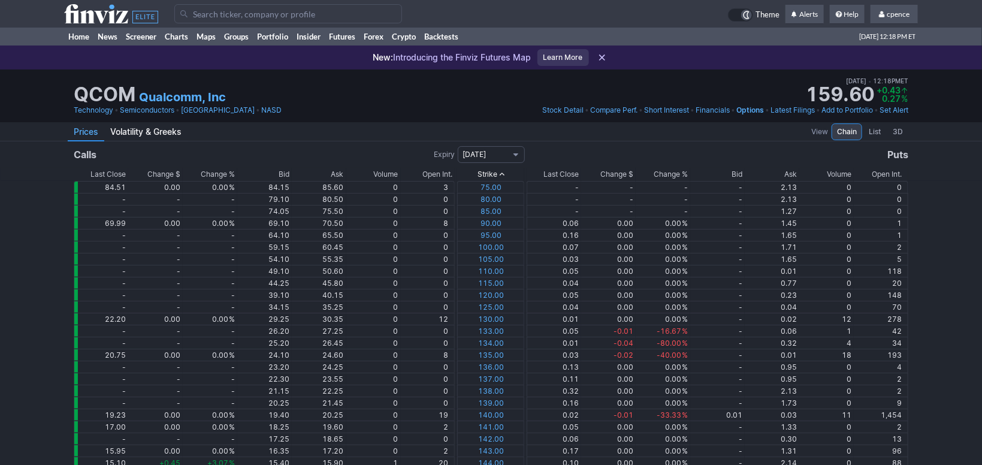
click at [585, 149] on h2 "Puts" at bounding box center [717, 154] width 384 height 14
click at [97, 10] on icon at bounding box center [111, 13] width 94 height 19
click at [574, 111] on span "Stock Detail" at bounding box center [562, 109] width 41 height 9
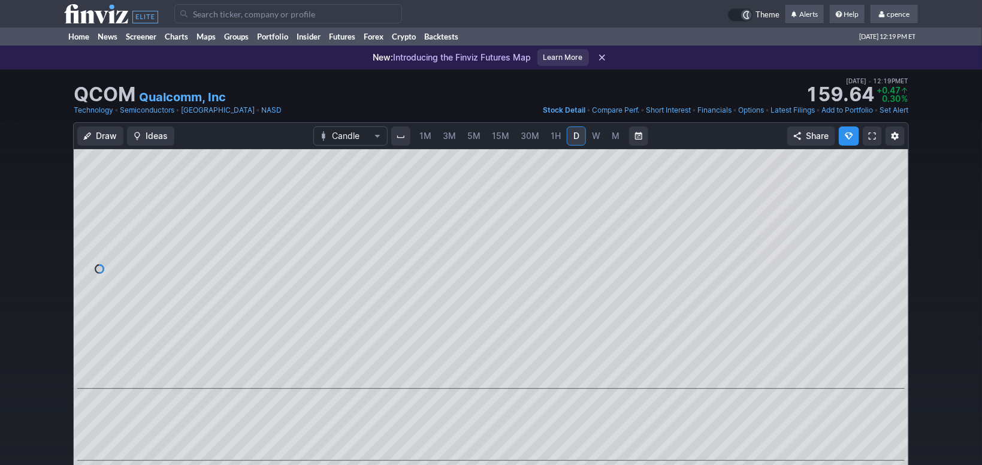
click at [616, 135] on span "M" at bounding box center [616, 136] width 8 height 10
click at [288, 19] on input "Search" at bounding box center [288, 13] width 228 height 19
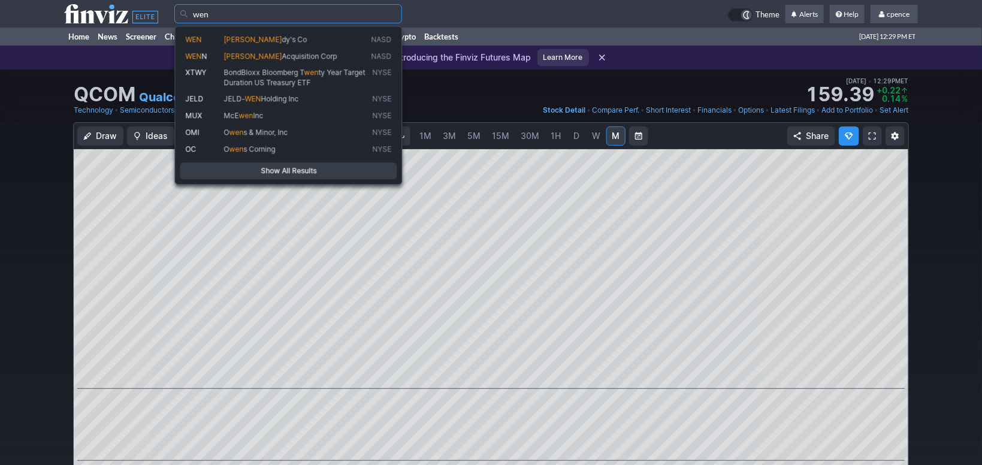
click at [282, 41] on span "Wen dy's Co" at bounding box center [295, 40] width 147 height 10
type input "WEN"
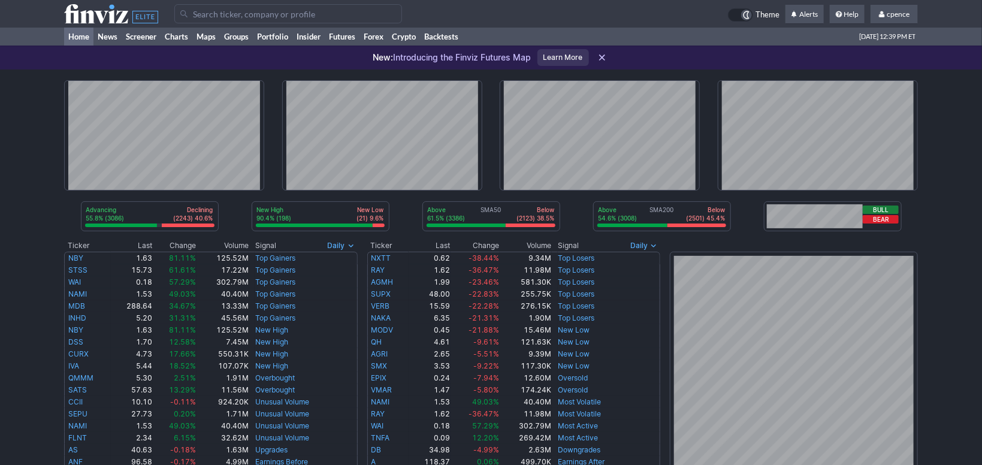
click at [226, 17] on input "Search" at bounding box center [288, 13] width 228 height 19
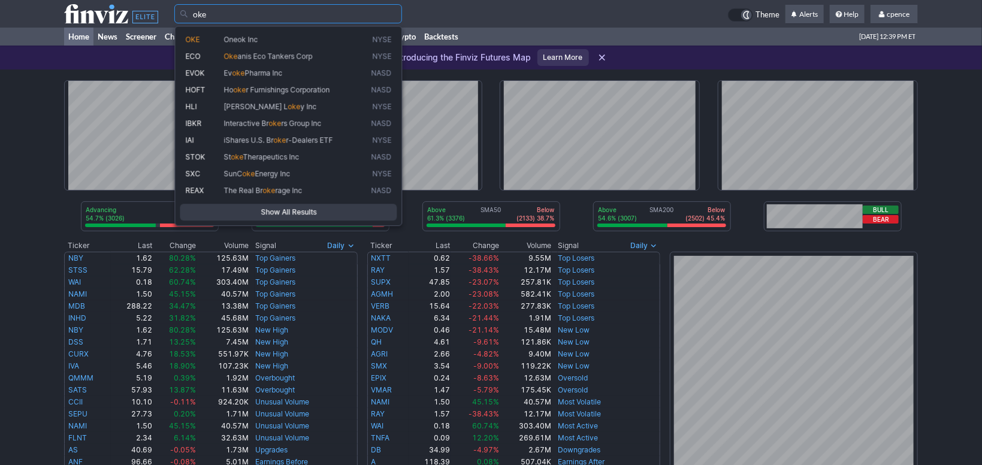
type input "OKE"
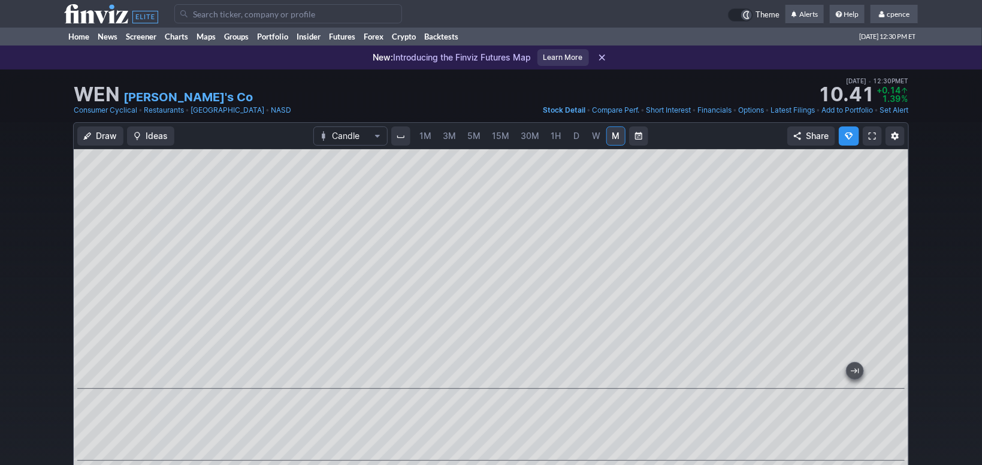
click at [279, 16] on input "Search" at bounding box center [288, 13] width 228 height 19
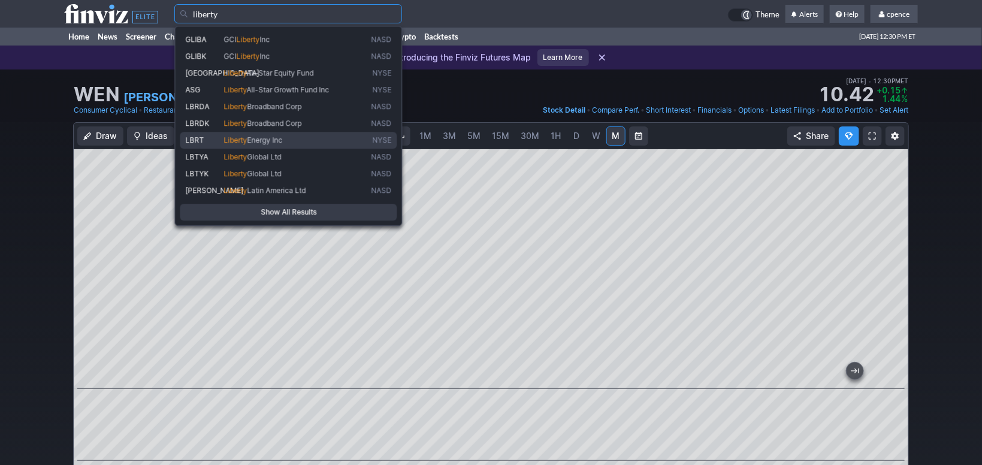
click at [270, 141] on span "Energy Inc" at bounding box center [264, 139] width 35 height 9
type input "LBRT"
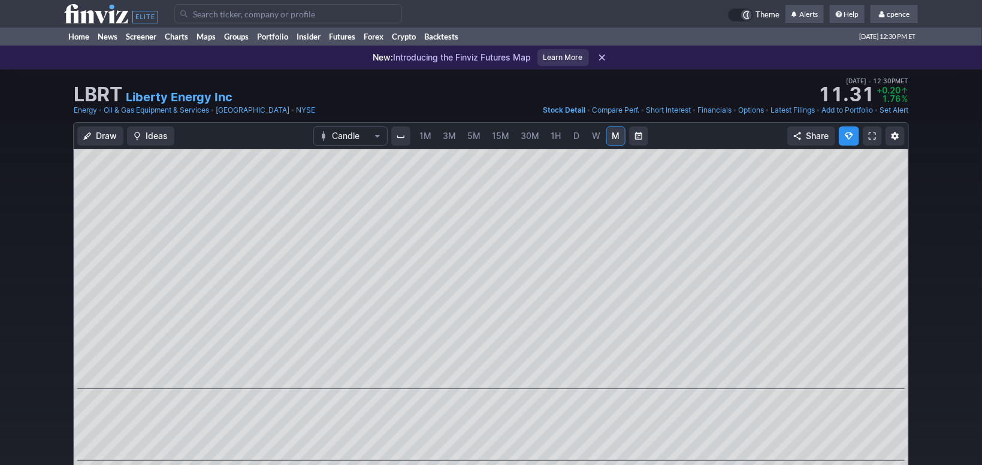
click at [587, 135] on link "W" at bounding box center [596, 135] width 19 height 19
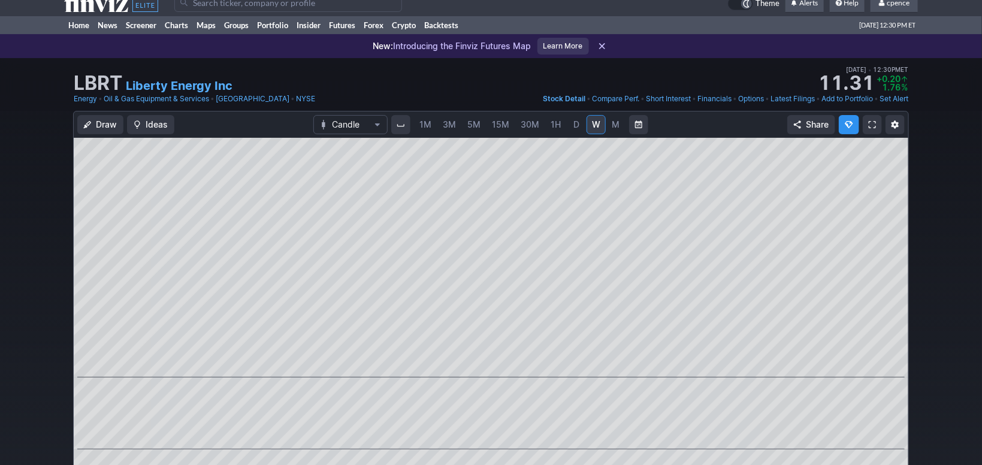
drag, startPoint x: 937, startPoint y: 166, endPoint x: 969, endPoint y: 161, distance: 32.7
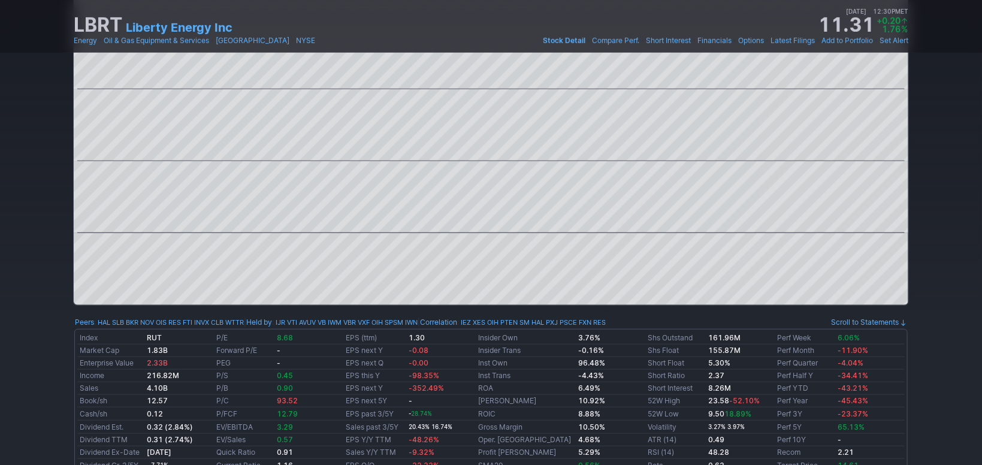
scroll to position [413, 0]
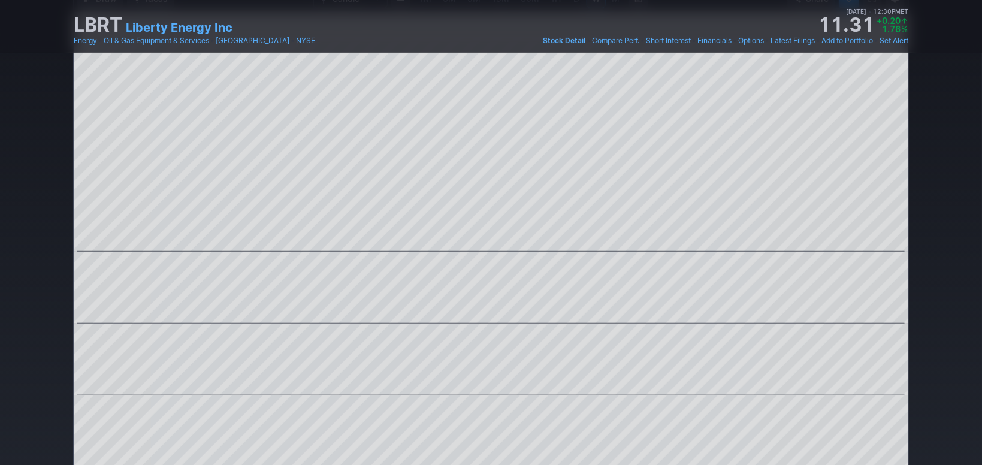
drag, startPoint x: 946, startPoint y: 171, endPoint x: 951, endPoint y: 112, distance: 59.5
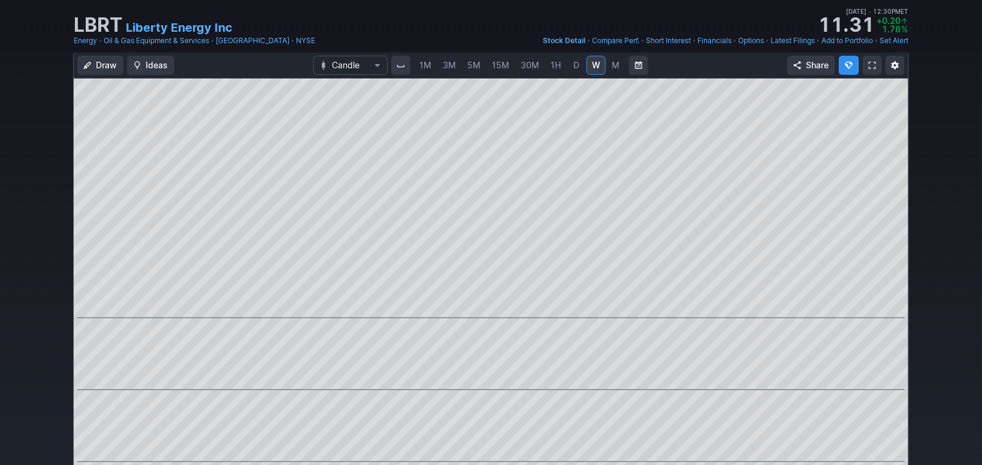
scroll to position [0, 0]
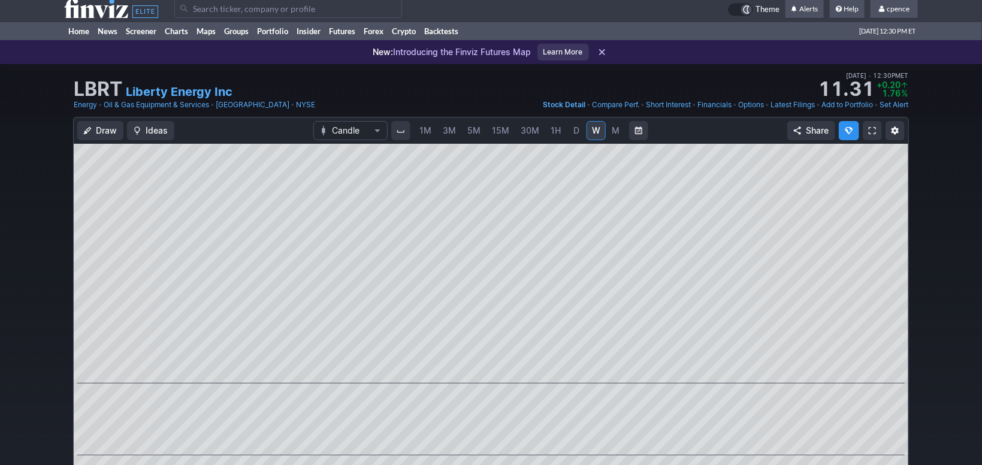
drag, startPoint x: 950, startPoint y: 152, endPoint x: 956, endPoint y: 131, distance: 21.8
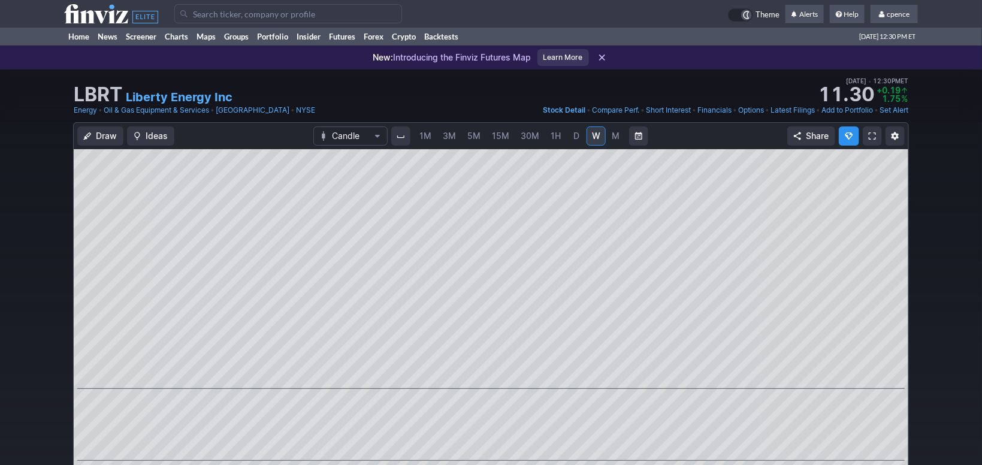
click at [576, 132] on span "D" at bounding box center [576, 136] width 6 height 10
click at [557, 136] on span "1H" at bounding box center [556, 136] width 10 height 10
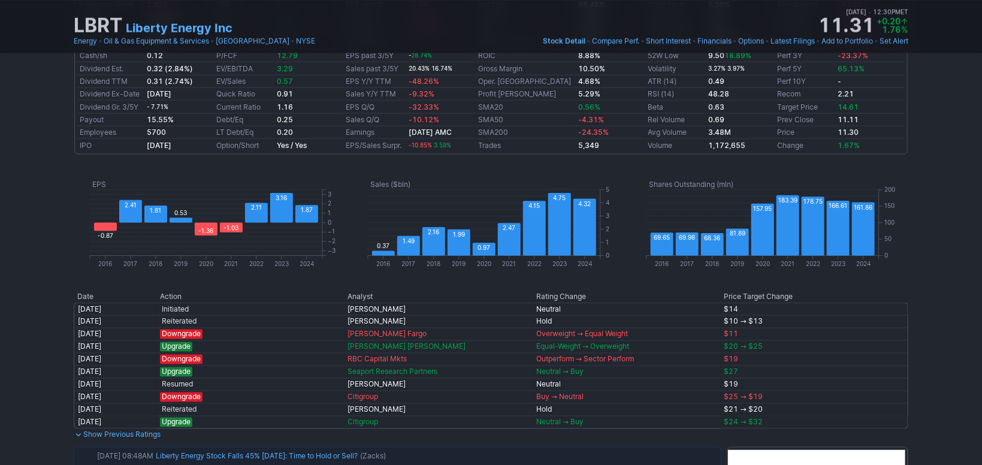
scroll to position [816, 0]
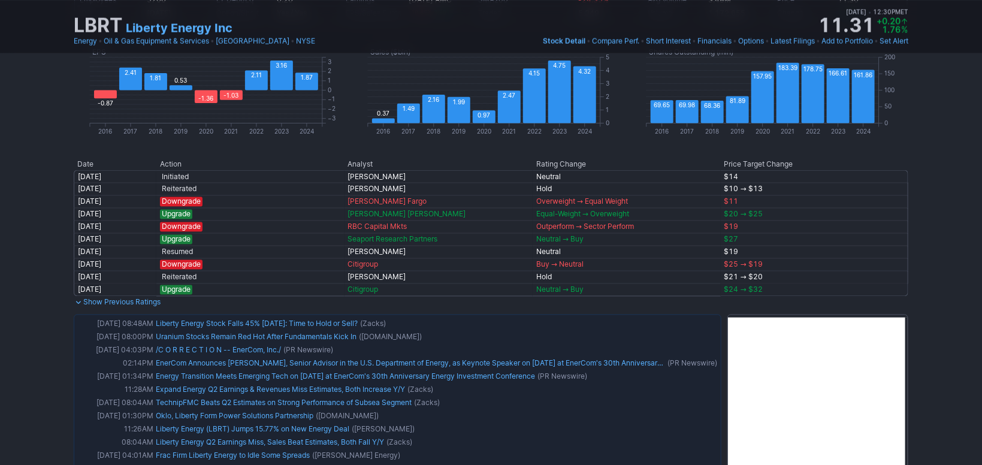
drag, startPoint x: 931, startPoint y: 191, endPoint x: 932, endPoint y: 198, distance: 7.2
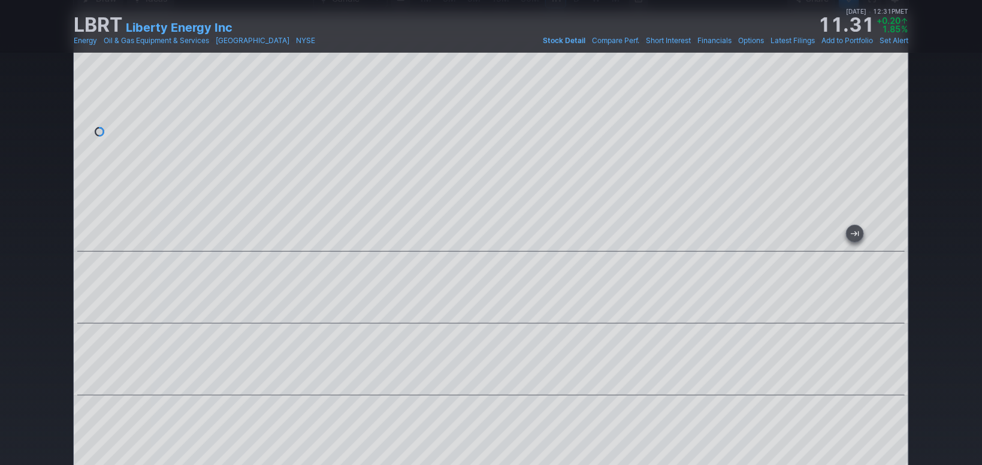
scroll to position [22, 0]
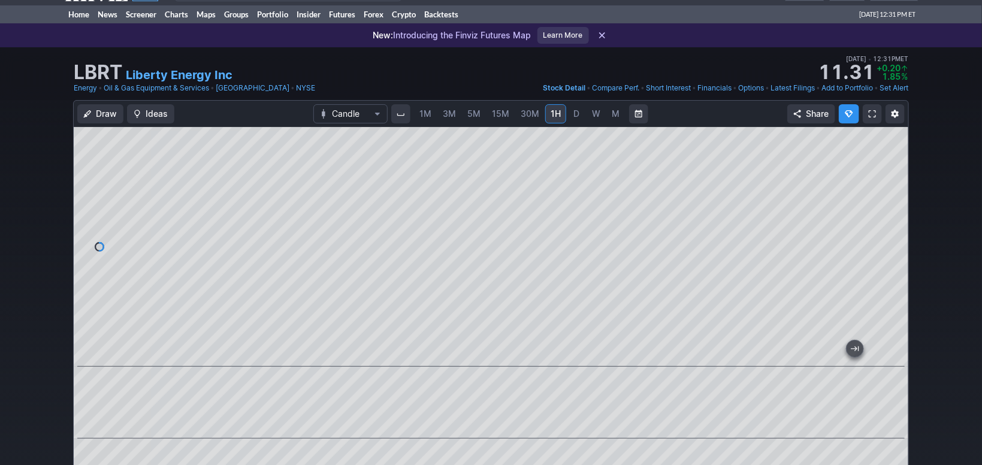
click at [565, 115] on div "1M 3M 5M 15M 30M 1H D W M" at bounding box center [520, 114] width 214 height 22
click at [596, 113] on span "W" at bounding box center [596, 113] width 8 height 10
click at [569, 125] on div "1M 3M 5M 15M 30M 1H D W M" at bounding box center [519, 114] width 259 height 24
click at [567, 117] on link "D" at bounding box center [576, 113] width 19 height 19
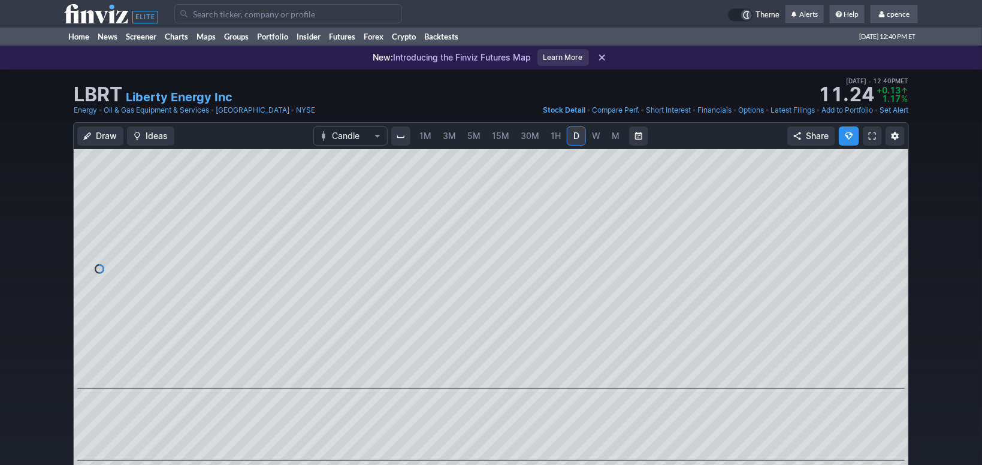
click at [80, 20] on icon at bounding box center [111, 13] width 94 height 19
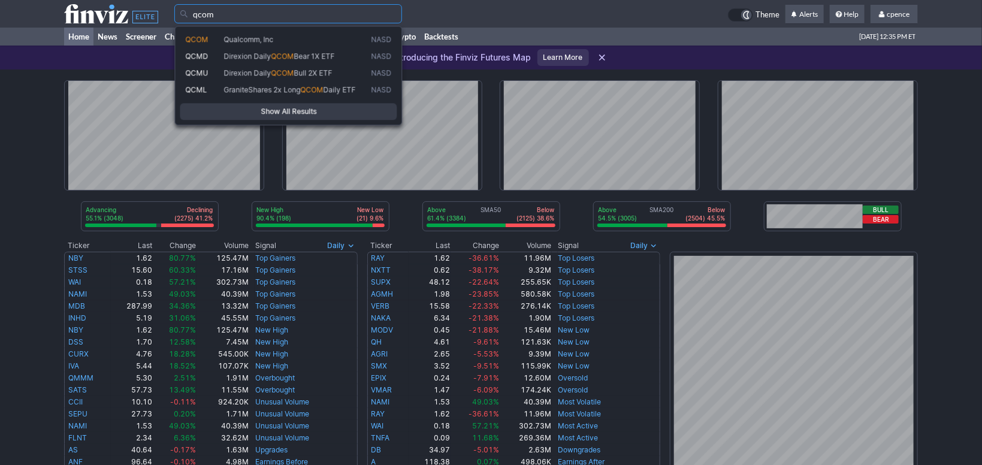
type input "QCOM"
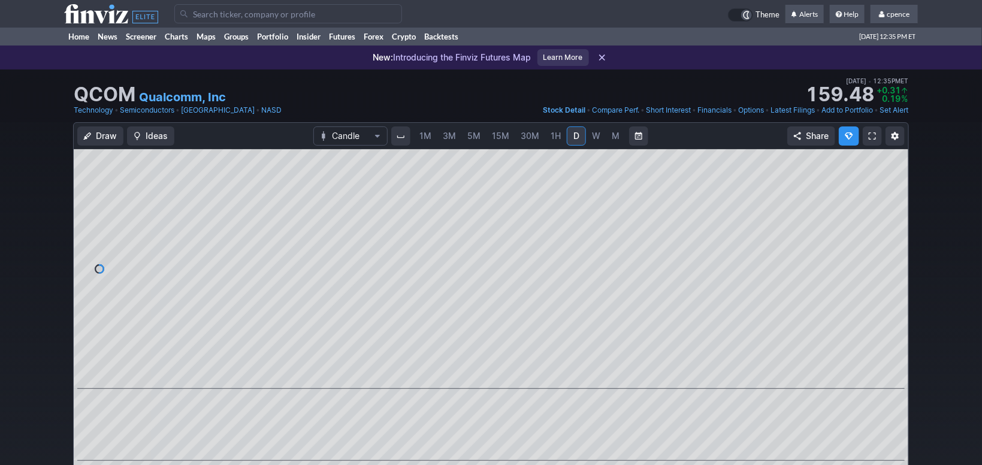
click at [862, 109] on link "Add to Portfolio" at bounding box center [848, 110] width 52 height 12
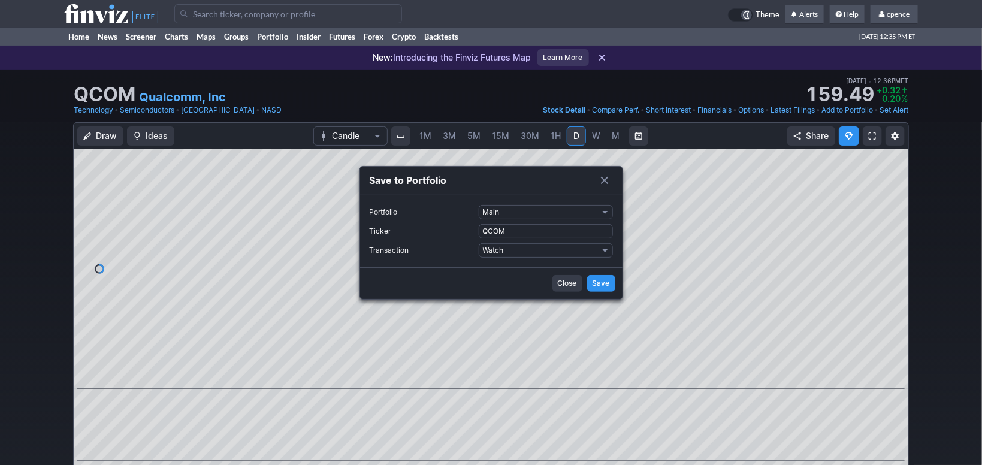
click at [602, 285] on span "Save" at bounding box center [601, 283] width 17 height 12
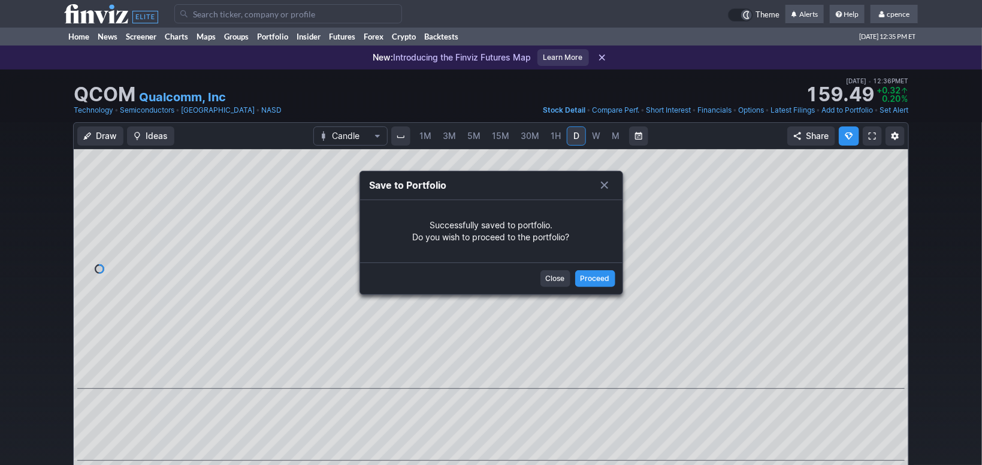
click at [589, 274] on span "Proceed" at bounding box center [595, 279] width 29 height 12
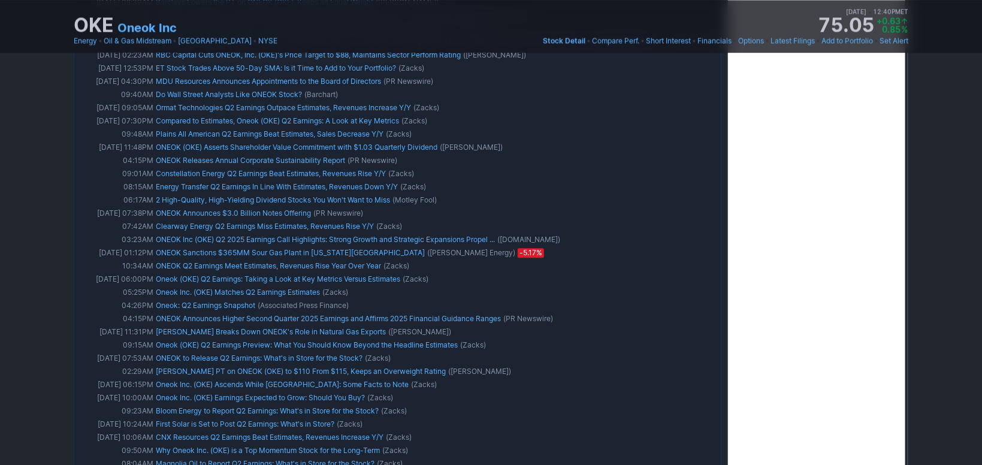
scroll to position [1064, 0]
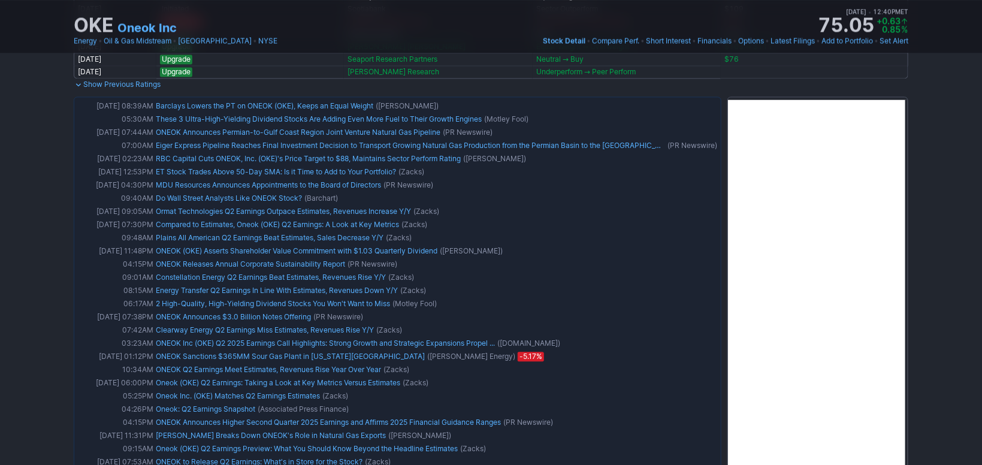
drag, startPoint x: 919, startPoint y: 258, endPoint x: 919, endPoint y: 244, distance: 13.8
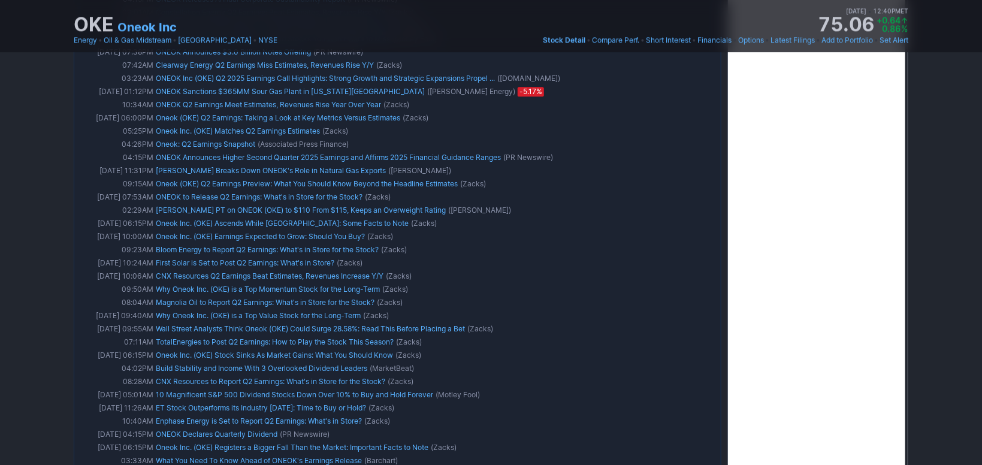
scroll to position [1172, 0]
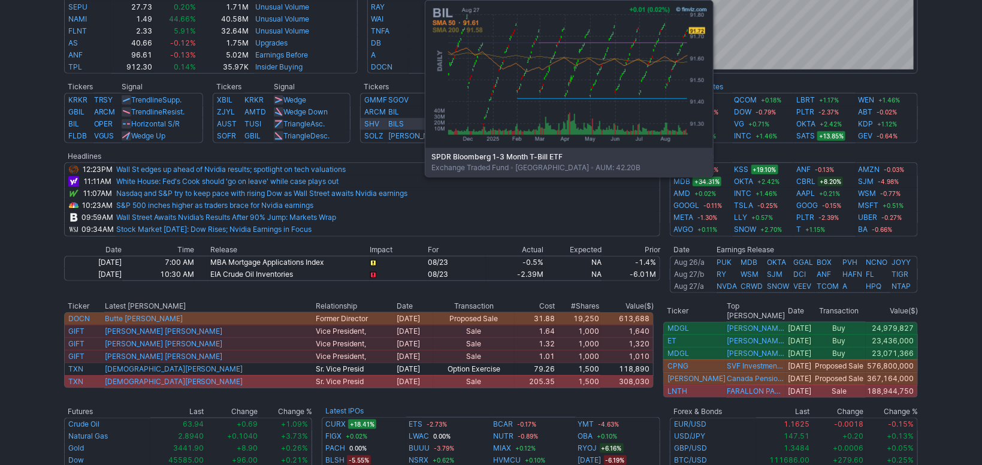
scroll to position [407, 0]
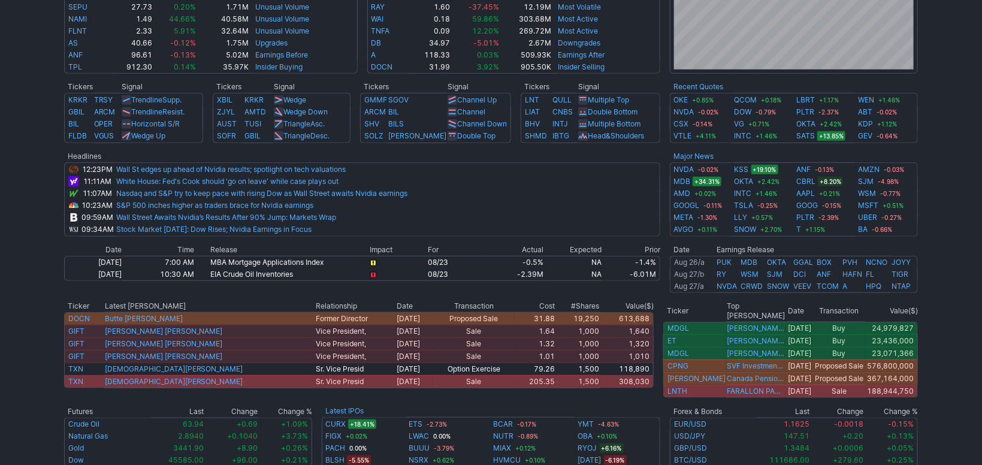
click at [31, 126] on div "Advancing 55.1% (3043) Declining (2302) 41.7% New High 90.4% (198) New Low (21)…" at bounding box center [491, 83] width 982 height 841
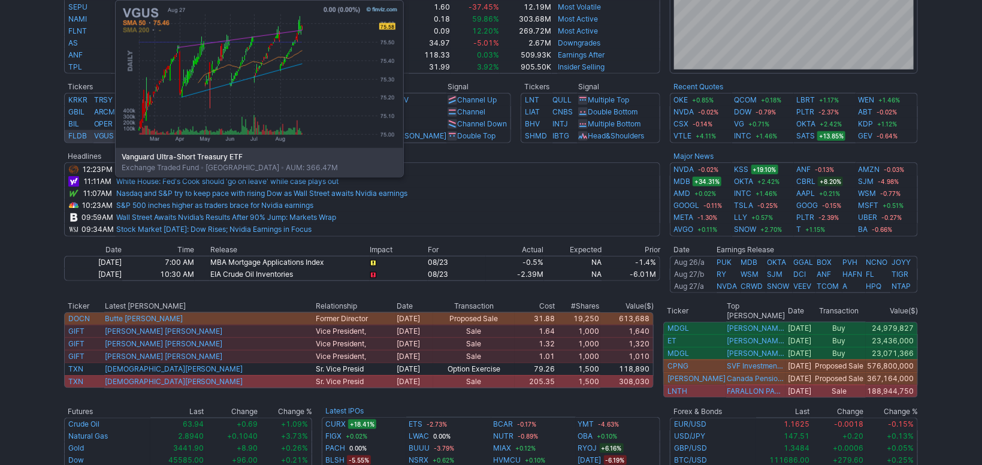
click at [103, 134] on link "VGUS" at bounding box center [104, 135] width 20 height 9
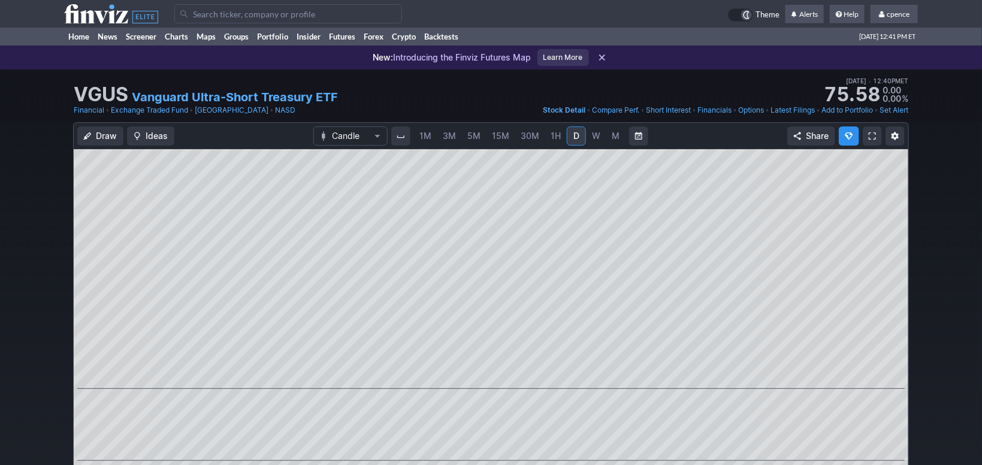
click at [617, 134] on span "M" at bounding box center [616, 136] width 8 height 10
click at [101, 20] on use at bounding box center [111, 13] width 94 height 19
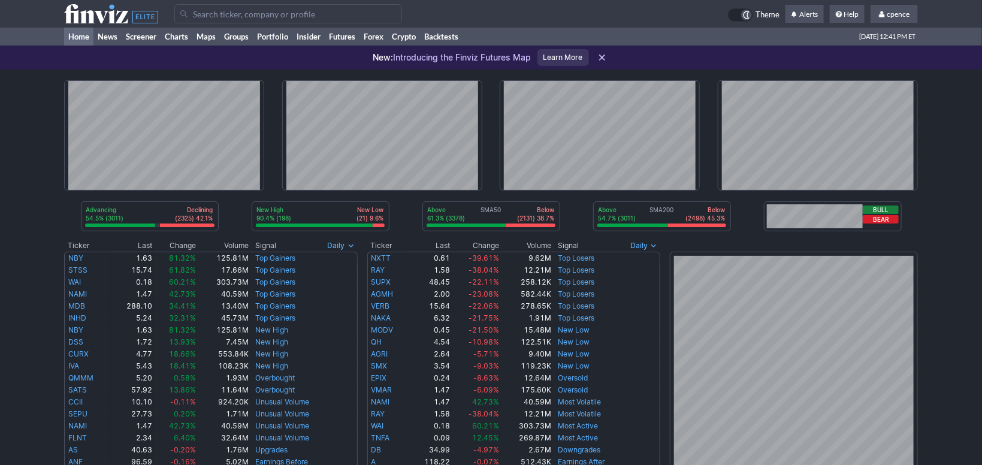
click at [312, 14] on input "Search" at bounding box center [288, 13] width 228 height 19
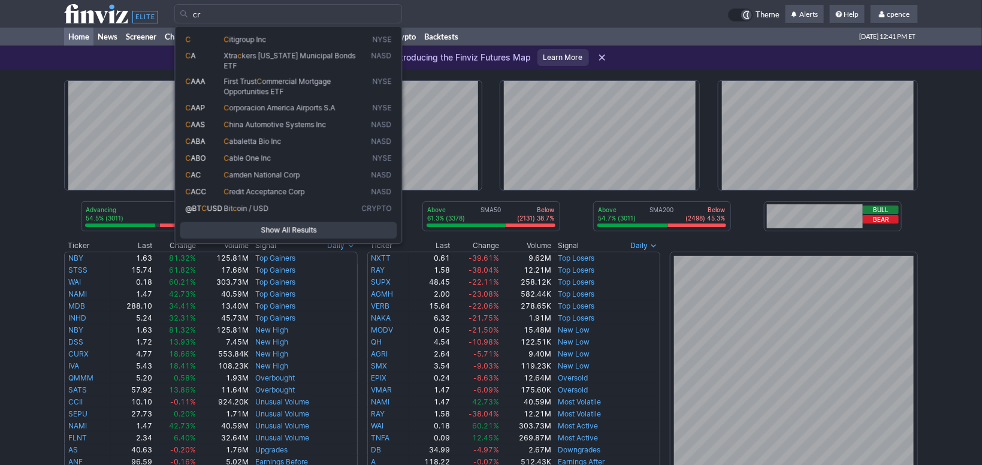
type input "c"
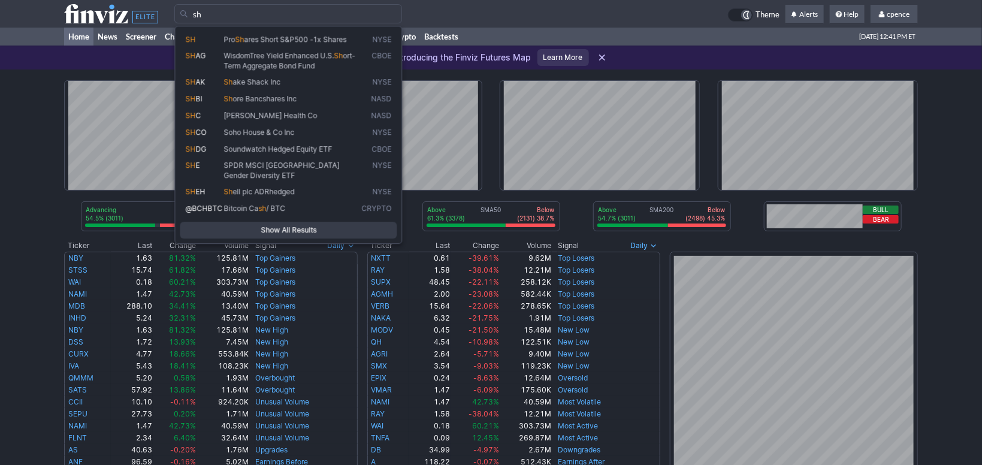
type input "s"
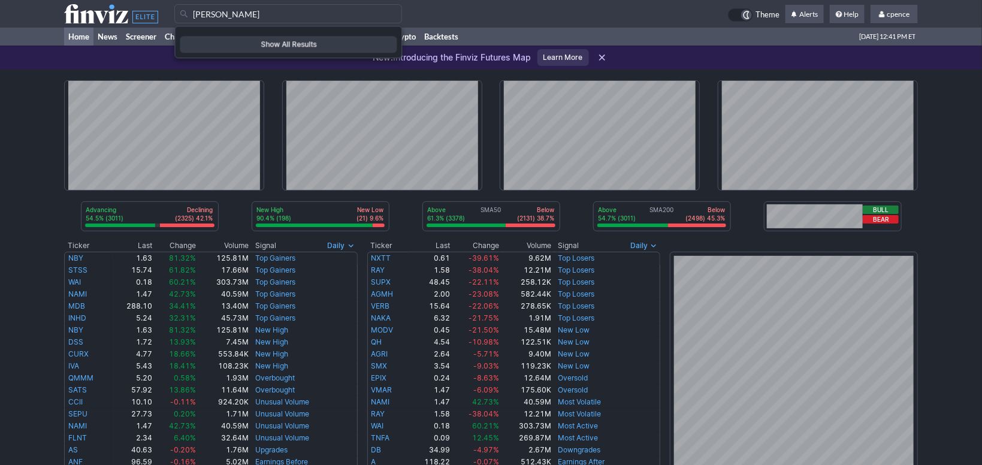
type input "[PERSON_NAME]"
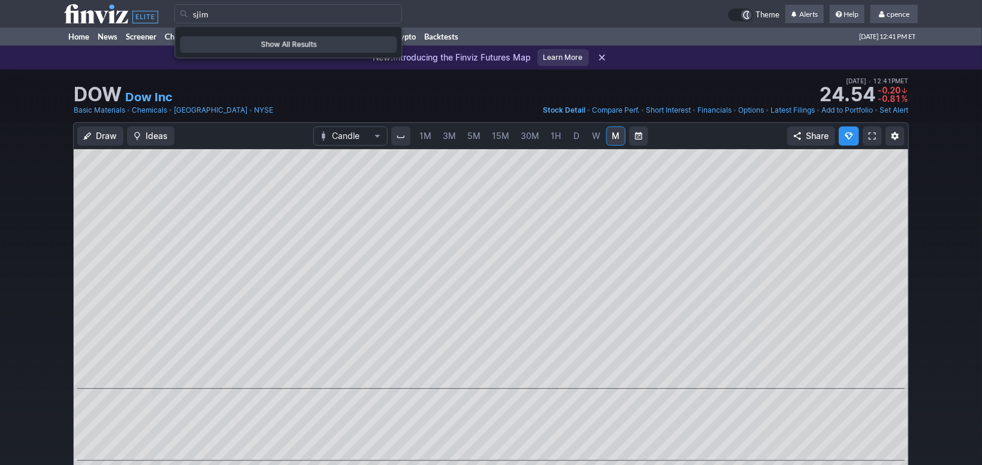
type input "sjim"
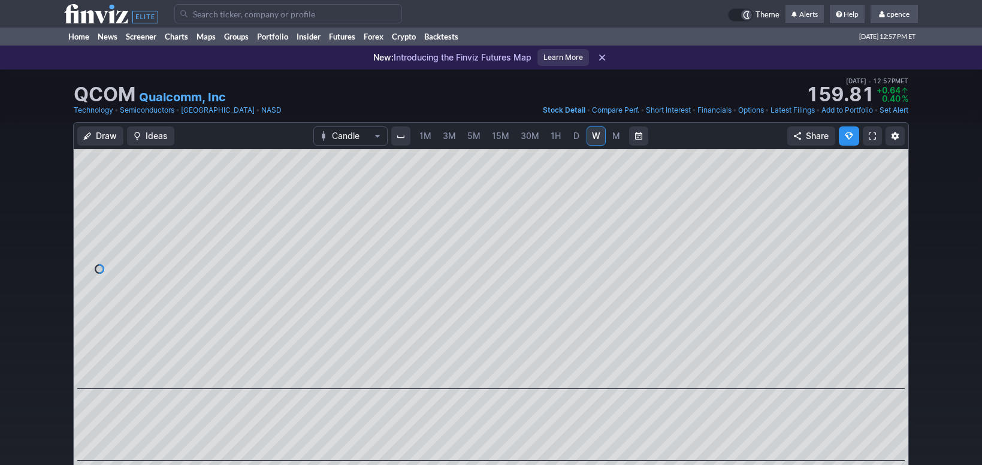
click at [211, 2] on td at bounding box center [451, 14] width 554 height 28
click at [200, 14] on input "Search" at bounding box center [288, 13] width 228 height 19
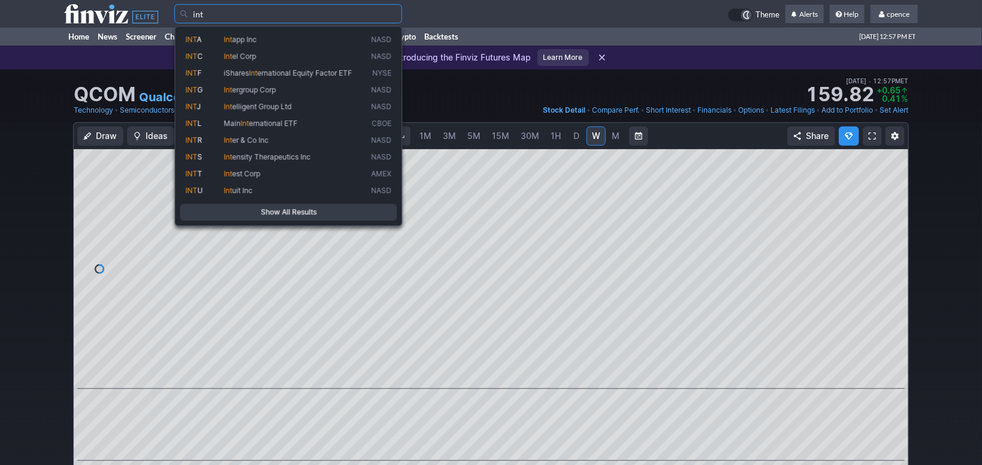
click at [264, 56] on span "Int el Corp" at bounding box center [295, 57] width 147 height 10
type input "INTC"
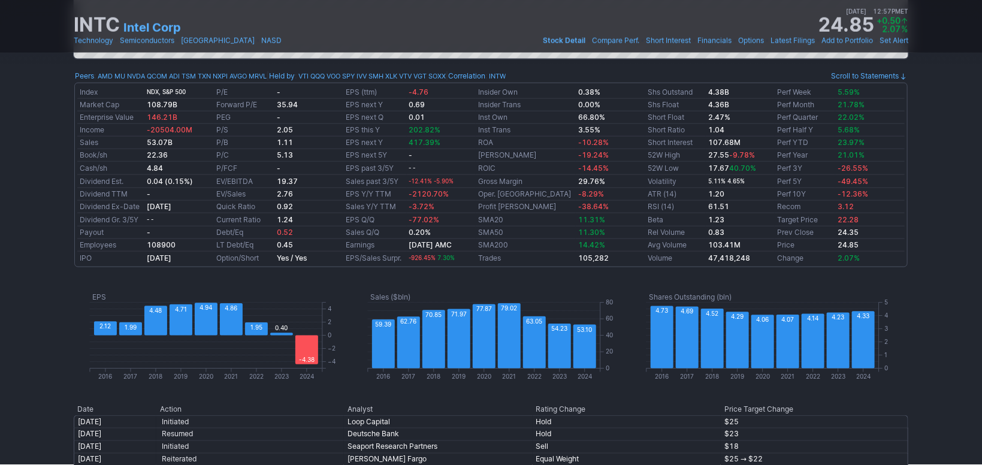
drag, startPoint x: 922, startPoint y: 201, endPoint x: 933, endPoint y: 164, distance: 38.7
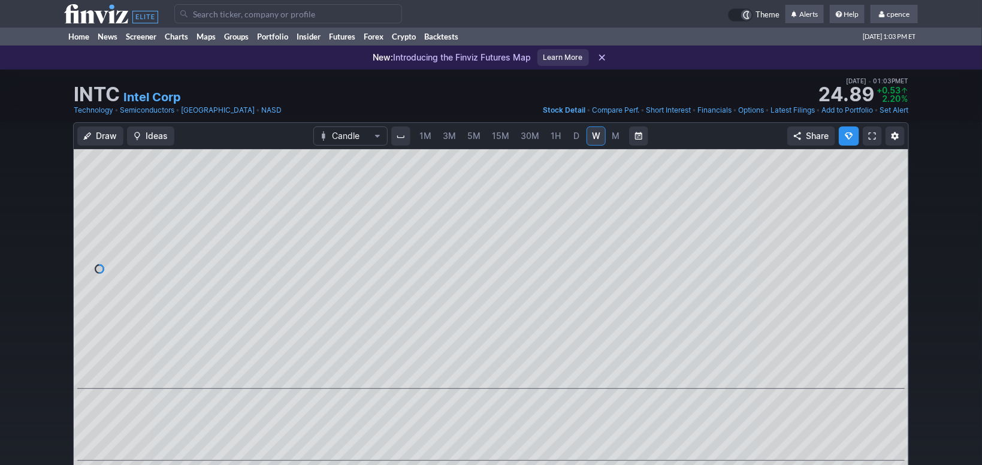
click at [260, 14] on input "Search" at bounding box center [288, 13] width 228 height 19
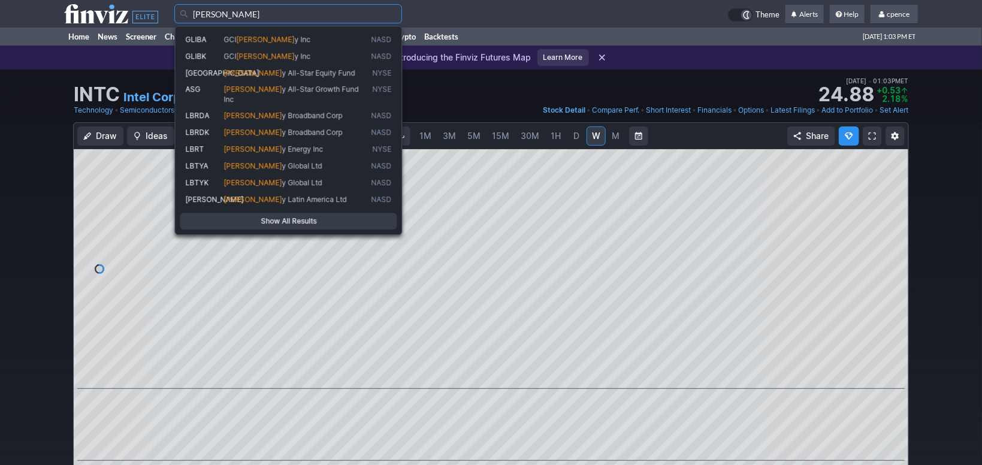
click at [289, 141] on link "LBRT Libert y Energy Inc NYSE" at bounding box center [288, 149] width 217 height 17
type input "LBRT"
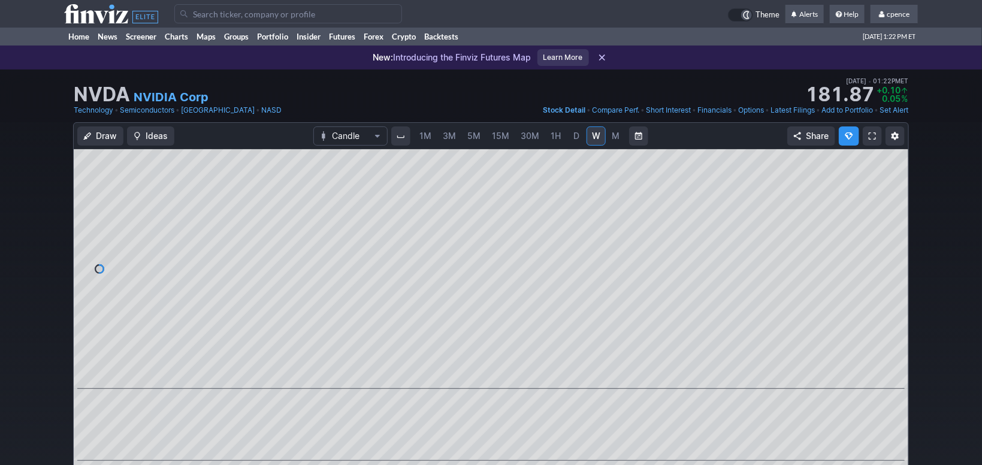
click at [280, 12] on input "Search" at bounding box center [288, 13] width 228 height 19
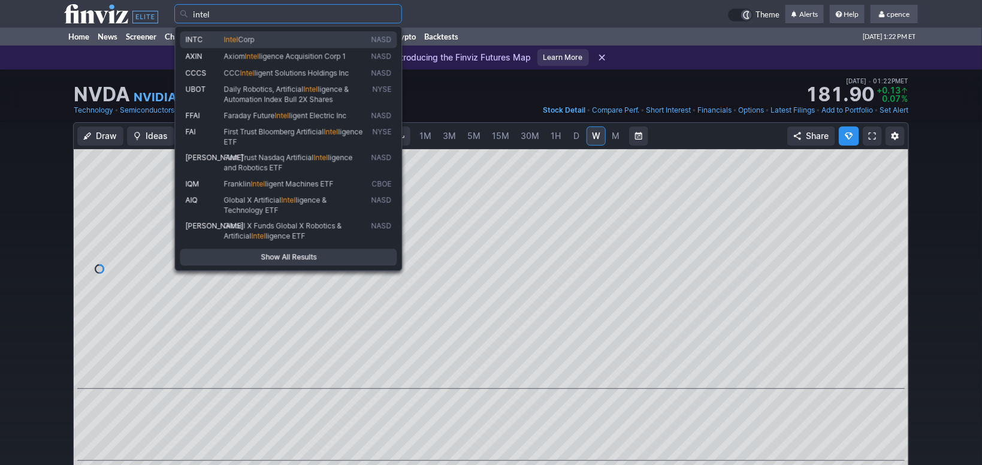
click at [192, 32] on link "INTC Intel Corp NASD" at bounding box center [288, 39] width 217 height 17
type input "INTC"
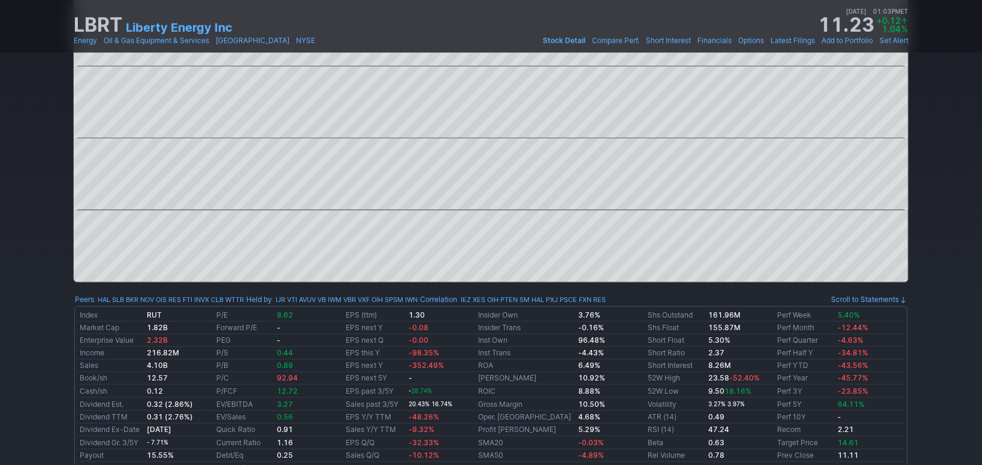
scroll to position [402, 0]
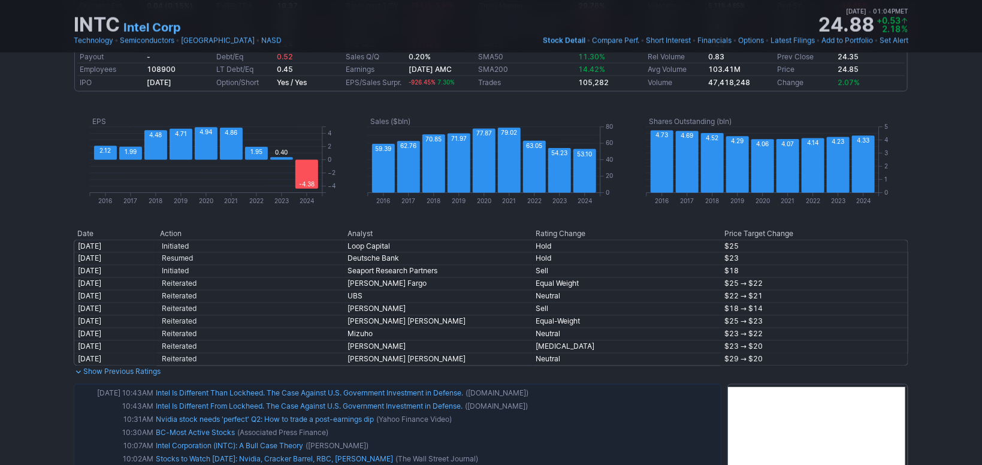
scroll to position [1184, 0]
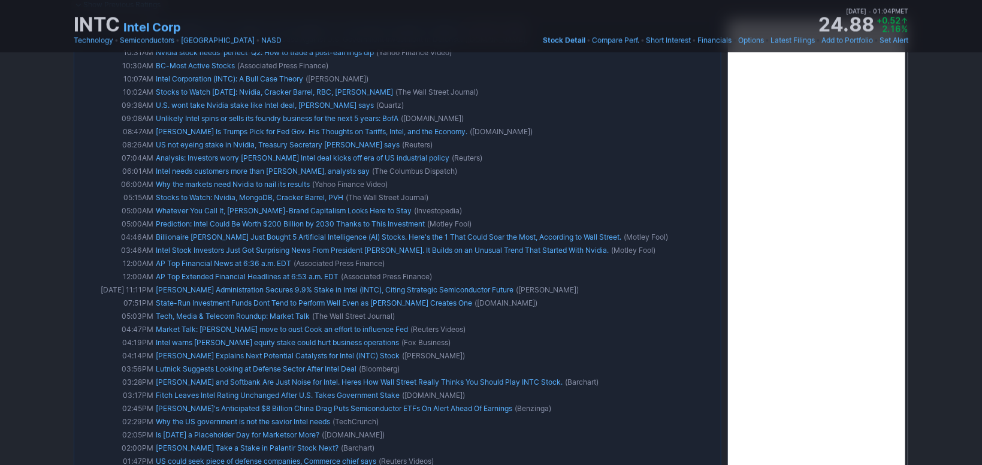
drag, startPoint x: 933, startPoint y: 198, endPoint x: 927, endPoint y: 185, distance: 14.5
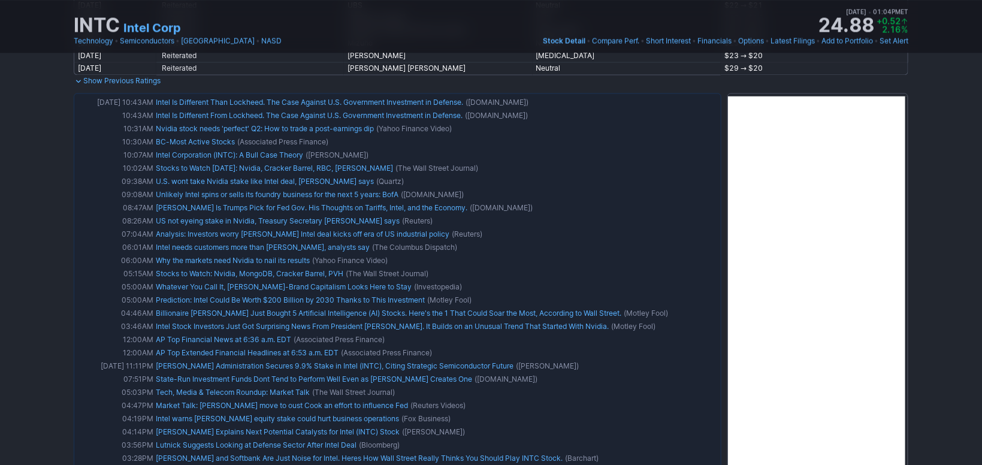
scroll to position [0, 0]
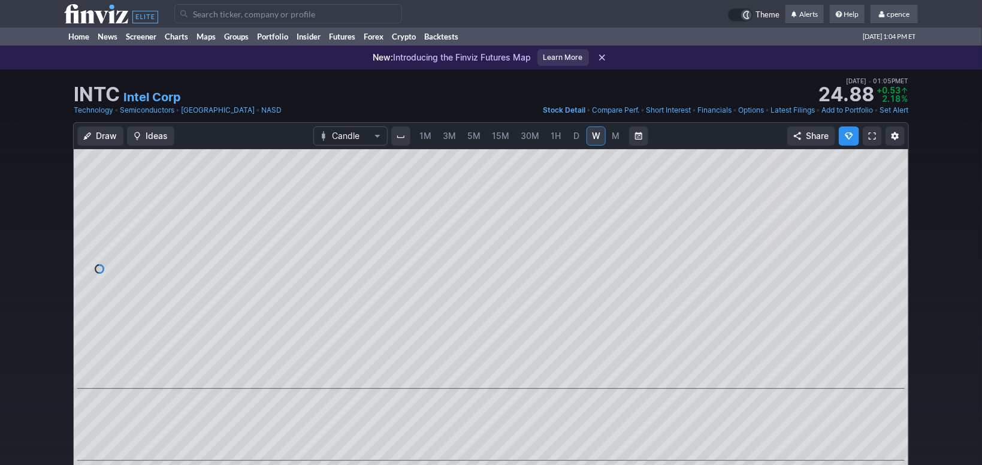
click at [144, 101] on link "Intel Corp" at bounding box center [152, 97] width 58 height 17
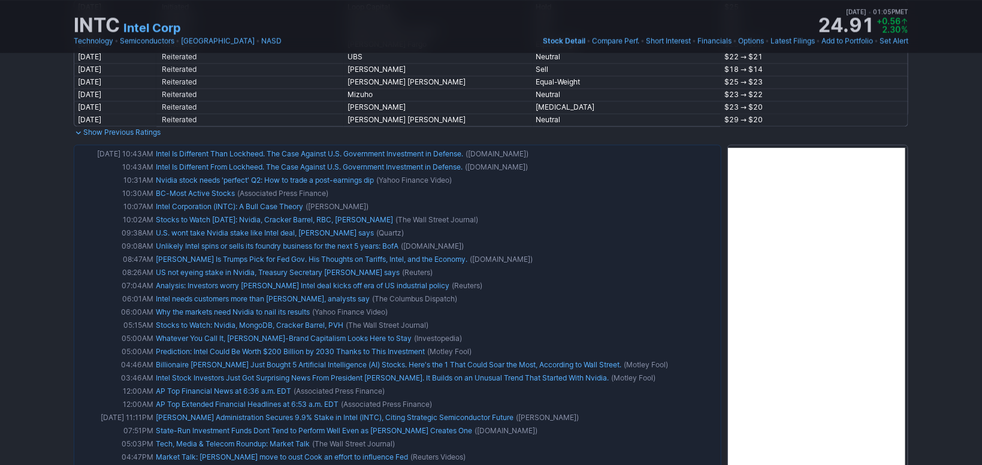
scroll to position [1184, 0]
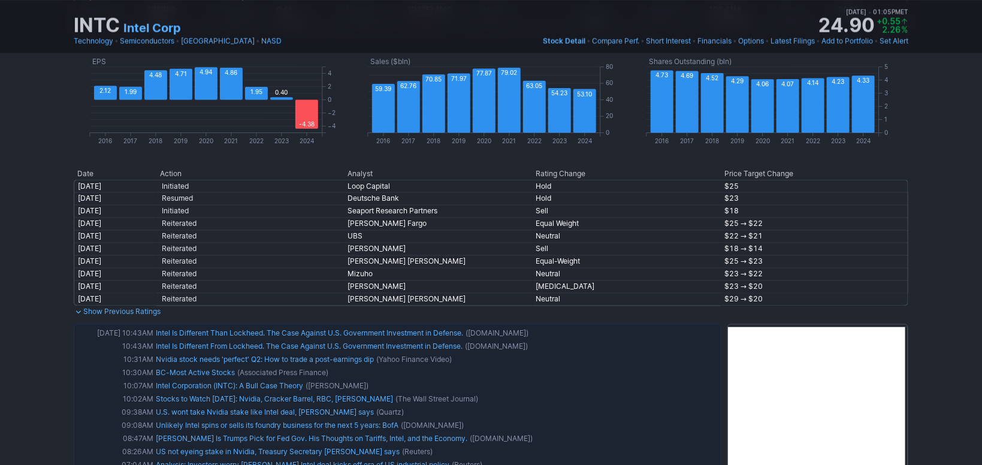
drag, startPoint x: 912, startPoint y: 271, endPoint x: 910, endPoint y: 316, distance: 44.4
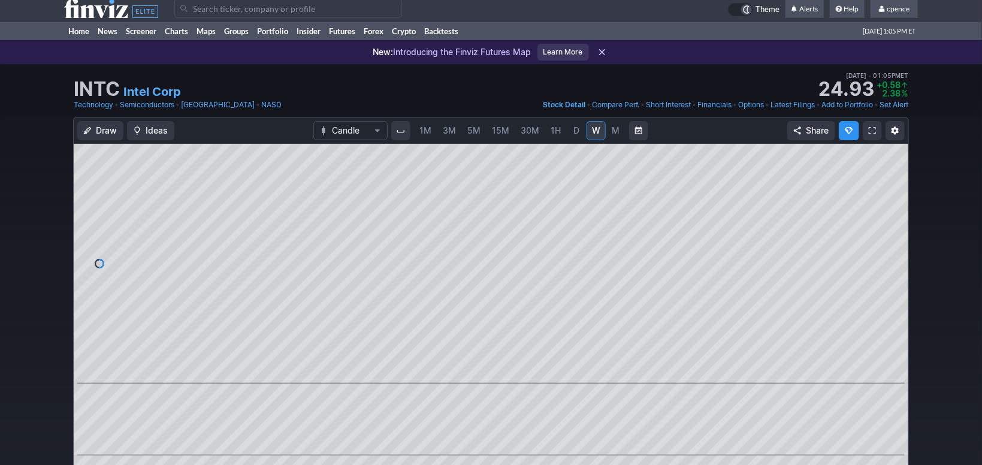
scroll to position [0, 0]
